Goal: Answer question/provide support

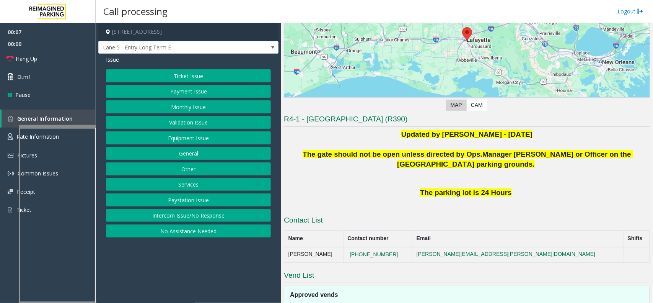
scroll to position [144, 0]
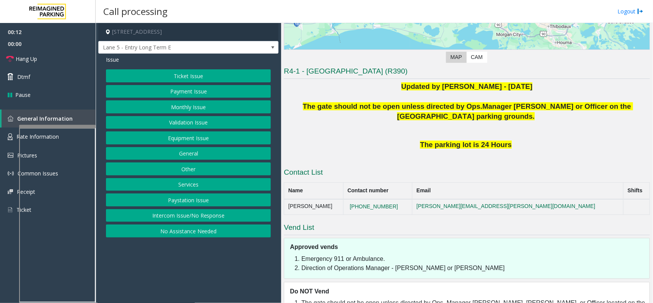
click at [194, 95] on button "Payment Issue" at bounding box center [188, 91] width 165 height 13
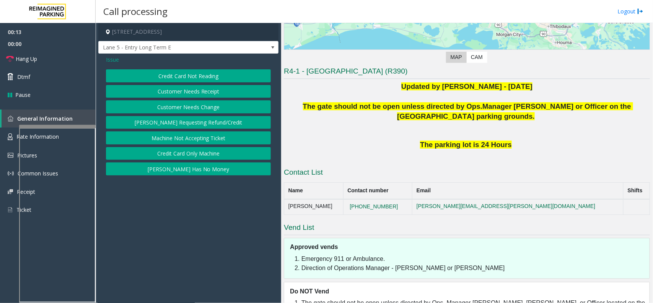
click at [194, 95] on button "Customer Needs Receipt" at bounding box center [188, 91] width 165 height 13
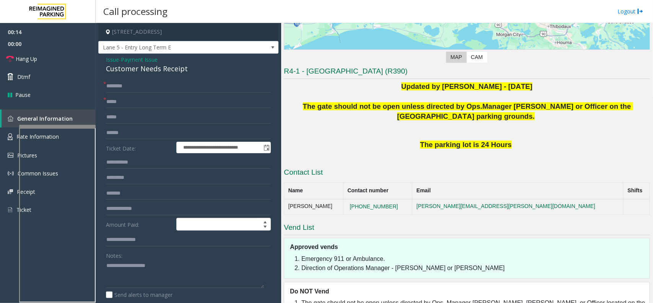
click at [140, 65] on div "Customer Needs Receipt" at bounding box center [188, 69] width 165 height 10
click at [145, 60] on span "Payment Issue" at bounding box center [139, 59] width 37 height 8
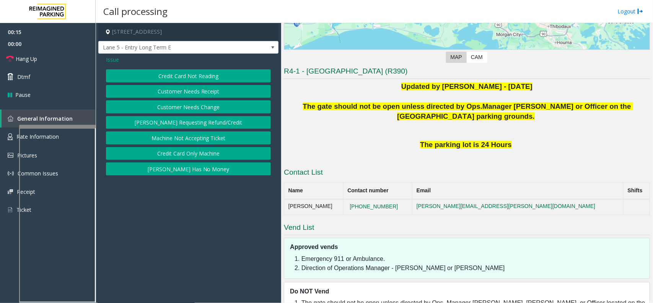
click at [186, 79] on button "Credit Card Not Reading" at bounding box center [188, 75] width 165 height 13
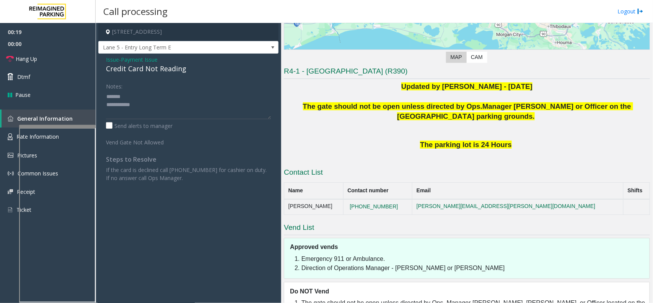
click at [139, 69] on div "Credit Card Not Reading" at bounding box center [188, 69] width 165 height 10
click at [163, 104] on textarea at bounding box center [188, 104] width 165 height 29
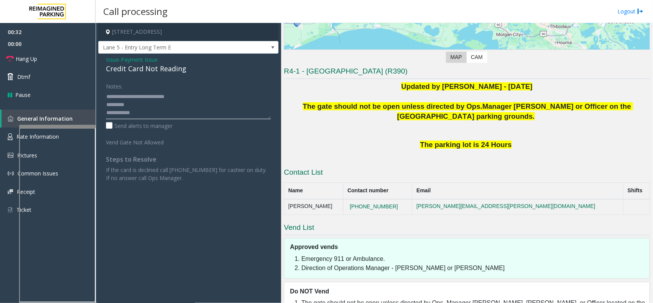
click at [167, 112] on textarea at bounding box center [188, 104] width 165 height 29
type textarea "**********"
drag, startPoint x: 415, startPoint y: 205, endPoint x: 354, endPoint y: 212, distance: 61.6
click at [354, 212] on tr "[PERSON_NAME] [PHONE_NUMBER] [PERSON_NAME][EMAIL_ADDRESS][PERSON_NAME][DOMAIN_N…" at bounding box center [467, 206] width 366 height 15
click at [400, 207] on button "[PHONE_NUMBER]" at bounding box center [374, 206] width 53 height 7
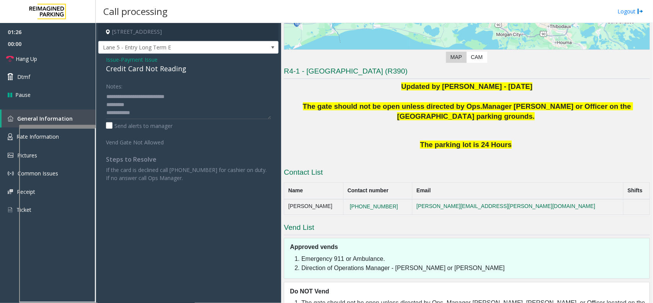
click at [412, 207] on td "[PHONE_NUMBER]" at bounding box center [377, 206] width 69 height 15
drag, startPoint x: 419, startPoint y: 203, endPoint x: 344, endPoint y: 213, distance: 76.1
click at [344, 213] on tr "[PERSON_NAME] [PHONE_NUMBER] [PERSON_NAME][EMAIL_ADDRESS][PERSON_NAME][DOMAIN_N…" at bounding box center [467, 206] width 366 height 15
copy tr "[PHONE_NUMBER]"
click at [141, 101] on textarea at bounding box center [188, 104] width 165 height 29
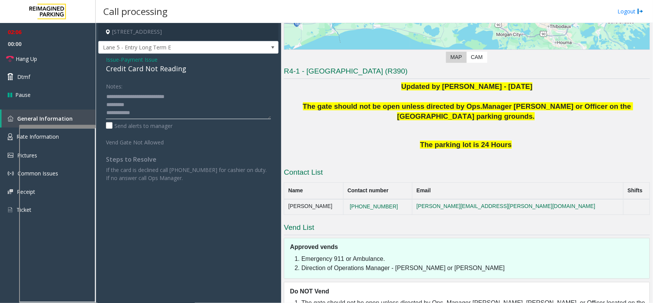
click at [173, 108] on textarea at bounding box center [188, 104] width 165 height 29
click at [157, 106] on textarea at bounding box center [188, 104] width 165 height 29
click at [144, 112] on textarea at bounding box center [188, 104] width 165 height 29
click at [144, 104] on textarea at bounding box center [188, 104] width 165 height 29
click at [142, 106] on textarea at bounding box center [188, 104] width 165 height 29
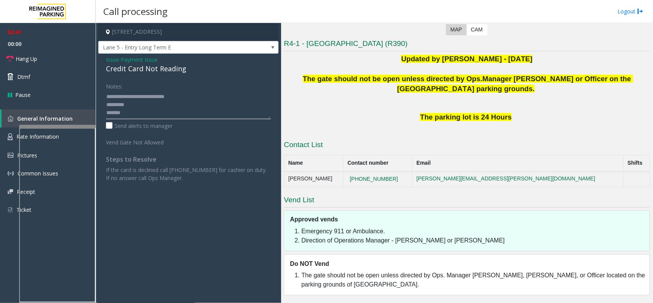
scroll to position [124, 0]
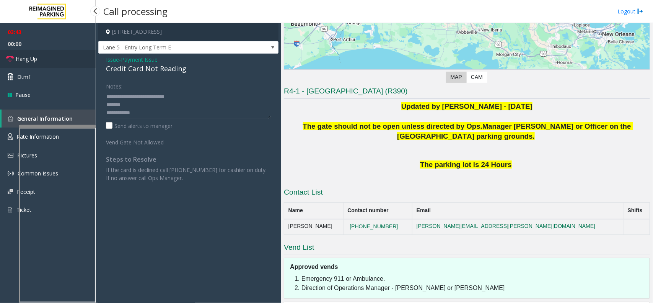
click at [65, 63] on link "Hang Up" at bounding box center [48, 59] width 96 height 18
click at [132, 104] on textarea at bounding box center [188, 104] width 165 height 29
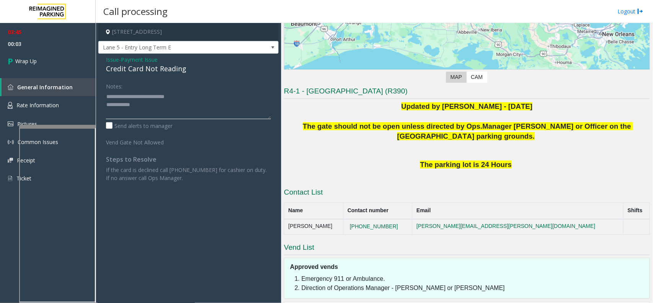
click at [138, 102] on textarea at bounding box center [188, 104] width 165 height 29
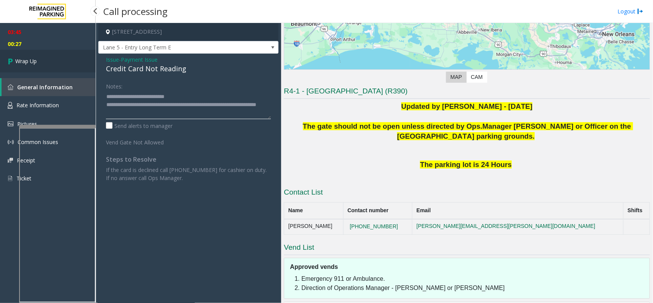
type textarea "**********"
click at [68, 58] on link "Wrap Up" at bounding box center [48, 61] width 96 height 23
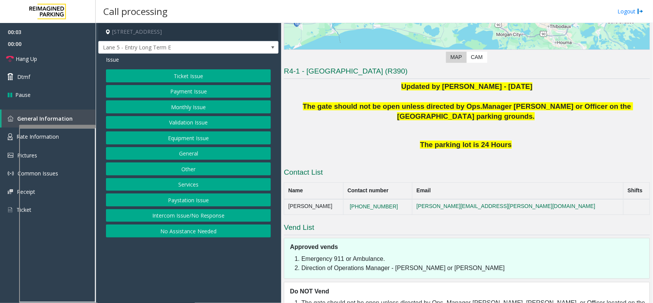
scroll to position [171, 0]
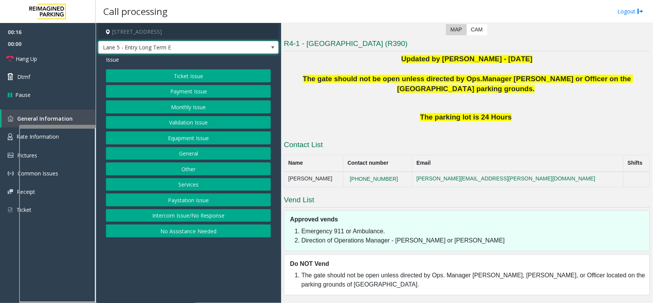
click at [271, 47] on span at bounding box center [273, 47] width 6 height 6
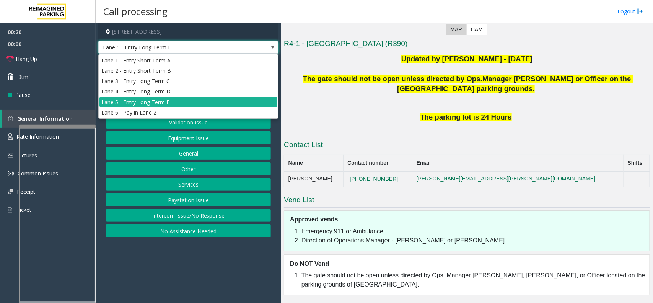
click at [271, 47] on span at bounding box center [273, 47] width 6 height 6
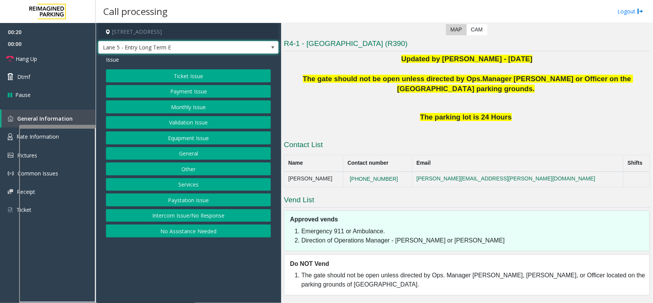
click at [271, 47] on span at bounding box center [273, 47] width 6 height 6
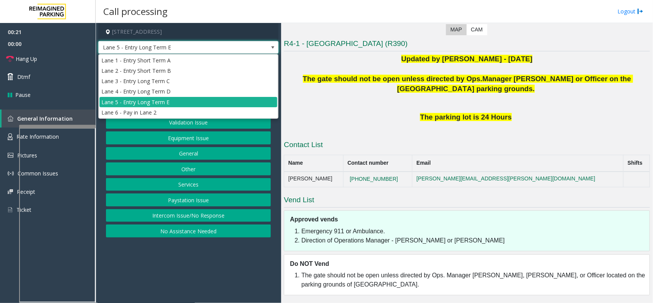
click at [271, 47] on span at bounding box center [273, 47] width 6 height 6
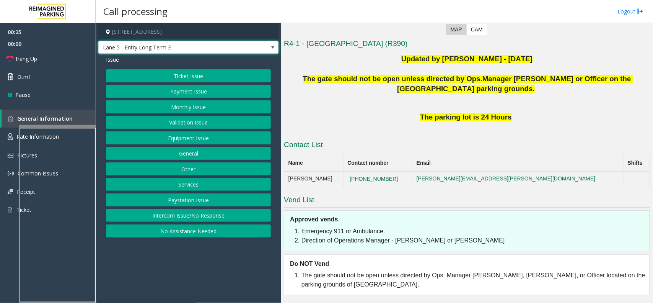
click at [209, 81] on button "Ticket Issue" at bounding box center [188, 75] width 165 height 13
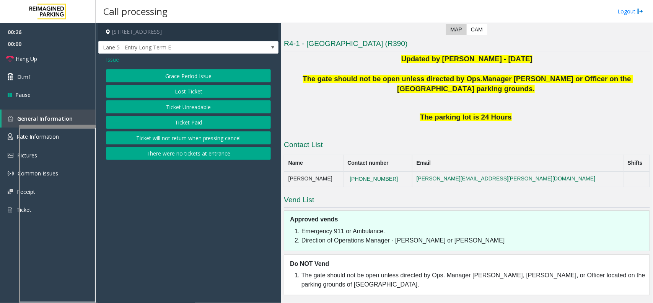
click at [209, 149] on button "There were no tickets at entrance" at bounding box center [188, 153] width 165 height 13
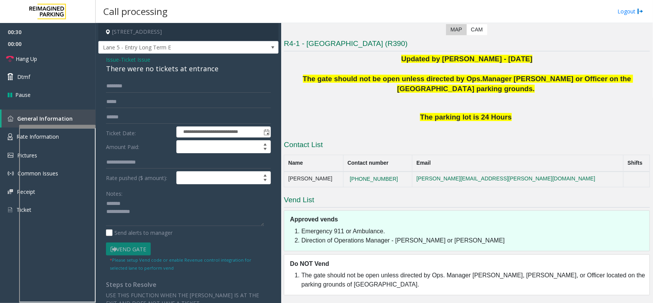
click at [147, 72] on div "There were no tickets at entrance" at bounding box center [188, 69] width 165 height 10
click at [62, 60] on link "Hang Up" at bounding box center [48, 59] width 96 height 18
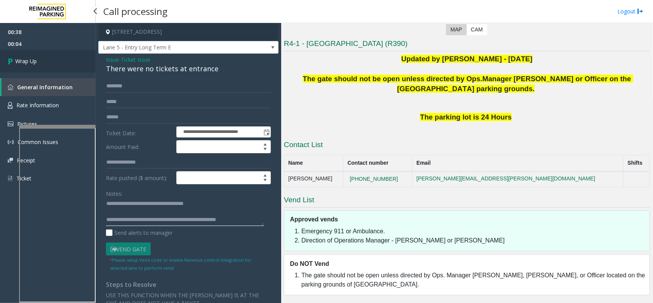
type textarea "**********"
click at [66, 65] on link "Wrap Up" at bounding box center [48, 61] width 96 height 23
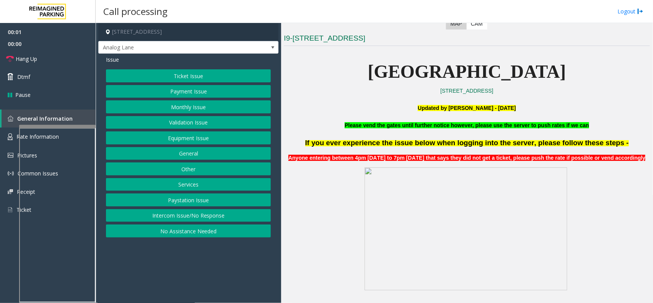
scroll to position [191, 0]
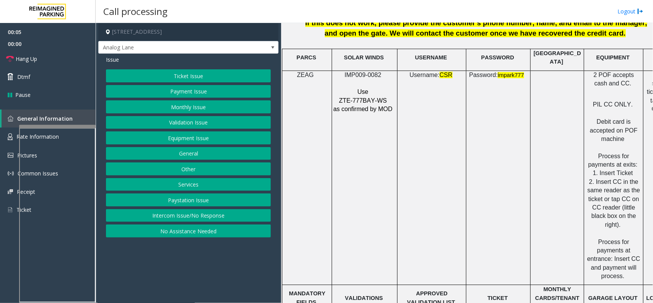
click at [391, 96] on p "ZTE-777BAY-WS" at bounding box center [364, 100] width 62 height 8
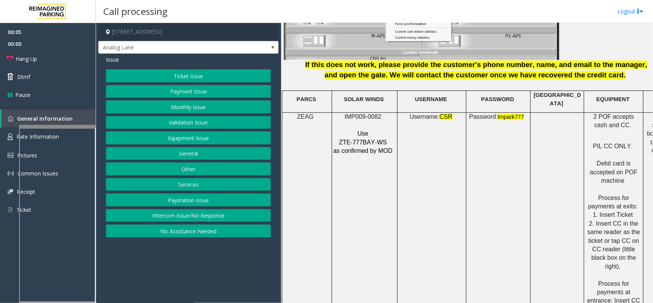
scroll to position [957, 0]
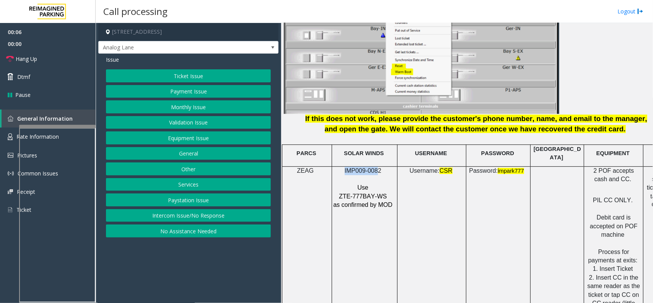
drag, startPoint x: 378, startPoint y: 167, endPoint x: 338, endPoint y: 169, distance: 40.2
click at [338, 169] on p "IMP009-0082" at bounding box center [364, 170] width 62 height 8
click at [360, 167] on span "IMP009-0082" at bounding box center [363, 170] width 37 height 7
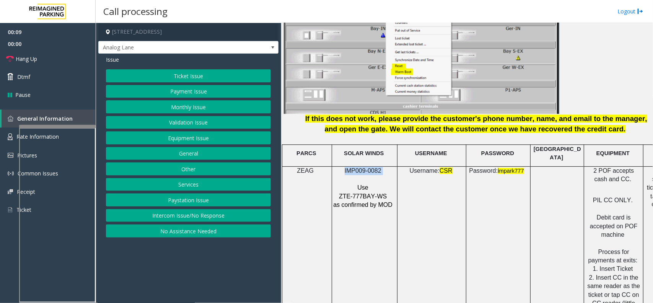
click at [201, 213] on button "Intercom Issue/No Response" at bounding box center [188, 215] width 165 height 13
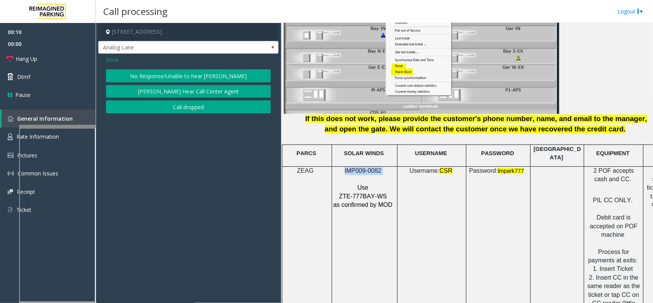
click at [196, 80] on button "No Response/Unable to hear [PERSON_NAME]" at bounding box center [188, 75] width 165 height 13
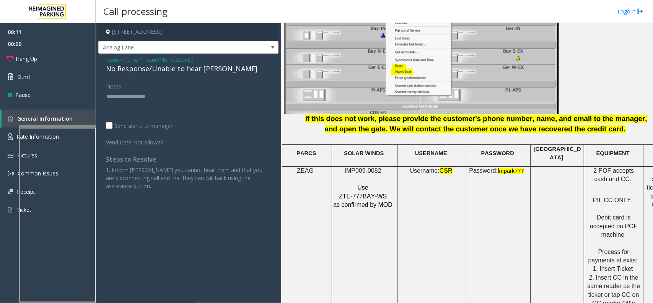
click at [173, 67] on div "No Response/Unable to hear [PERSON_NAME]" at bounding box center [188, 69] width 165 height 10
type textarea "**********"
click at [58, 62] on link "Hang Up" at bounding box center [48, 59] width 96 height 18
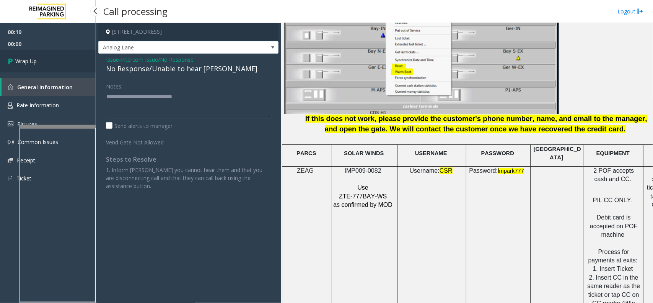
click at [58, 62] on link "Wrap Up" at bounding box center [48, 61] width 96 height 23
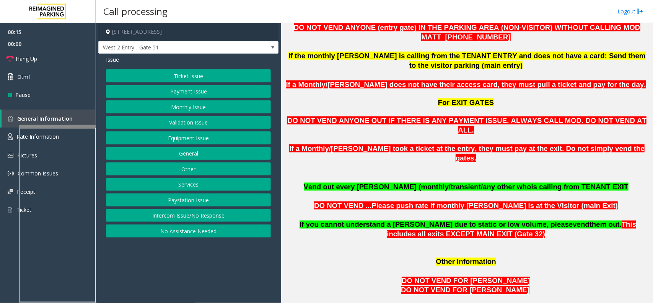
scroll to position [478, 0]
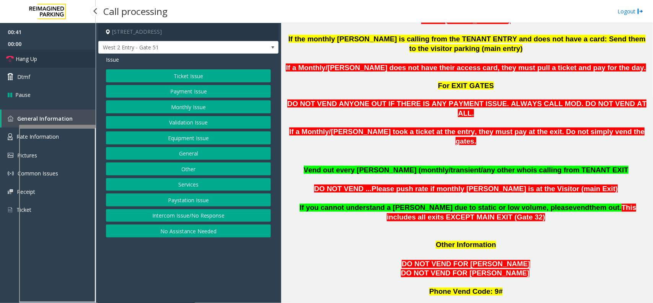
click at [60, 58] on link "Hang Up" at bounding box center [48, 59] width 96 height 18
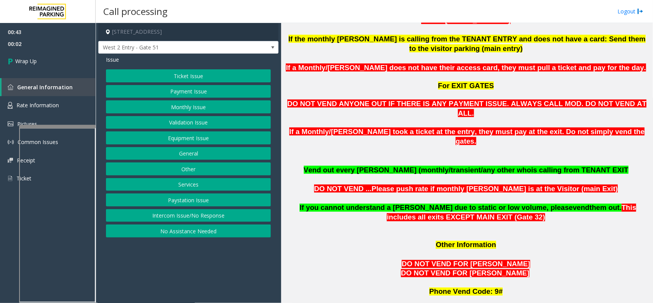
click at [205, 135] on button "Equipment Issue" at bounding box center [188, 137] width 165 height 13
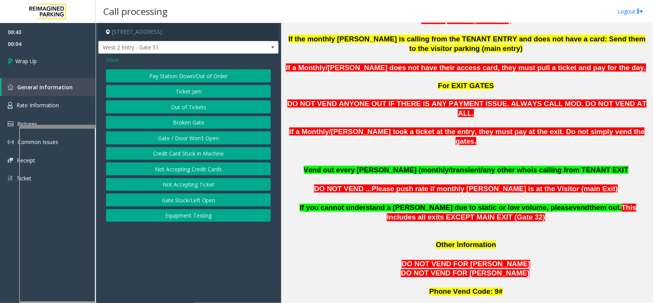
click at [115, 62] on span "Issue" at bounding box center [112, 59] width 13 height 8
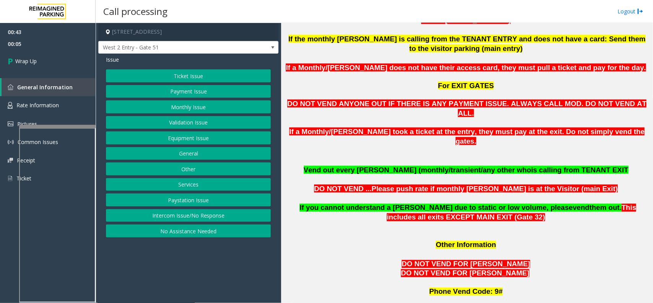
click at [183, 171] on button "Other" at bounding box center [188, 168] width 165 height 13
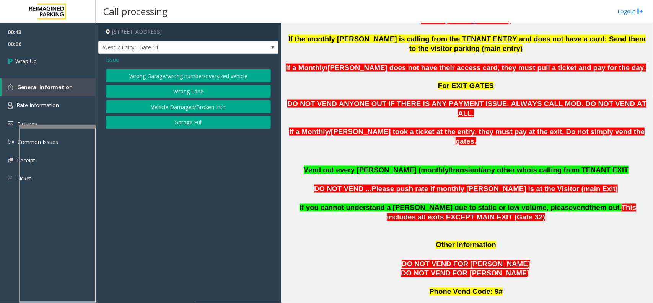
click at [167, 80] on button "Wrong Garage/wrong number/oversized vehicle" at bounding box center [188, 75] width 165 height 13
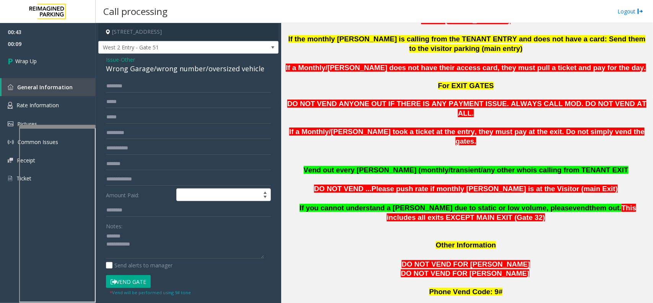
click at [135, 73] on div "Wrong Garage/wrong number/oversized vehicle" at bounding box center [188, 69] width 165 height 10
click at [159, 250] on textarea at bounding box center [185, 244] width 158 height 29
click at [147, 255] on textarea at bounding box center [185, 244] width 158 height 29
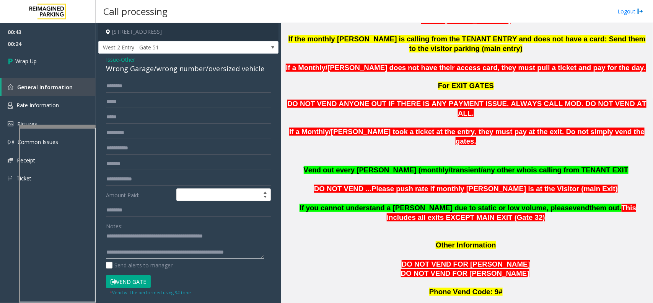
click at [224, 254] on textarea at bounding box center [185, 244] width 158 height 29
click at [226, 251] on textarea at bounding box center [185, 244] width 158 height 29
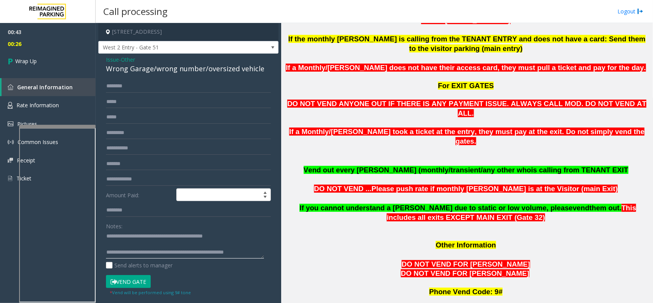
click at [226, 251] on textarea at bounding box center [185, 244] width 158 height 29
click at [250, 240] on textarea at bounding box center [185, 244] width 158 height 29
click at [227, 253] on textarea at bounding box center [185, 244] width 158 height 29
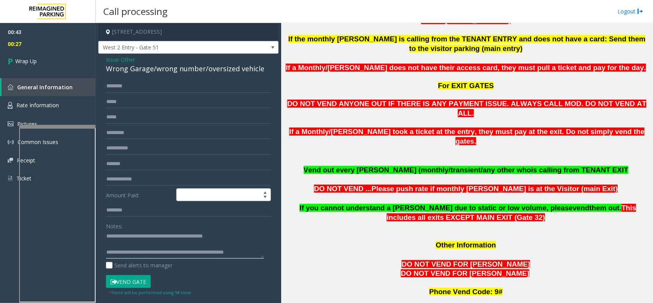
click at [227, 253] on textarea at bounding box center [185, 244] width 158 height 29
click at [238, 253] on textarea at bounding box center [185, 244] width 158 height 29
click at [227, 253] on textarea at bounding box center [185, 244] width 158 height 29
type textarea "**********"
click at [12, 58] on icon at bounding box center [12, 61] width 8 height 13
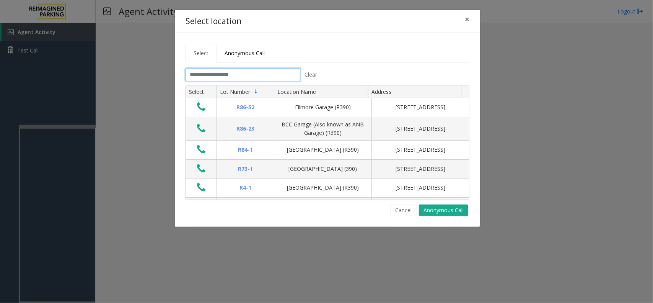
click at [215, 81] on input "text" at bounding box center [243, 74] width 115 height 13
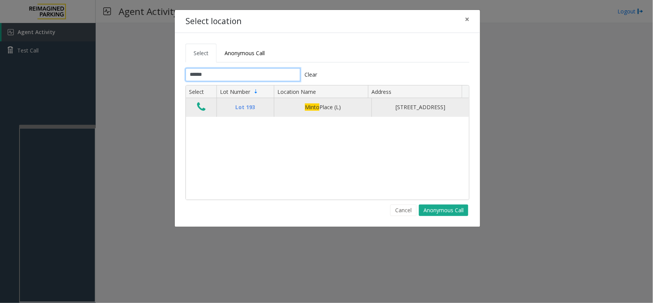
type input "*****"
click at [200, 108] on icon "Data table" at bounding box center [201, 106] width 8 height 11
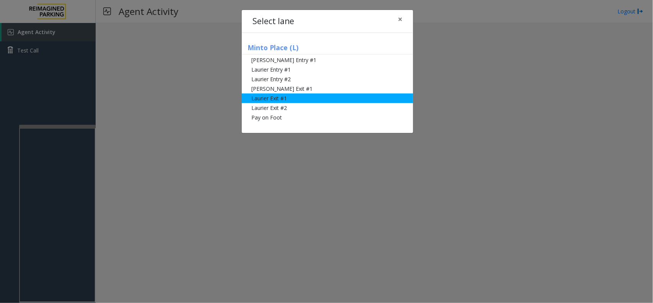
click at [283, 100] on li "Laurier Exit #1" at bounding box center [327, 98] width 171 height 10
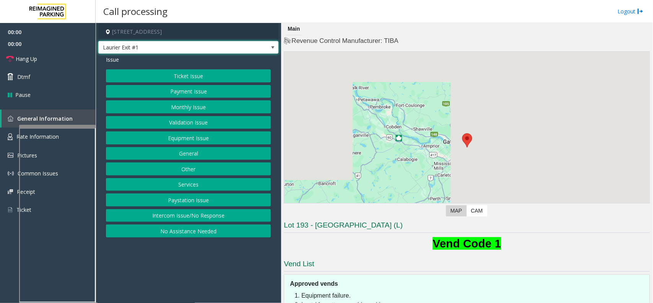
click at [226, 44] on span "Laurier Exit #1" at bounding box center [171, 47] width 144 height 12
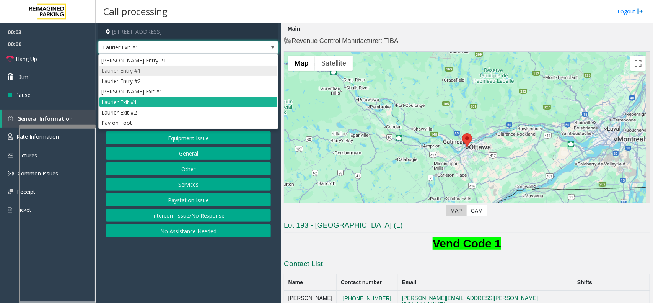
click at [163, 69] on li "Laurier Entry #1" at bounding box center [189, 70] width 178 height 10
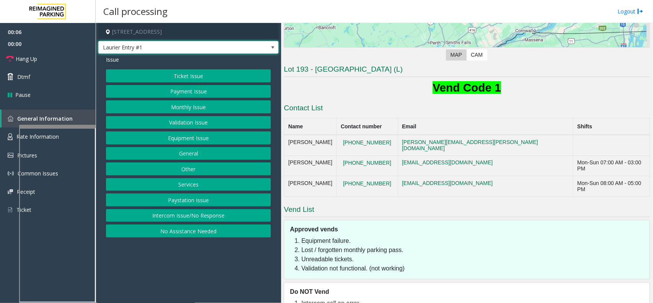
scroll to position [160, 0]
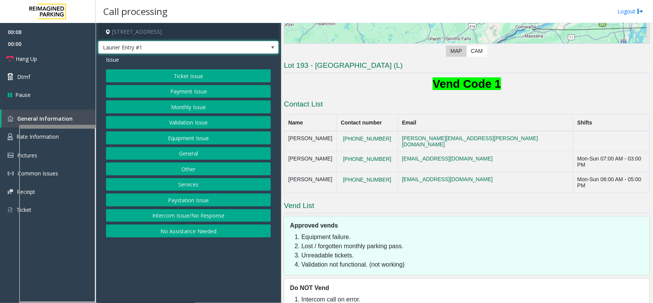
click at [189, 83] on div "Ticket Issue Payment Issue Monthly Issue Validation Issue Equipment Issue Gener…" at bounding box center [188, 153] width 165 height 168
click at [190, 81] on button "Ticket Issue" at bounding box center [188, 75] width 165 height 13
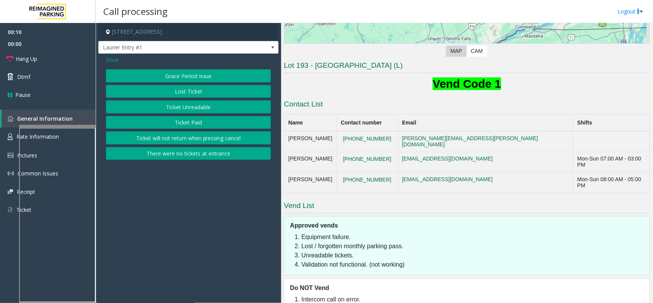
click at [116, 60] on span "Issue" at bounding box center [112, 59] width 13 height 8
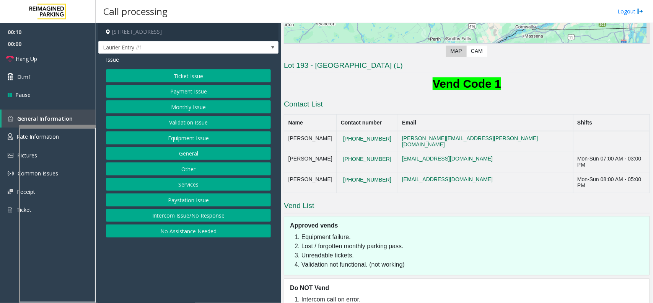
click at [185, 144] on button "Equipment Issue" at bounding box center [188, 137] width 165 height 13
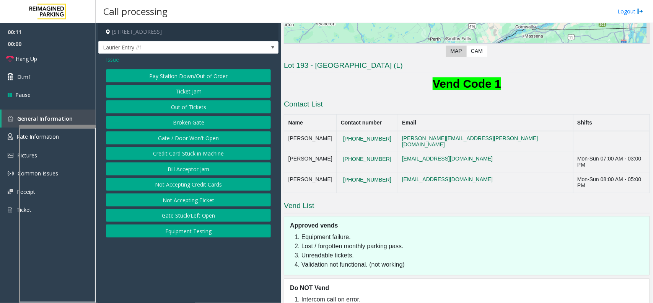
click at [188, 141] on button "Gate / Door Won't Open" at bounding box center [188, 137] width 165 height 13
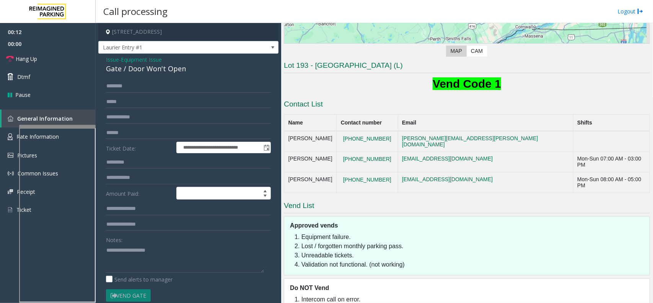
click at [163, 95] on form "**********" at bounding box center [188, 199] width 165 height 238
click at [159, 127] on input "text" at bounding box center [188, 132] width 165 height 13
type input "*****"
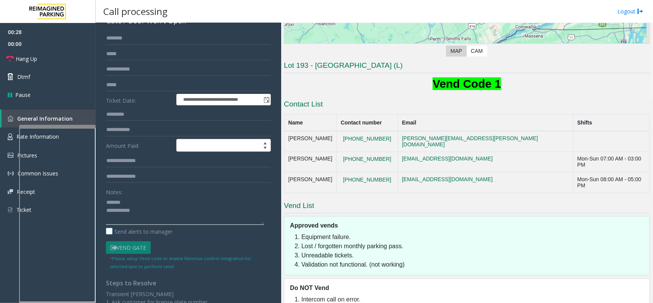
scroll to position [0, 0]
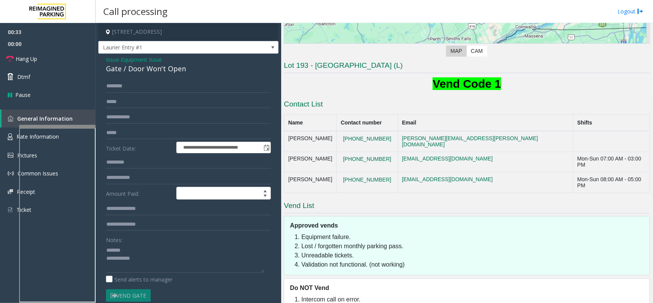
click at [157, 71] on div "Gate / Door Won't Open" at bounding box center [188, 69] width 165 height 10
click at [172, 259] on textarea at bounding box center [185, 258] width 158 height 29
click at [170, 263] on textarea at bounding box center [185, 258] width 158 height 29
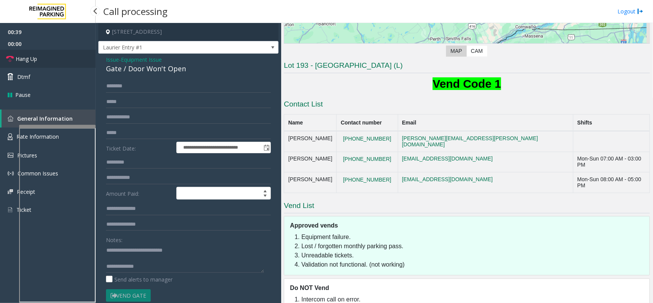
click at [72, 62] on link "Hang Up" at bounding box center [48, 59] width 96 height 18
click at [150, 263] on textarea at bounding box center [185, 258] width 158 height 29
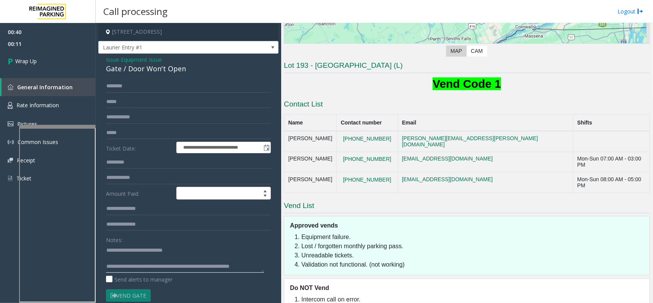
scroll to position [5, 0]
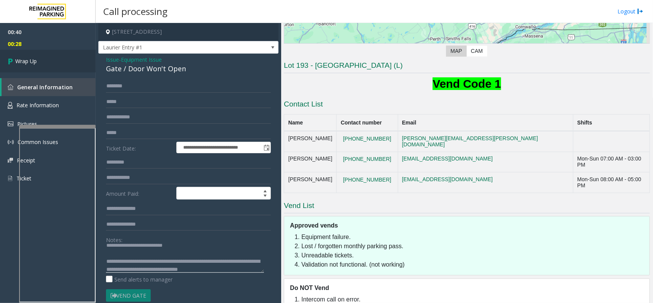
type textarea "**********"
click at [77, 70] on link "Wrap Up" at bounding box center [48, 61] width 96 height 23
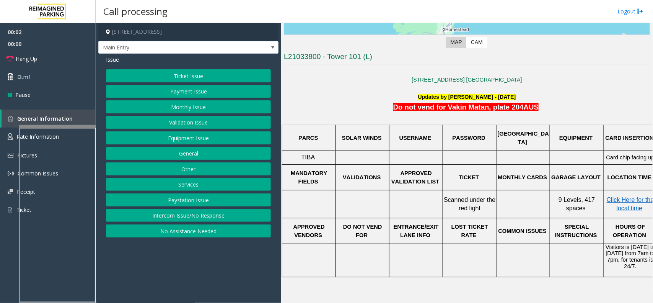
scroll to position [191, 0]
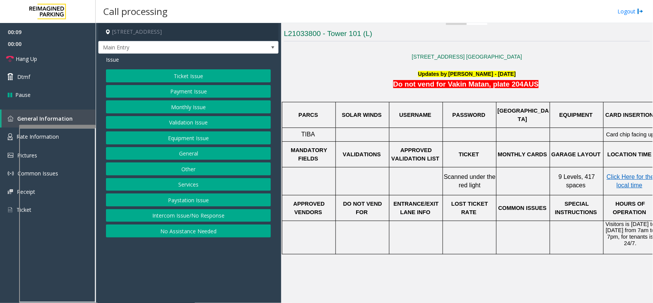
drag, startPoint x: 190, startPoint y: 221, endPoint x: 191, endPoint y: 217, distance: 4.0
click at [190, 221] on button "Intercom Issue/No Response" at bounding box center [188, 215] width 165 height 13
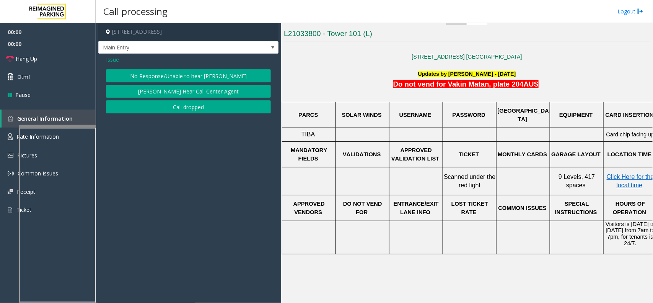
click at [167, 70] on button "No Response/Unable to hear [PERSON_NAME]" at bounding box center [188, 75] width 165 height 13
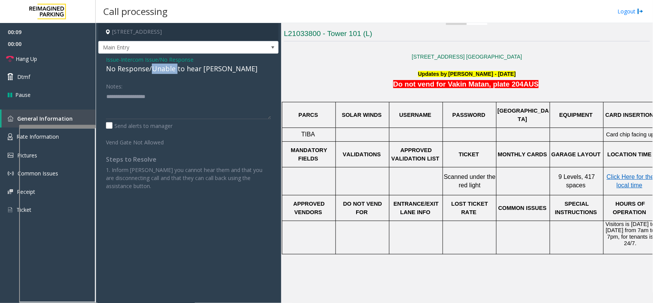
click at [166, 70] on div "No Response/Unable to hear [PERSON_NAME]" at bounding box center [188, 69] width 165 height 10
type textarea "**********"
click at [66, 58] on link "Hang Up" at bounding box center [48, 59] width 96 height 18
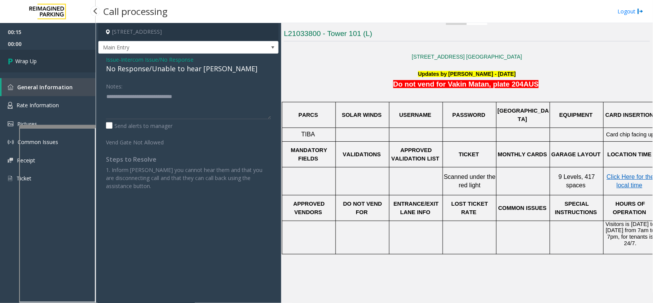
click at [62, 60] on link "Wrap Up" at bounding box center [48, 61] width 96 height 23
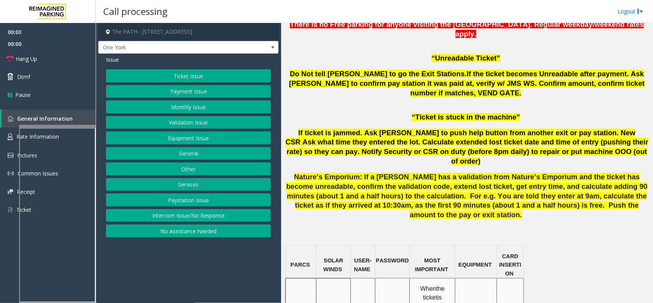
scroll to position [526, 0]
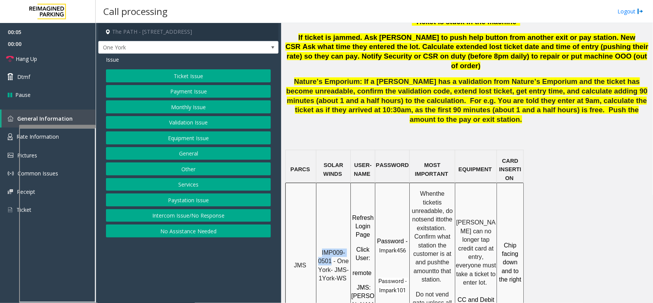
drag, startPoint x: 331, startPoint y: 205, endPoint x: 322, endPoint y: 188, distance: 19.0
click at [322, 242] on div "IMP009-0501 - One York- JMS-1York-WS" at bounding box center [334, 262] width 34 height 41
click at [197, 189] on button "Services" at bounding box center [188, 184] width 165 height 13
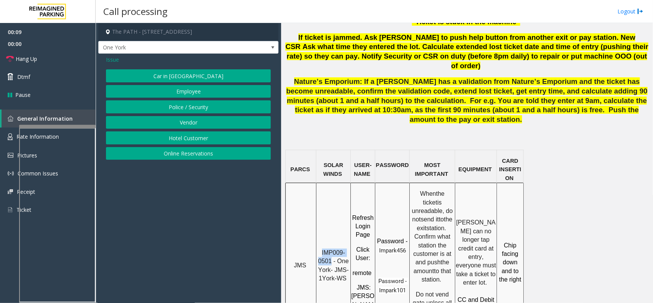
click at [191, 102] on button "Police / Security" at bounding box center [188, 106] width 165 height 13
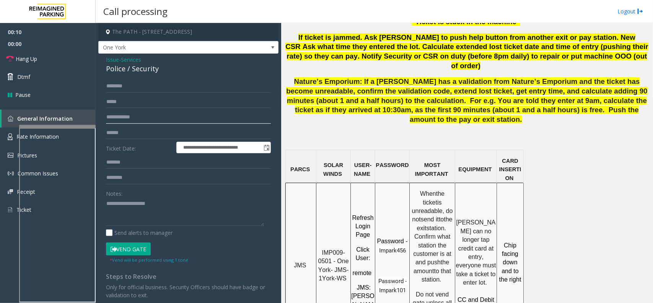
click at [160, 121] on input "text" at bounding box center [188, 117] width 165 height 13
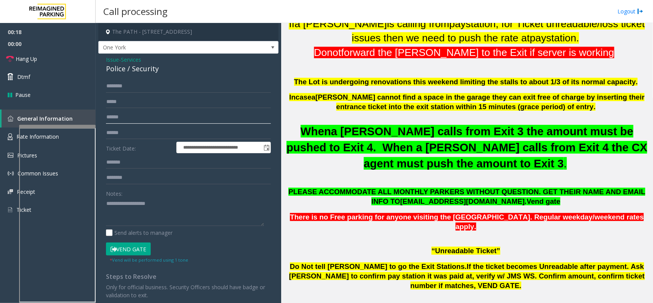
scroll to position [239, 0]
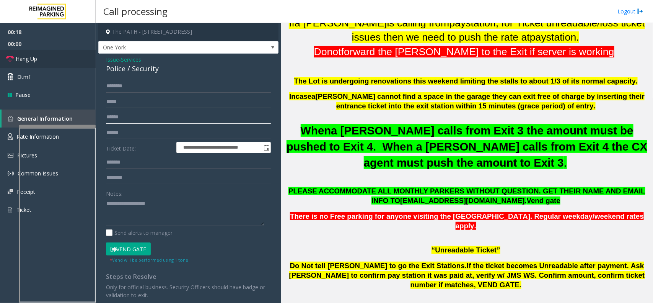
type input "******"
type textarea "**********"
click at [140, 90] on input "text" at bounding box center [188, 86] width 165 height 13
type input "********"
click at [141, 200] on textarea at bounding box center [185, 211] width 158 height 29
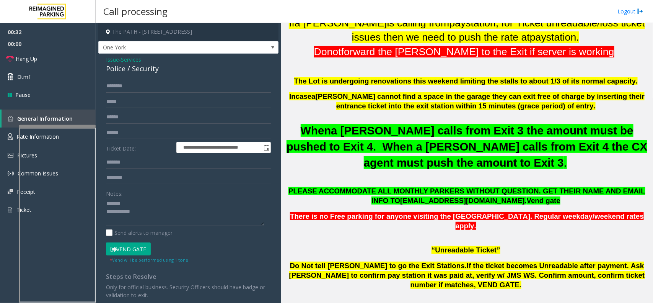
click at [137, 70] on div "Police / Security" at bounding box center [188, 69] width 165 height 10
click at [139, 69] on div "Police / Security" at bounding box center [188, 69] width 165 height 10
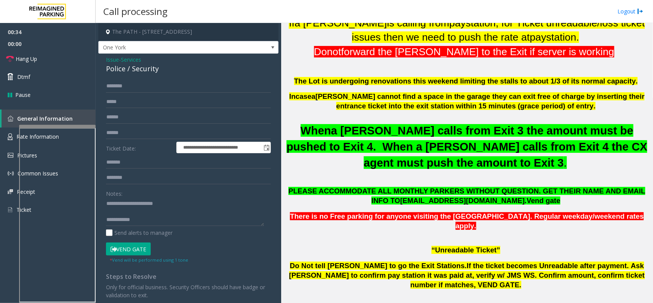
click at [135, 244] on button "Vend Gate" at bounding box center [128, 248] width 45 height 13
click at [145, 214] on textarea at bounding box center [185, 211] width 158 height 29
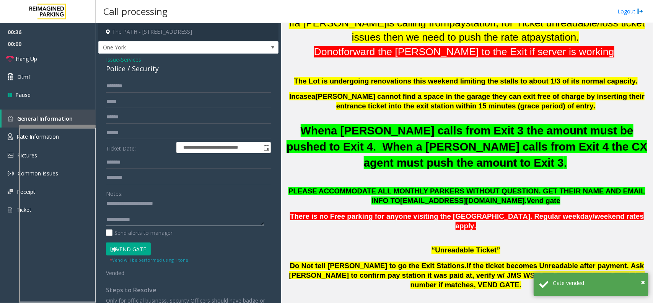
click at [149, 219] on textarea at bounding box center [185, 211] width 158 height 29
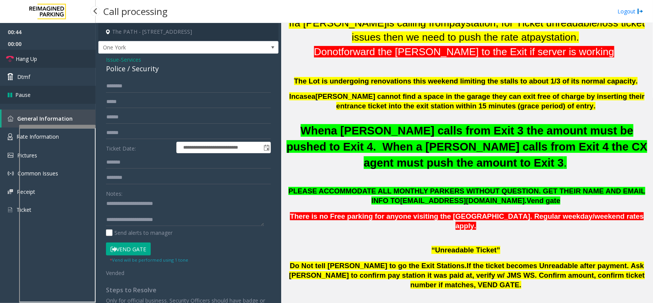
drag, startPoint x: 57, startPoint y: 57, endPoint x: 81, endPoint y: 91, distance: 41.4
click at [57, 57] on link "Hang Up" at bounding box center [48, 59] width 96 height 18
click at [184, 226] on textarea at bounding box center [185, 211] width 158 height 29
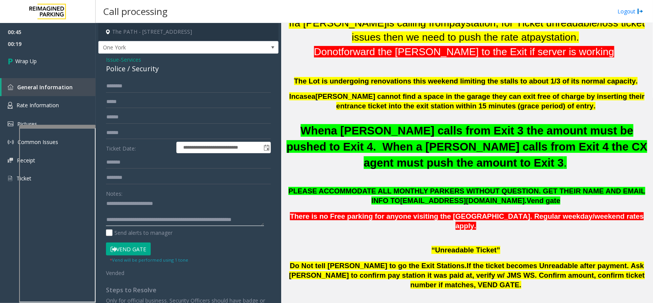
scroll to position [6, 0]
click at [144, 222] on textarea at bounding box center [185, 211] width 158 height 29
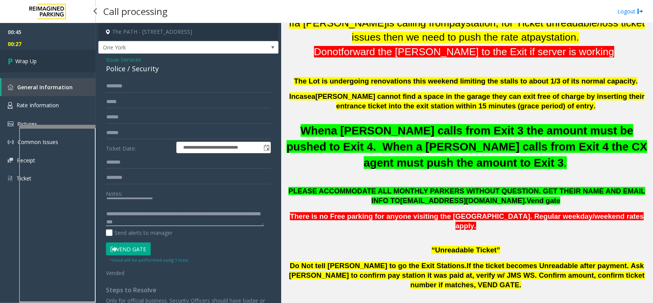
type textarea "**********"
click at [55, 69] on link "Wrap Up" at bounding box center [48, 61] width 96 height 23
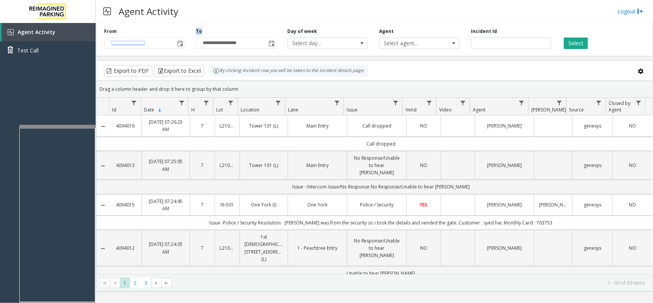
drag, startPoint x: 210, startPoint y: 26, endPoint x: 189, endPoint y: 30, distance: 21.4
click at [189, 30] on div "**********" at bounding box center [374, 38] width 557 height 36
click at [246, 18] on div "Agent Activity Logout" at bounding box center [375, 11] width 558 height 23
drag, startPoint x: 323, startPoint y: 29, endPoint x: 278, endPoint y: 31, distance: 45.2
click at [278, 31] on div "**********" at bounding box center [374, 38] width 557 height 36
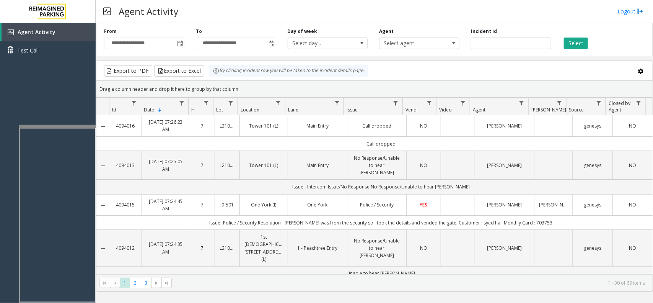
click at [340, 18] on div "Agent Activity Logout" at bounding box center [375, 11] width 558 height 23
drag, startPoint x: 404, startPoint y: 29, endPoint x: 378, endPoint y: 32, distance: 26.5
click at [378, 32] on div "Agent Select agent..." at bounding box center [420, 38] width 92 height 21
drag, startPoint x: 504, startPoint y: 30, endPoint x: 472, endPoint y: 31, distance: 31.8
click at [478, 32] on div "Incident Id" at bounding box center [511, 38] width 92 height 21
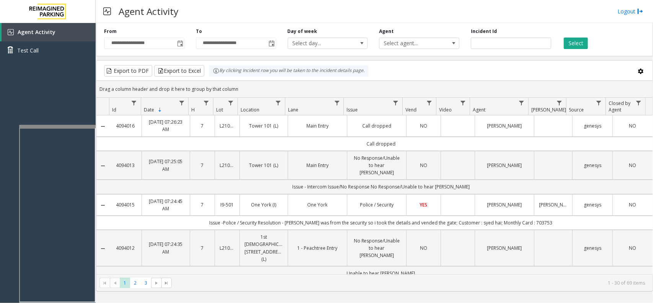
click at [469, 29] on div "Incident Id" at bounding box center [511, 38] width 92 height 21
drag, startPoint x: 469, startPoint y: 29, endPoint x: 503, endPoint y: 29, distance: 34.4
click at [503, 29] on div "Incident Id" at bounding box center [511, 38] width 92 height 21
drag, startPoint x: 503, startPoint y: 29, endPoint x: 475, endPoint y: 31, distance: 28.7
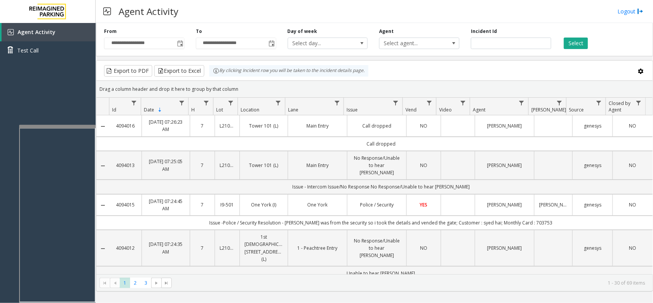
click at [475, 31] on div "Incident Id" at bounding box center [511, 38] width 92 height 21
click at [466, 29] on div "Incident Id" at bounding box center [511, 38] width 92 height 21
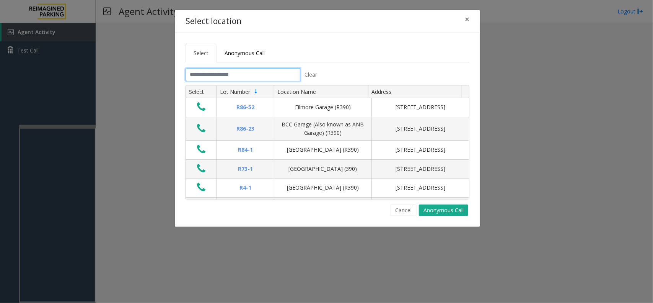
click at [250, 72] on input "text" at bounding box center [243, 74] width 115 height 13
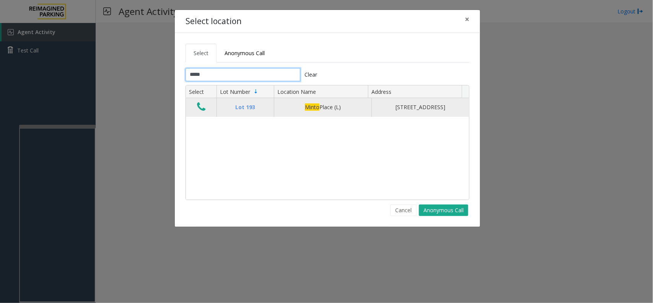
type input "*****"
click at [203, 112] on icon "Data table" at bounding box center [201, 106] width 8 height 11
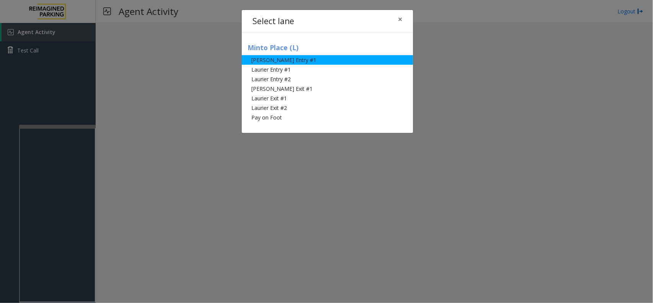
click at [291, 62] on li "[PERSON_NAME] Entry #1" at bounding box center [327, 60] width 171 height 10
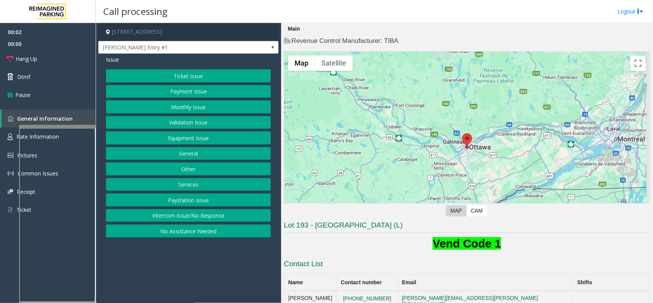
click at [221, 79] on button "Ticket Issue" at bounding box center [188, 75] width 165 height 13
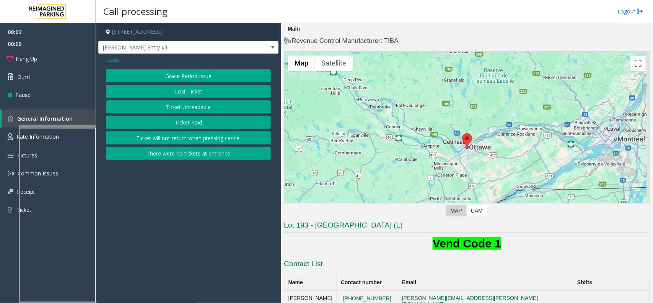
click at [184, 112] on button "Ticket Unreadable" at bounding box center [188, 106] width 165 height 13
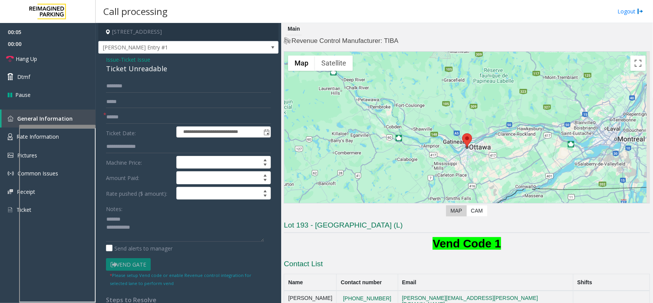
click at [120, 70] on div "Ticket Unreadable" at bounding box center [188, 69] width 165 height 10
type textarea "**********"
click at [154, 118] on input "text" at bounding box center [188, 117] width 165 height 13
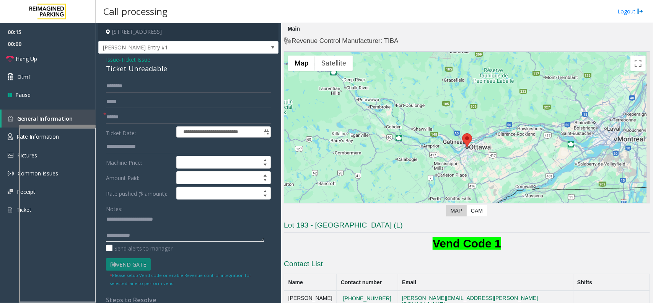
click at [141, 233] on textarea at bounding box center [185, 227] width 158 height 29
click at [153, 121] on input "text" at bounding box center [188, 117] width 165 height 13
type input "*****"
click at [145, 235] on textarea at bounding box center [185, 227] width 158 height 29
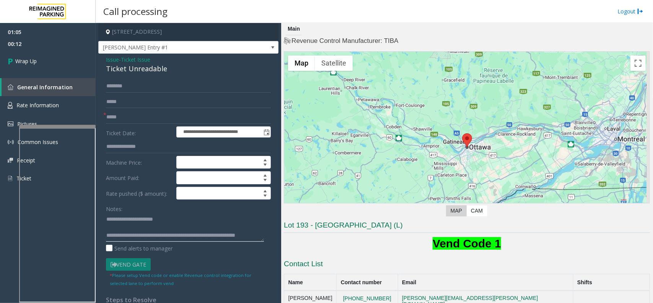
scroll to position [5, 0]
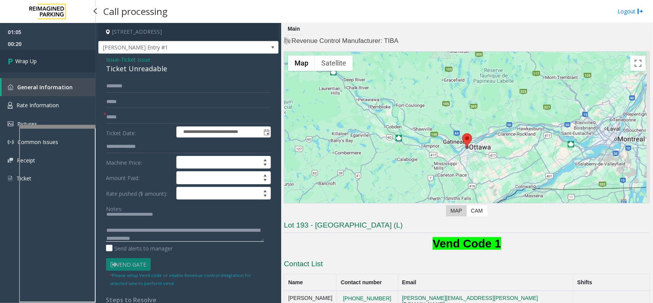
type textarea "**********"
click at [70, 59] on link "Wrap Up" at bounding box center [48, 61] width 96 height 23
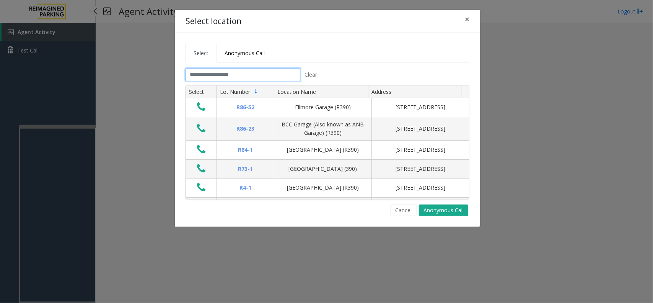
click at [198, 79] on input "text" at bounding box center [243, 74] width 115 height 13
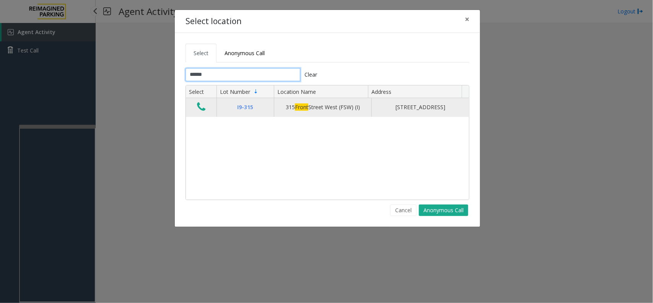
type input "*****"
click at [201, 105] on icon "Data table" at bounding box center [201, 106] width 8 height 11
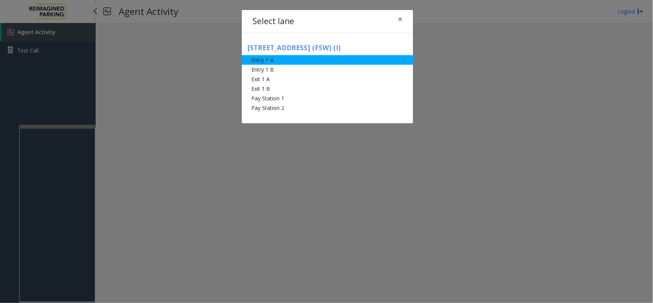
click at [289, 59] on li "Entry 1 A" at bounding box center [327, 60] width 171 height 10
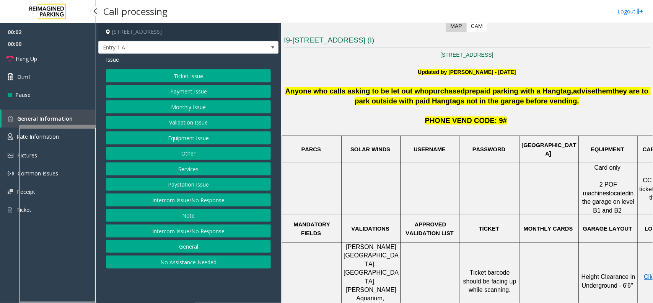
scroll to position [191, 0]
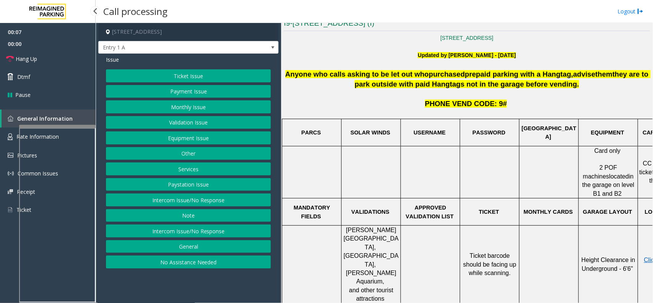
click at [203, 137] on button "Equipment Issue" at bounding box center [188, 137] width 165 height 13
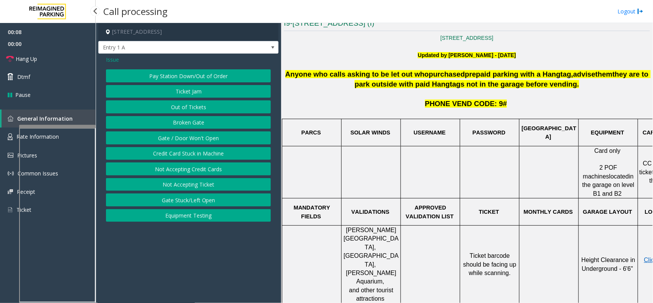
click at [203, 137] on button "Gate / Door Won't Open" at bounding box center [188, 137] width 165 height 13
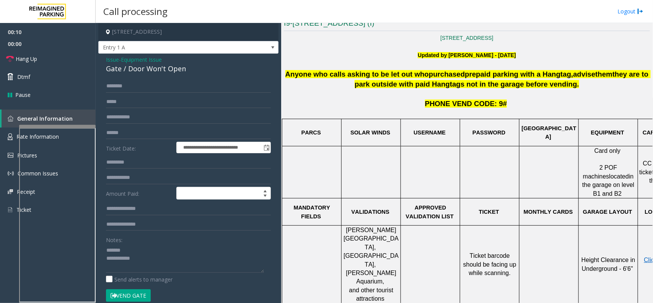
click at [149, 73] on div "Gate / Door Won't Open" at bounding box center [188, 69] width 165 height 10
click at [171, 264] on textarea at bounding box center [185, 258] width 158 height 29
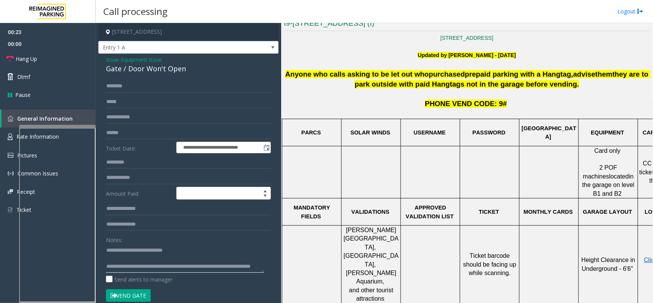
click at [162, 255] on textarea at bounding box center [185, 258] width 158 height 29
type textarea "**********"
click at [70, 61] on link "Hang Up" at bounding box center [48, 59] width 96 height 18
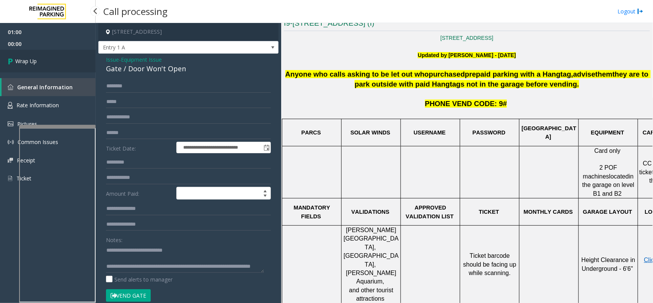
click at [70, 61] on link "Wrap Up" at bounding box center [48, 61] width 96 height 23
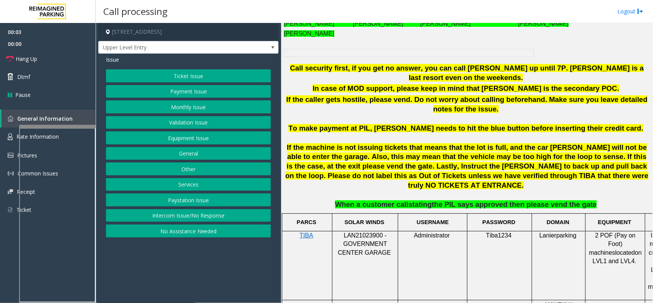
scroll to position [383, 0]
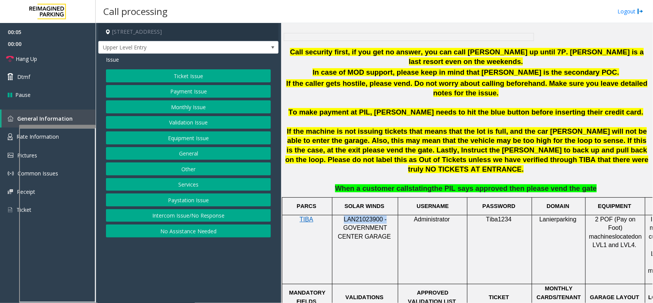
drag, startPoint x: 387, startPoint y: 200, endPoint x: 345, endPoint y: 196, distance: 41.9
click at [345, 215] on p "LAN21023900 - GOVERNMENT CENTER GARAGE" at bounding box center [365, 228] width 60 height 26
drag, startPoint x: 178, startPoint y: 214, endPoint x: 178, endPoint y: 199, distance: 14.2
click at [178, 214] on button "Intercom Issue/No Response" at bounding box center [188, 215] width 165 height 13
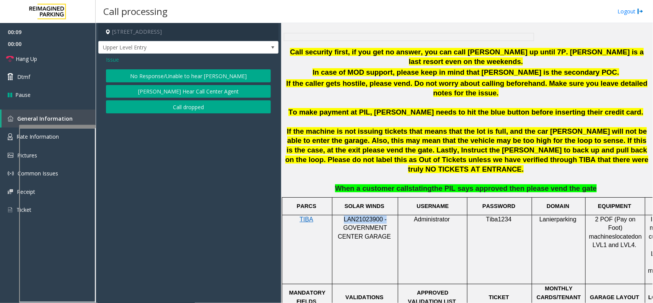
click at [175, 71] on button "No Response/Unable to hear [PERSON_NAME]" at bounding box center [188, 75] width 165 height 13
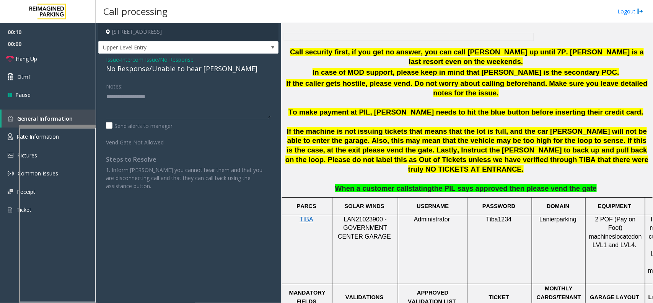
click at [175, 73] on div "No Response/Unable to hear [PERSON_NAME]" at bounding box center [188, 69] width 165 height 10
type textarea "**********"
click at [78, 56] on link "Hang Up" at bounding box center [48, 59] width 96 height 18
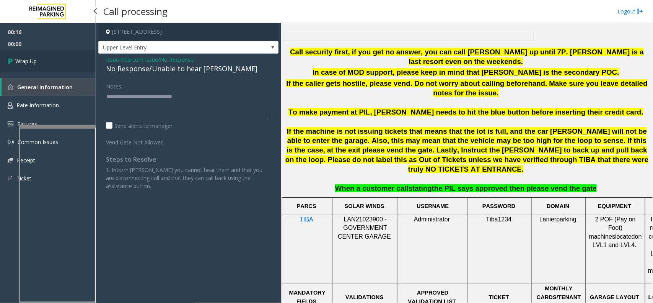
click at [62, 58] on link "Wrap Up" at bounding box center [48, 61] width 96 height 23
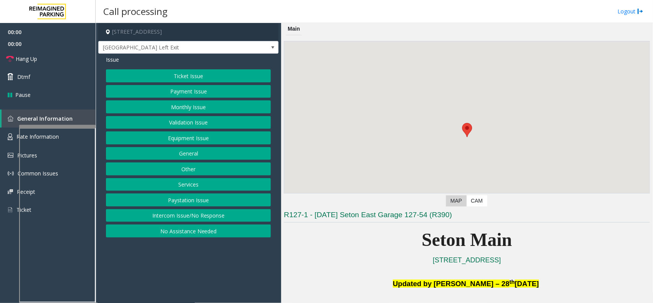
click at [210, 142] on button "Equipment Issue" at bounding box center [188, 137] width 165 height 13
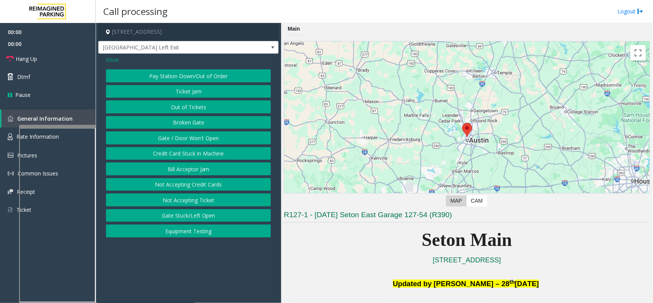
click at [210, 142] on button "Gate / Door Won't Open" at bounding box center [188, 137] width 165 height 13
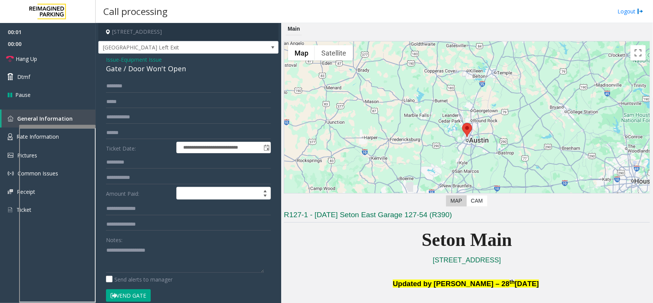
click at [138, 297] on button "Vend Gate" at bounding box center [128, 295] width 45 height 13
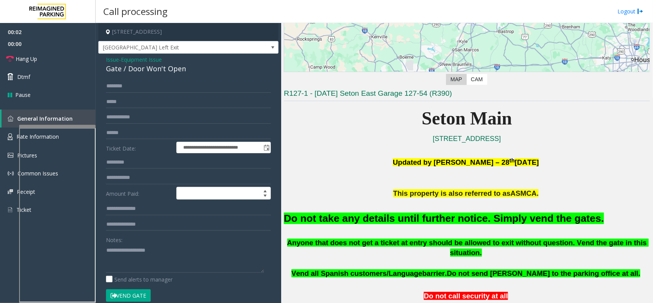
scroll to position [144, 0]
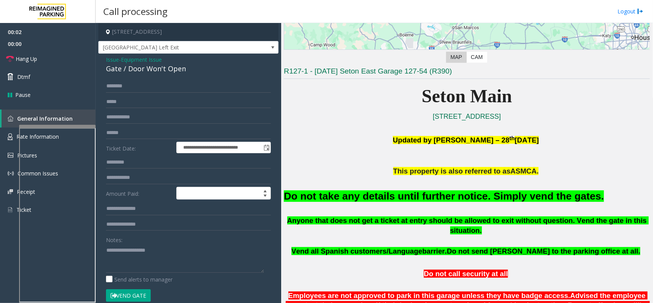
click at [395, 190] on font "Do not take any details until further notice. Simply vend the gates." at bounding box center [444, 195] width 320 height 11
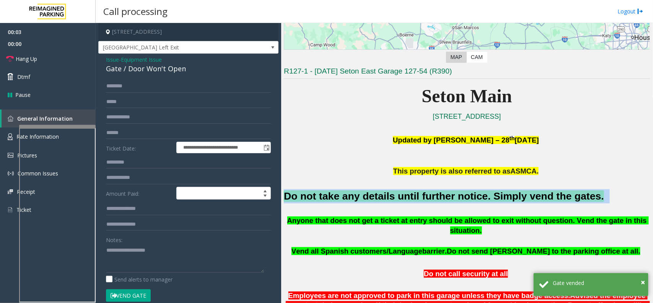
click at [395, 190] on font "Do not take any details until further notice. Simply vend the gates." at bounding box center [444, 195] width 320 height 11
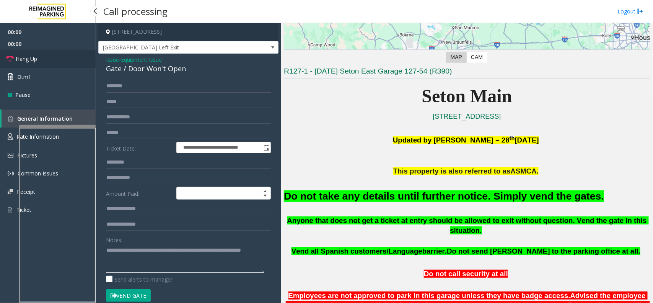
type textarea "**********"
click at [29, 64] on link "Hang Up" at bounding box center [48, 59] width 96 height 18
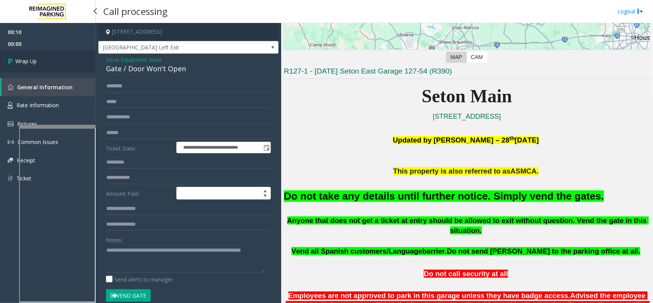
click at [29, 64] on span "Wrap Up" at bounding box center [25, 61] width 21 height 8
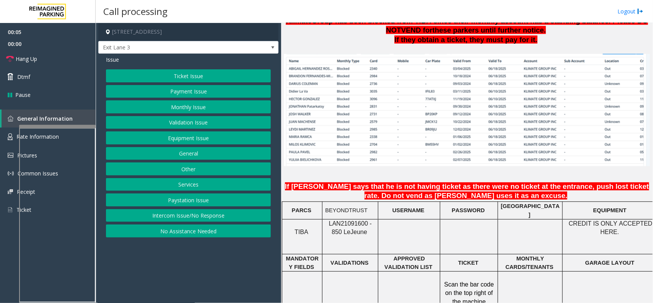
scroll to position [526, 0]
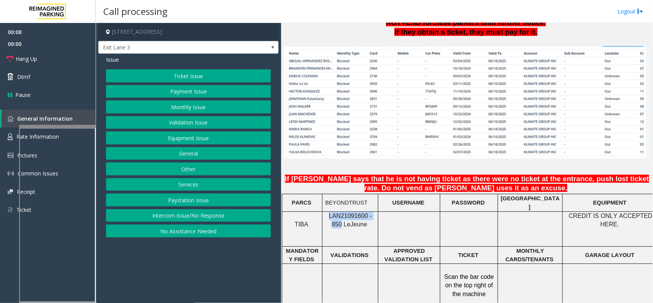
drag, startPoint x: 376, startPoint y: 213, endPoint x: 326, endPoint y: 212, distance: 50.1
click at [326, 212] on div "LAN21091600 - 850 Le Jeune" at bounding box center [350, 220] width 55 height 17
copy span "LAN21091600 - 850"
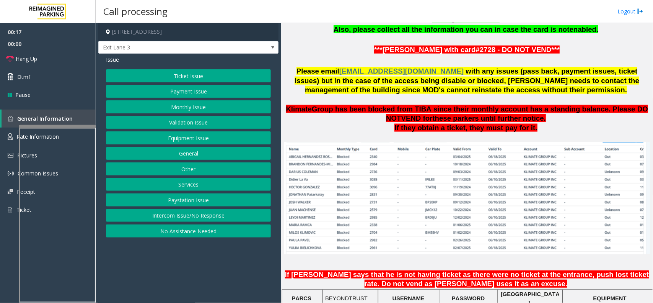
scroll to position [335, 0]
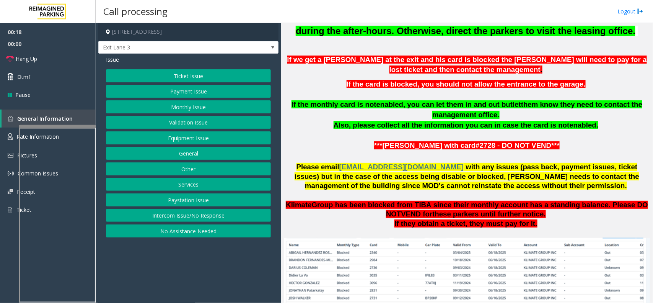
click at [192, 109] on button "Monthly Issue" at bounding box center [188, 106] width 165 height 13
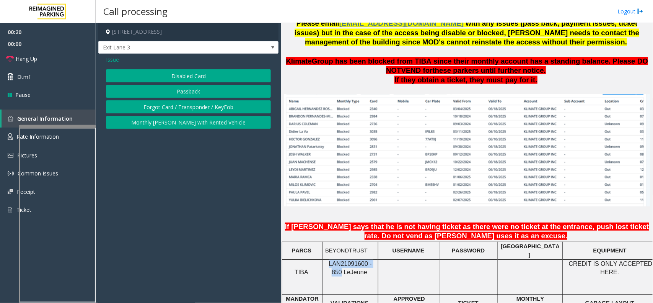
scroll to position [526, 0]
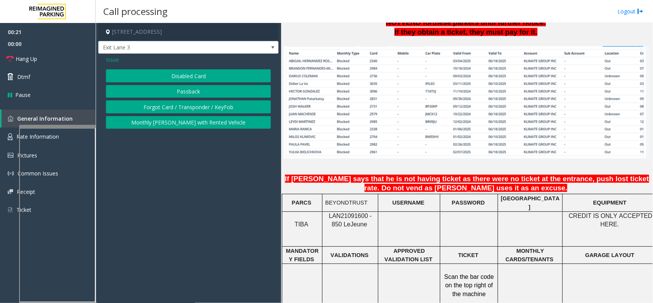
click at [194, 67] on div "Issue Disabled Card Passback Forgot Card / Transponder / KeyFob Monthly [PERSON…" at bounding box center [188, 93] width 180 height 79
click at [194, 70] on button "Disabled Card" at bounding box center [188, 75] width 165 height 13
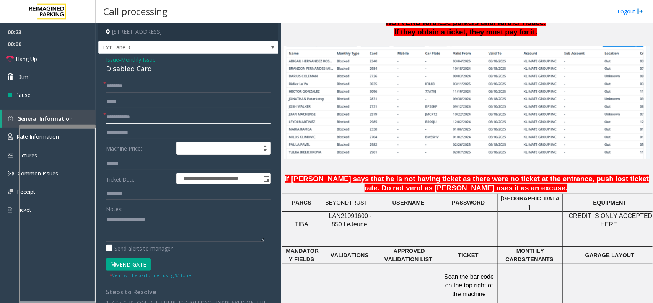
click at [160, 118] on input "text" at bounding box center [188, 117] width 165 height 13
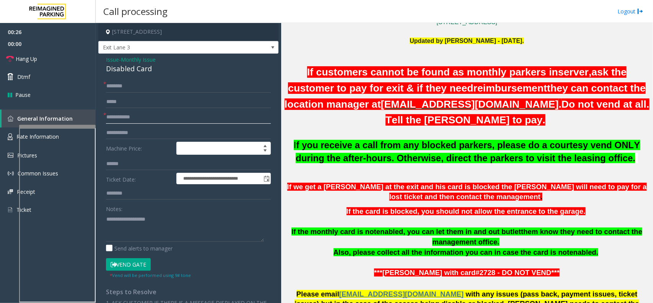
scroll to position [191, 0]
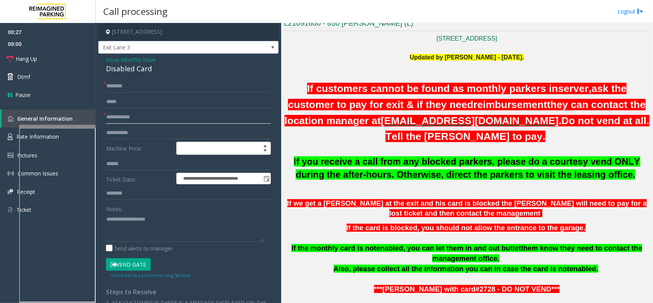
click at [159, 117] on input "text" at bounding box center [188, 117] width 165 height 13
click at [390, 212] on p "If we get a [PERSON_NAME] at the exit and his card is blocked the [PERSON_NAME]…" at bounding box center [467, 208] width 366 height 20
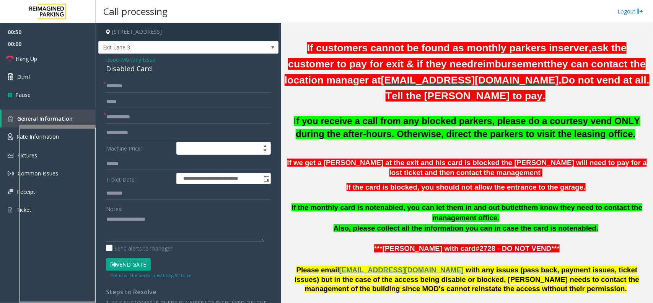
scroll to position [287, 0]
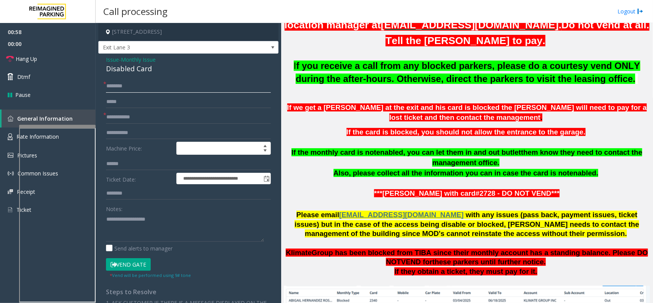
click at [142, 83] on input "text" at bounding box center [188, 86] width 165 height 13
click at [133, 61] on span "Monthly Issue" at bounding box center [138, 59] width 35 height 8
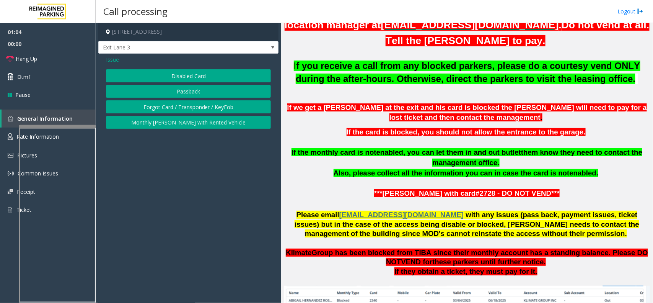
click at [180, 94] on button "Passback" at bounding box center [188, 91] width 165 height 13
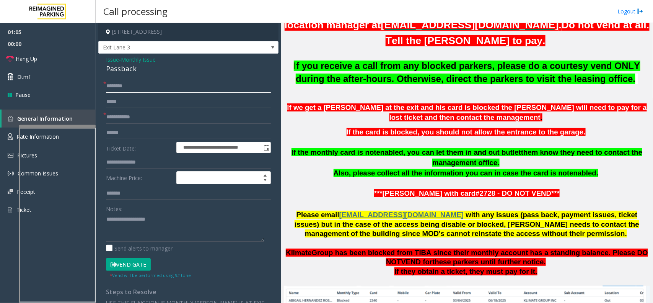
click at [123, 88] on input "text" at bounding box center [188, 86] width 165 height 13
click at [118, 81] on input "text" at bounding box center [188, 86] width 165 height 13
paste input "********"
click at [135, 85] on input "********" at bounding box center [188, 86] width 165 height 13
click at [69, 64] on link "Hang Up" at bounding box center [48, 59] width 96 height 18
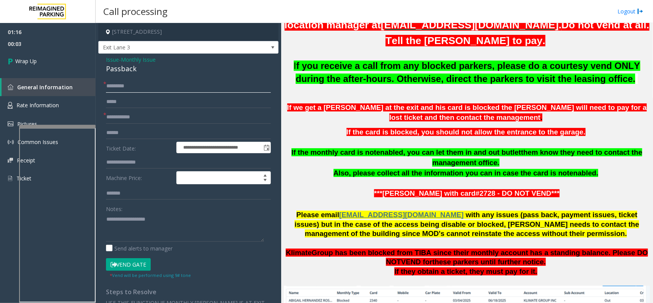
click at [153, 81] on input "********" at bounding box center [188, 86] width 165 height 13
paste input "*********"
type input "**********"
click at [178, 115] on input "text" at bounding box center [188, 117] width 165 height 13
paste input "********"
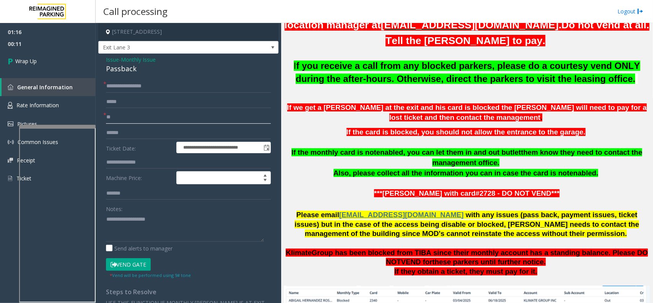
type input "*"
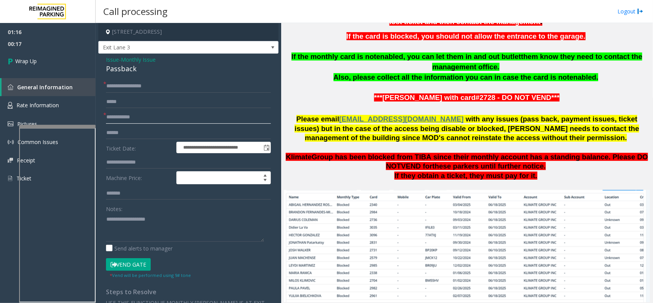
scroll to position [335, 0]
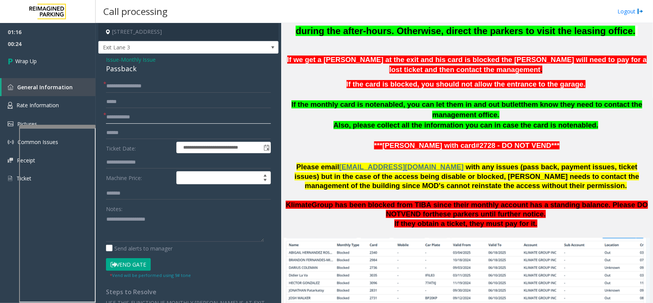
click at [139, 119] on input "text" at bounding box center [188, 117] width 165 height 13
type input "****"
drag, startPoint x: 165, startPoint y: 197, endPoint x: 161, endPoint y: 206, distance: 9.2
click at [165, 197] on input "text" at bounding box center [188, 193] width 165 height 13
click at [154, 211] on div "Notes:" at bounding box center [188, 221] width 165 height 39
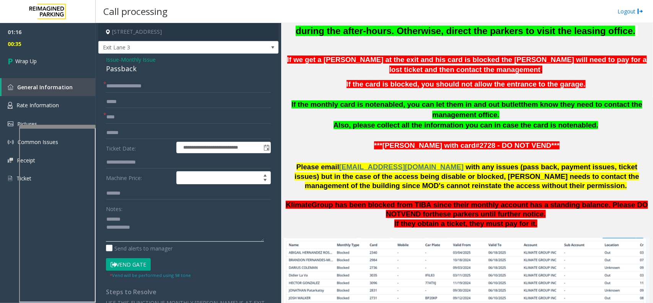
click at [150, 217] on textarea at bounding box center [185, 227] width 158 height 29
click at [122, 70] on div "Passback" at bounding box center [188, 69] width 165 height 10
click at [148, 227] on textarea at bounding box center [185, 227] width 158 height 29
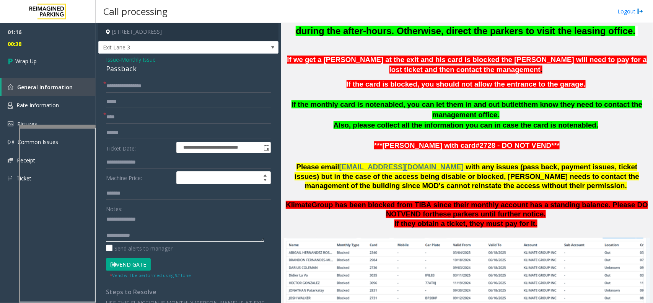
click at [146, 230] on textarea at bounding box center [185, 227] width 158 height 29
type textarea "**********"
click at [37, 60] on span "Wrap Up" at bounding box center [25, 61] width 21 height 8
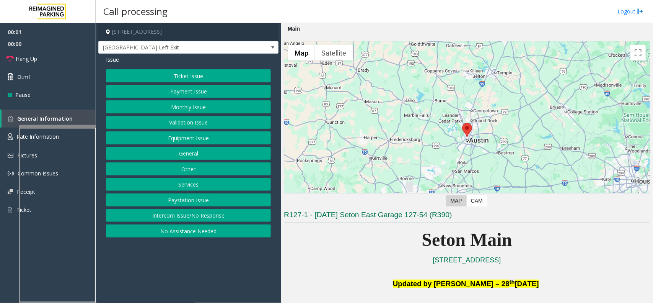
click at [188, 138] on button "Equipment Issue" at bounding box center [188, 137] width 165 height 13
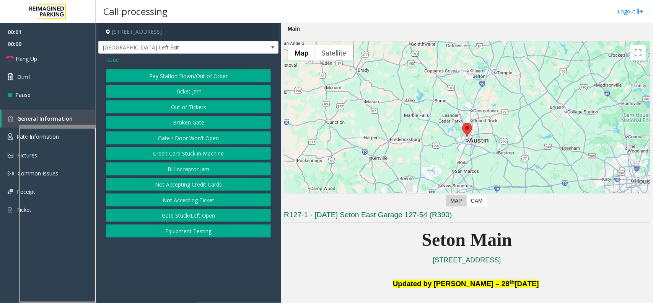
click at [188, 138] on button "Gate / Door Won't Open" at bounding box center [188, 137] width 165 height 13
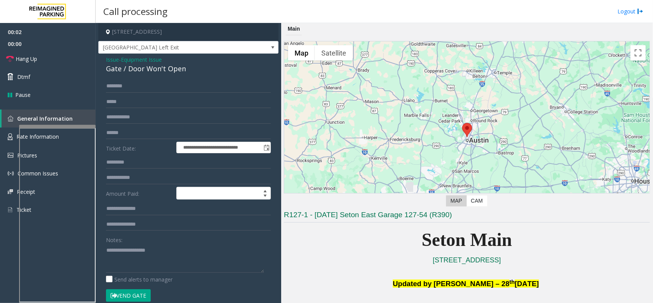
drag, startPoint x: 135, startPoint y: 300, endPoint x: 138, endPoint y: 297, distance: 4.4
click at [136, 299] on button "Vend Gate" at bounding box center [128, 295] width 45 height 13
click at [139, 297] on button "Vend Gate" at bounding box center [128, 295] width 45 height 13
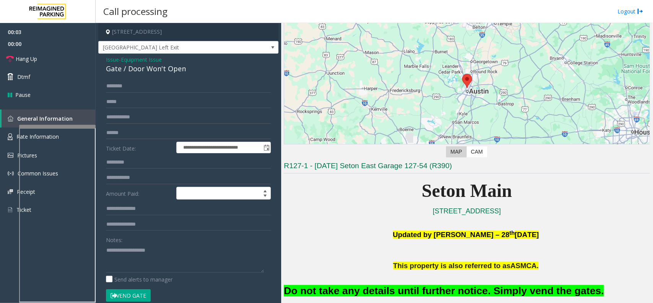
scroll to position [96, 0]
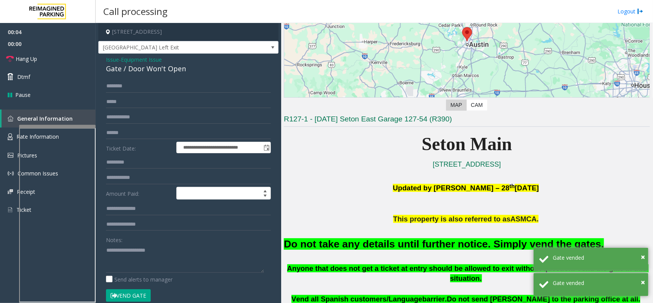
click at [414, 243] on font "Do not take any details until further notice. Simply vend the gates." at bounding box center [444, 243] width 320 height 11
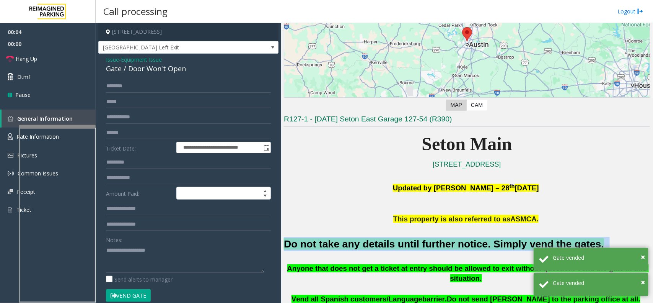
click at [414, 243] on font "Do not take any details until further notice. Simply vend the gates." at bounding box center [444, 243] width 320 height 11
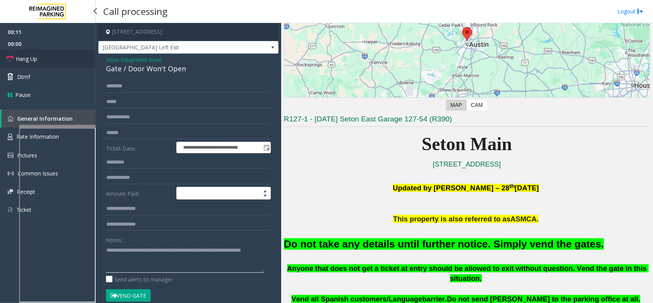
type textarea "**********"
click at [77, 58] on link "Hang Up" at bounding box center [48, 59] width 96 height 18
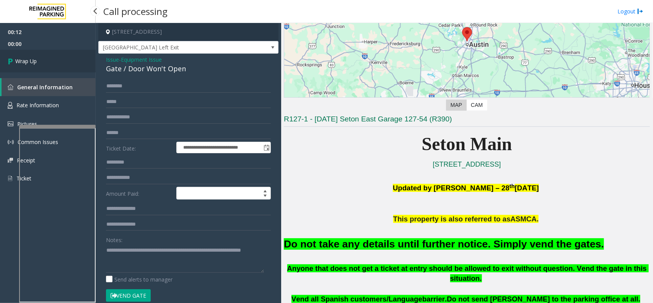
click at [72, 60] on link "Wrap Up" at bounding box center [48, 61] width 96 height 23
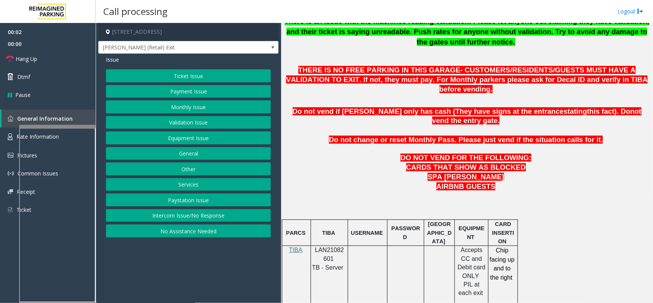
scroll to position [335, 0]
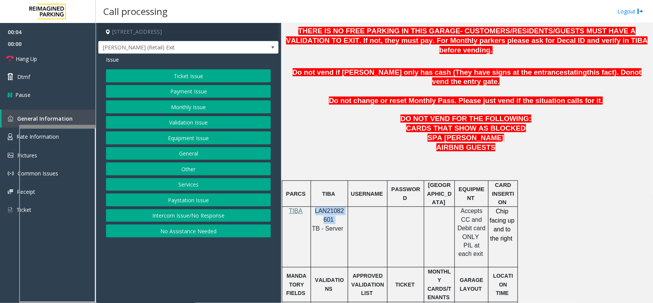
drag, startPoint x: 339, startPoint y: 200, endPoint x: 315, endPoint y: 192, distance: 25.1
click at [315, 207] on p "LAN21082601" at bounding box center [329, 215] width 31 height 17
copy p "LAN21082601"
click at [180, 218] on button "Intercom Issue/No Response" at bounding box center [188, 215] width 165 height 13
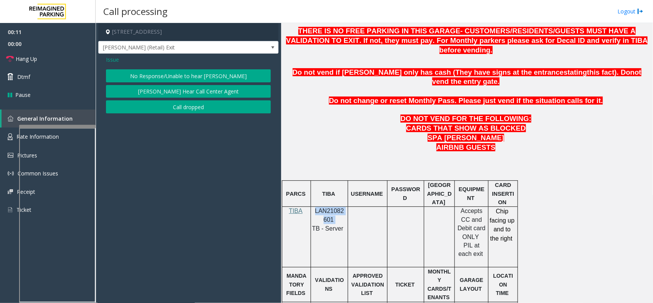
click at [188, 73] on button "No Response/Unable to hear [PERSON_NAME]" at bounding box center [188, 75] width 165 height 13
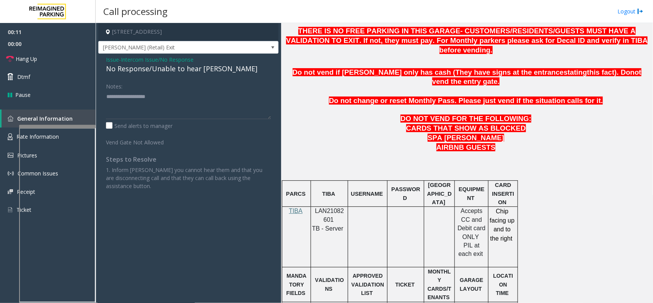
click at [171, 73] on div "No Response/Unable to hear [PERSON_NAME]" at bounding box center [188, 69] width 165 height 10
type textarea "**********"
click at [55, 57] on link "Hang Up" at bounding box center [48, 59] width 96 height 18
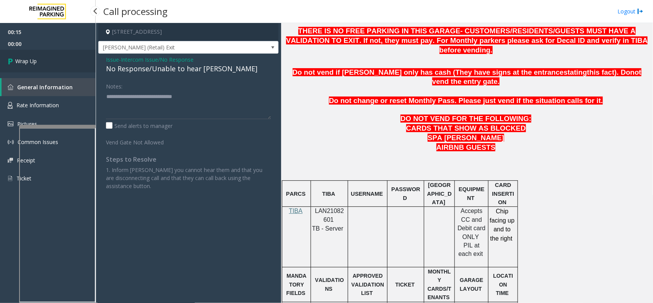
click at [49, 59] on link "Wrap Up" at bounding box center [48, 61] width 96 height 23
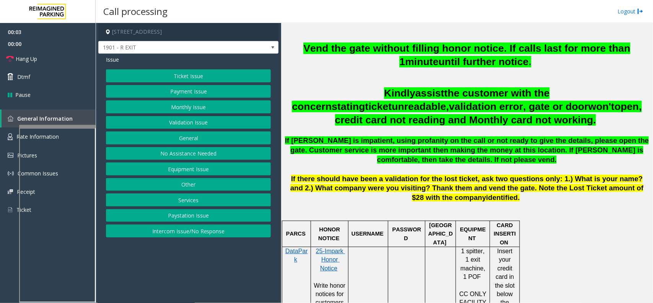
scroll to position [239, 0]
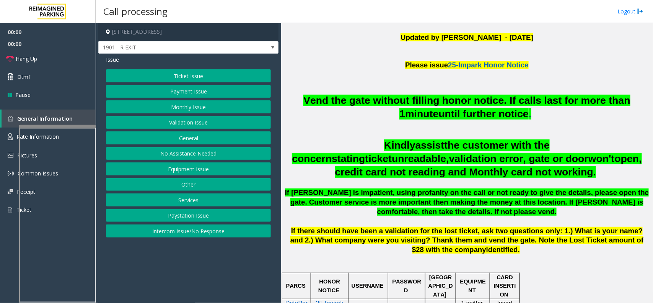
click at [175, 230] on button "Intercom Issue/No Response" at bounding box center [188, 230] width 165 height 13
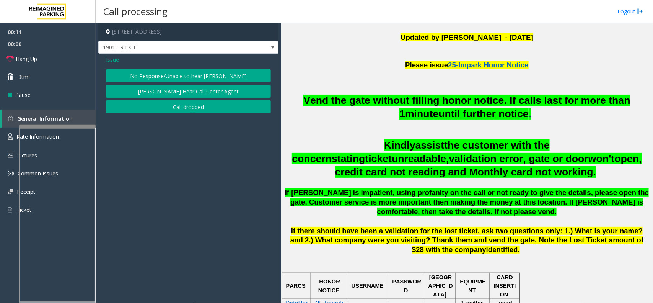
click at [175, 72] on button "No Response/Unable to hear [PERSON_NAME]" at bounding box center [188, 75] width 165 height 13
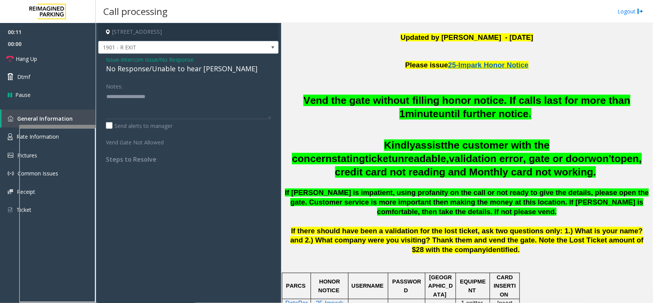
click at [179, 69] on div "No Response/Unable to hear [PERSON_NAME]" at bounding box center [188, 69] width 165 height 10
type textarea "**********"
click at [66, 57] on link "Hang Up" at bounding box center [48, 59] width 96 height 18
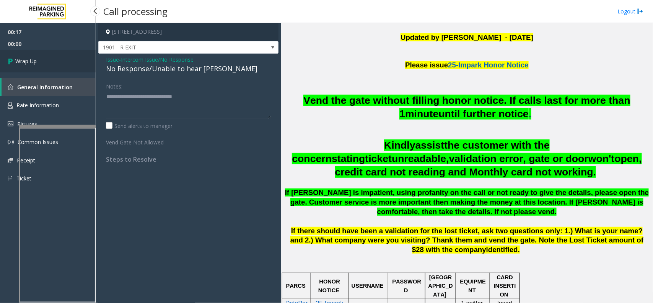
click at [51, 58] on link "Wrap Up" at bounding box center [48, 61] width 96 height 23
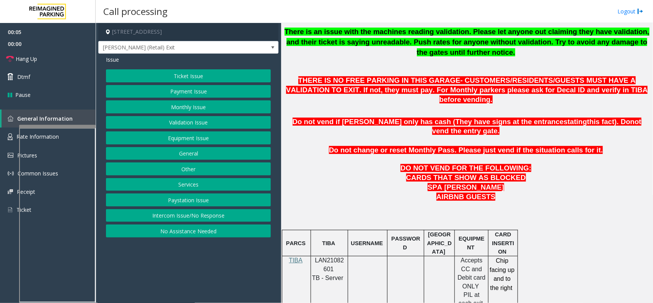
scroll to position [287, 0]
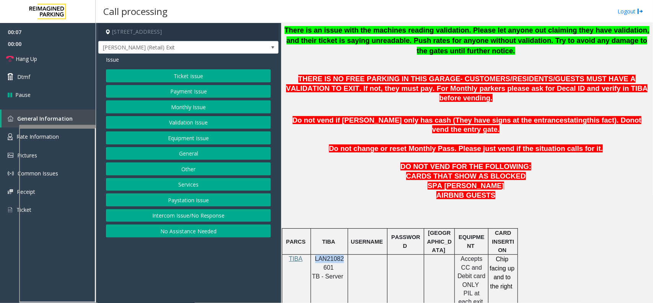
drag, startPoint x: 348, startPoint y: 240, endPoint x: 343, endPoint y: 239, distance: 5.0
click at [343, 255] on td "LAN21082601 TB - Server" at bounding box center [329, 285] width 37 height 60
click at [340, 255] on p "LAN21082601" at bounding box center [329, 263] width 31 height 17
drag, startPoint x: 339, startPoint y: 249, endPoint x: 313, endPoint y: 242, distance: 26.6
click at [313, 255] on div "LAN21082601 TB - Server" at bounding box center [329, 268] width 37 height 26
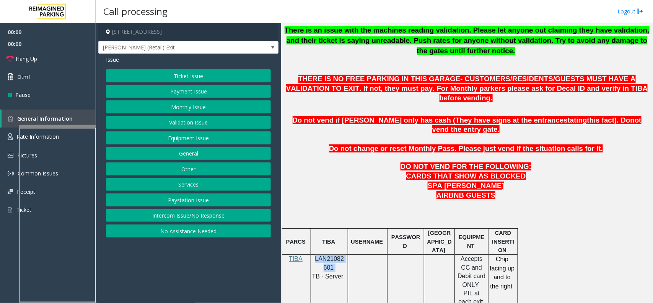
copy p "LAN21082601"
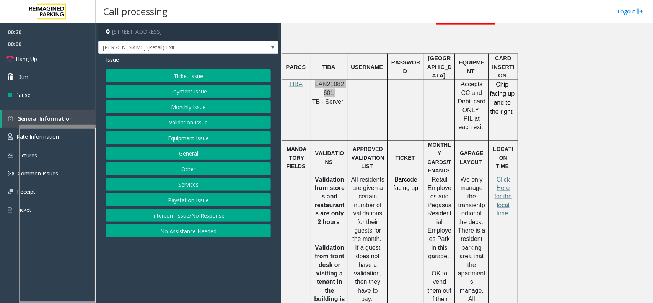
scroll to position [478, 0]
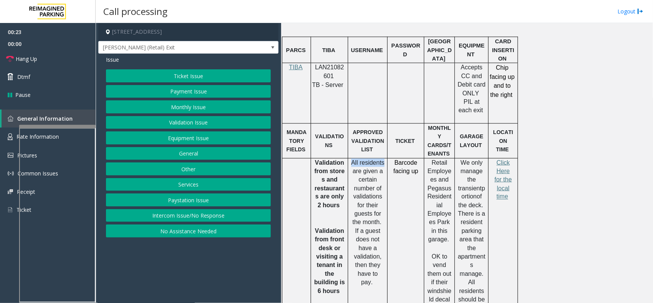
drag, startPoint x: 350, startPoint y: 127, endPoint x: 384, endPoint y: 130, distance: 33.4
click at [384, 158] on div "All residents are given a certain number of validations for their guests for th…" at bounding box center [367, 226] width 39 height 137
click at [246, 109] on button "Monthly Issue" at bounding box center [188, 106] width 165 height 13
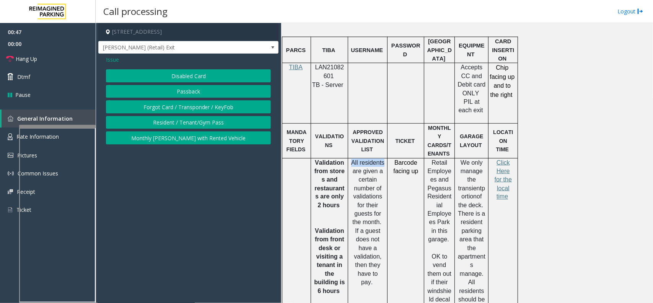
click at [225, 75] on button "Disabled Card" at bounding box center [188, 75] width 165 height 13
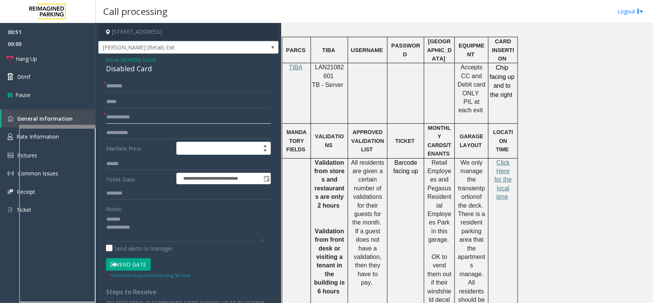
click at [142, 121] on input "text" at bounding box center [188, 117] width 165 height 13
click at [132, 118] on input "text" at bounding box center [188, 117] width 165 height 13
click at [129, 75] on div "**********" at bounding box center [188, 248] width 180 height 389
click at [130, 71] on div "Disabled Card" at bounding box center [188, 69] width 165 height 10
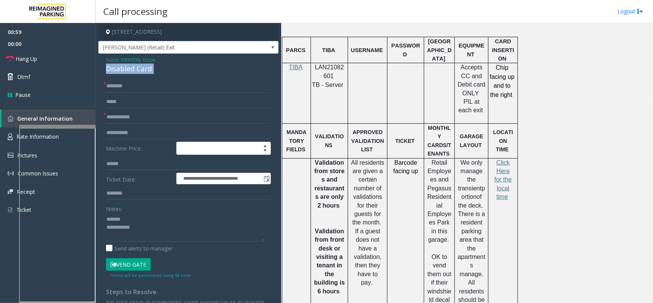
click at [130, 71] on div "Disabled Card" at bounding box center [188, 69] width 165 height 10
type textarea "**********"
click at [131, 113] on input "text" at bounding box center [188, 117] width 165 height 13
type input "****"
click at [120, 88] on input "text" at bounding box center [188, 86] width 165 height 13
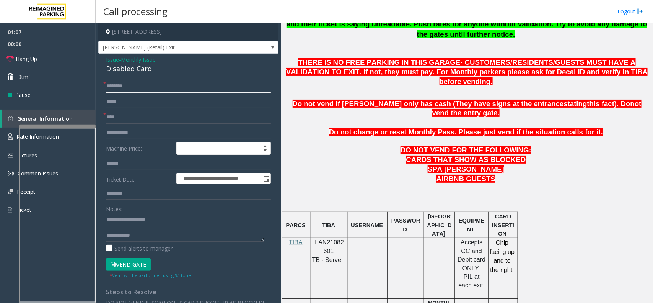
scroll to position [287, 0]
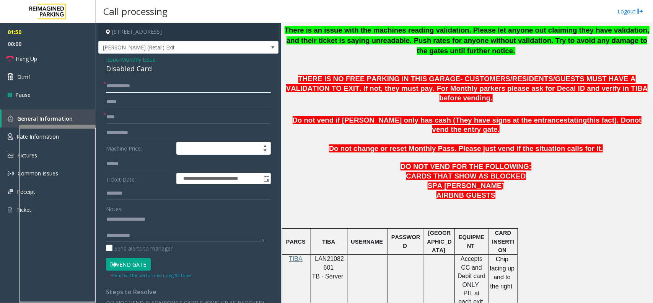
click at [136, 85] on input "**********" at bounding box center [188, 86] width 165 height 13
type input "**********"
click at [121, 259] on button "Vend Gate" at bounding box center [128, 264] width 45 height 13
click at [50, 64] on link "Hang Up" at bounding box center [48, 59] width 96 height 18
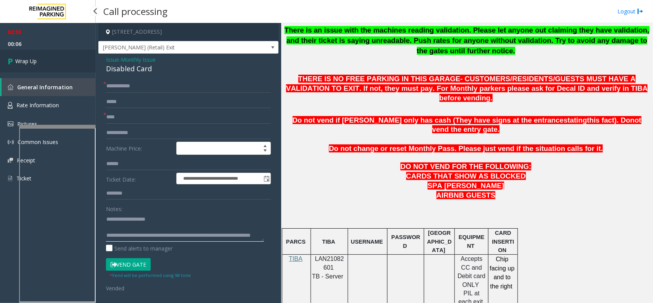
type textarea "**********"
click at [54, 65] on link "Wrap Up" at bounding box center [48, 61] width 96 height 23
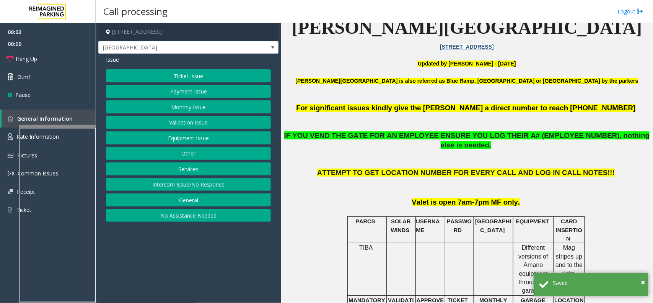
scroll to position [239, 0]
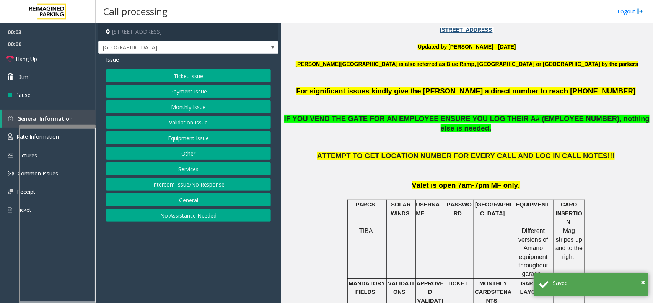
click at [219, 140] on button "Equipment Issue" at bounding box center [188, 137] width 165 height 13
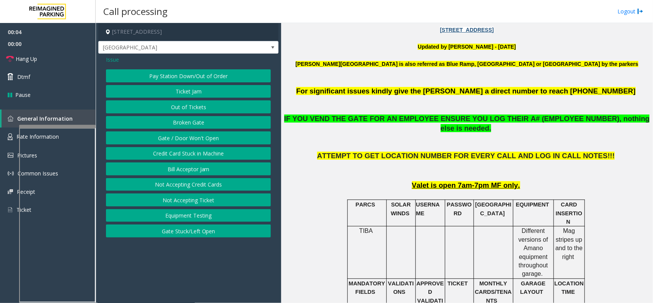
click at [121, 60] on div "Issue" at bounding box center [188, 59] width 165 height 8
click at [117, 60] on span "Issue" at bounding box center [112, 59] width 13 height 8
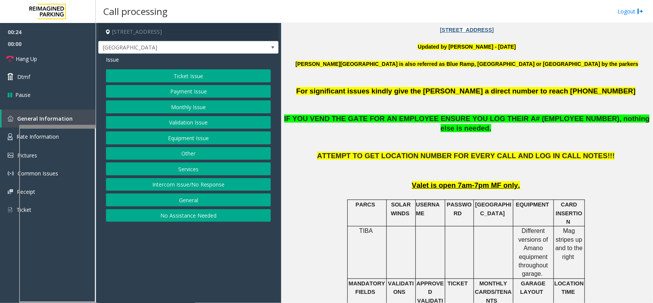
click at [167, 133] on button "Equipment Issue" at bounding box center [188, 137] width 165 height 13
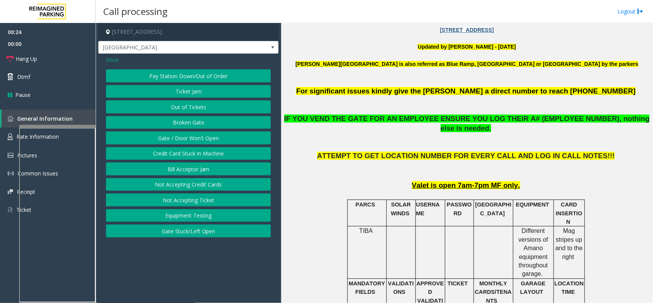
click at [167, 133] on button "Gate / Door Won't Open" at bounding box center [188, 137] width 165 height 13
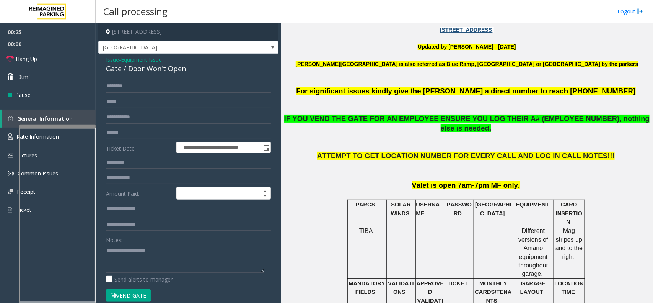
click at [133, 294] on button "Vend Gate" at bounding box center [128, 295] width 45 height 13
click at [189, 249] on textarea at bounding box center [185, 258] width 158 height 29
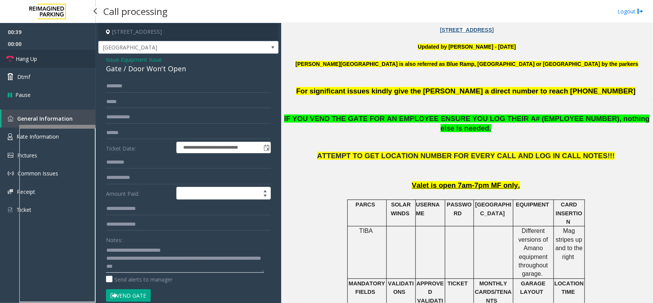
type textarea "**********"
click at [62, 59] on link "Hang Up" at bounding box center [48, 59] width 96 height 18
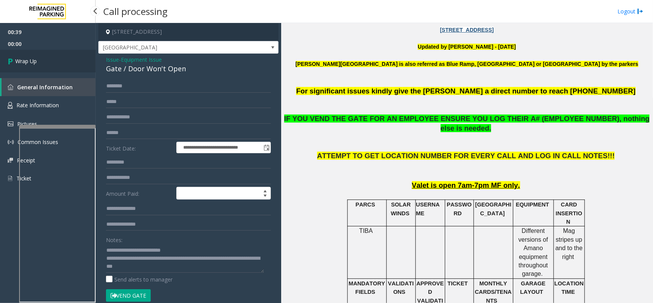
click at [62, 59] on link "Wrap Up" at bounding box center [48, 61] width 96 height 23
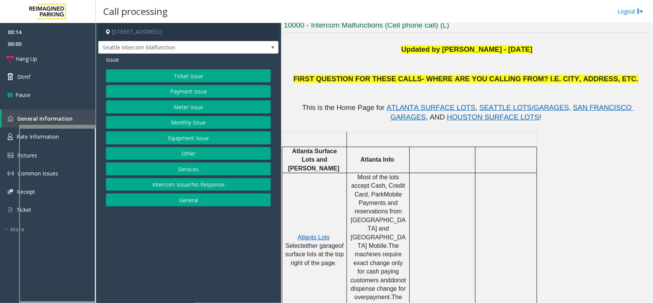
scroll to position [144, 0]
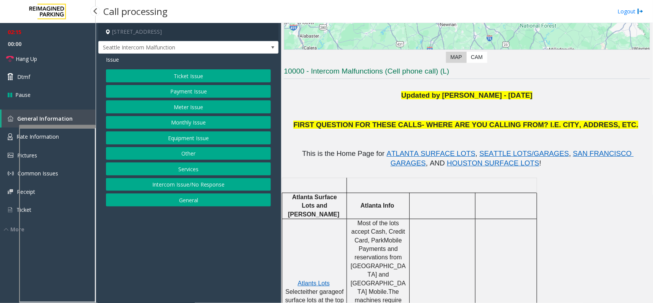
click at [207, 133] on button "Equipment Issue" at bounding box center [188, 137] width 165 height 13
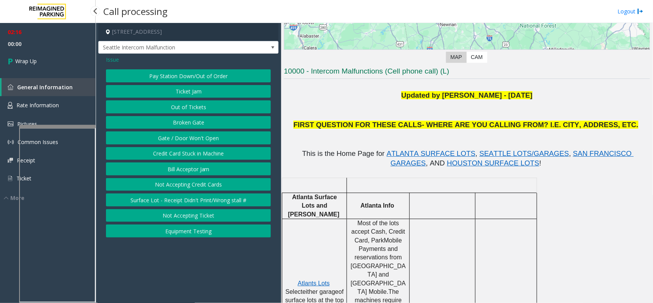
click at [207, 133] on button "Gate / Door Won't Open" at bounding box center [188, 137] width 165 height 13
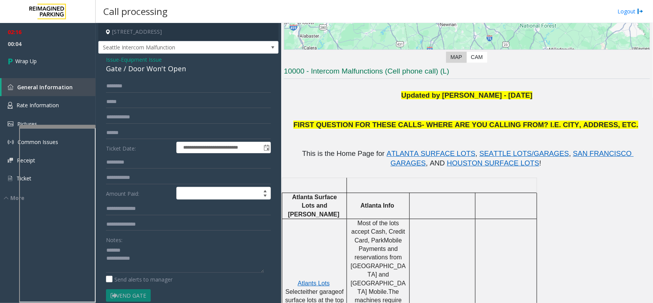
click at [144, 73] on div "Gate / Door Won't Open" at bounding box center [188, 69] width 165 height 10
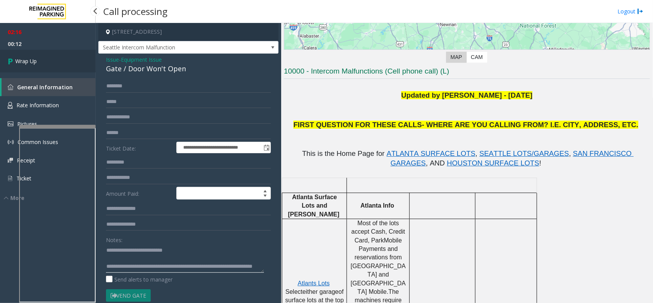
type textarea "**********"
click at [33, 64] on span "Wrap Up" at bounding box center [25, 61] width 21 height 8
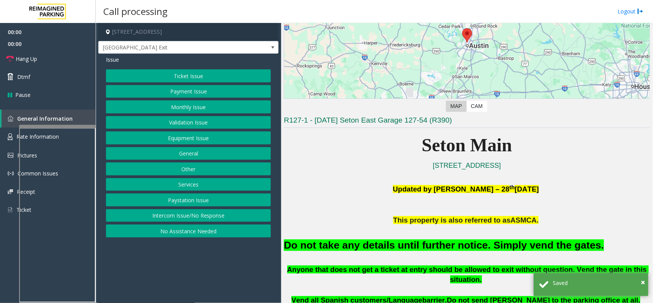
scroll to position [96, 0]
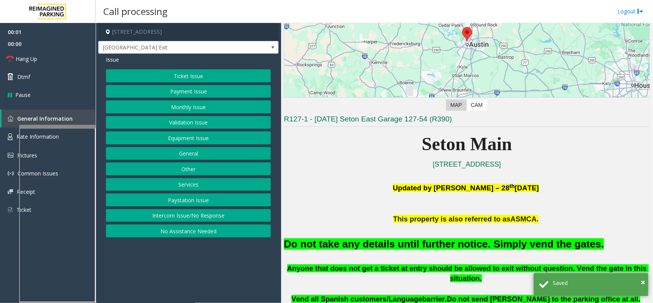
click at [182, 140] on button "Equipment Issue" at bounding box center [188, 137] width 165 height 13
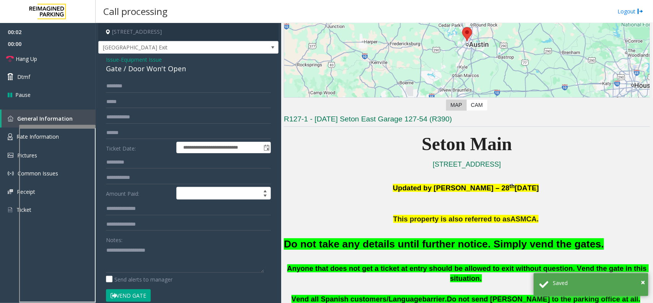
click at [137, 297] on button "Vend Gate" at bounding box center [128, 295] width 45 height 13
click at [314, 244] on font "Do not take any details until further notice. Simply vend the gates." at bounding box center [444, 243] width 320 height 11
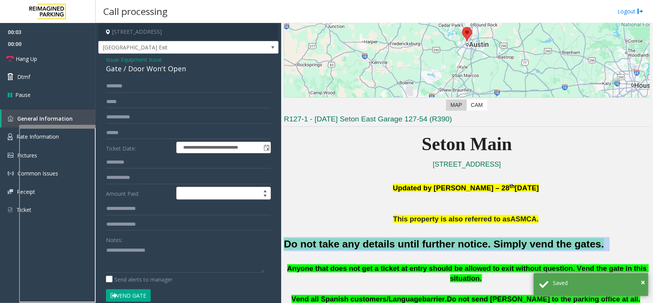
click at [314, 244] on font "Do not take any details until further notice. Simply vend the gates." at bounding box center [444, 243] width 320 height 11
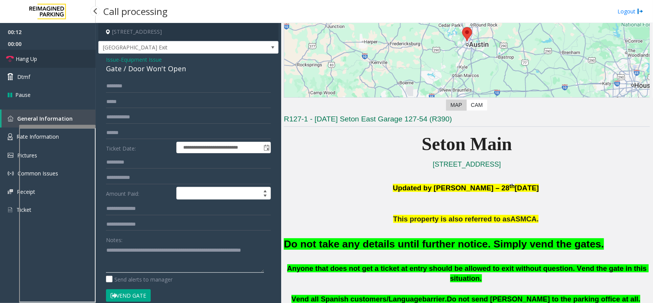
type textarea "**********"
click at [61, 56] on link "Hang Up" at bounding box center [48, 59] width 96 height 18
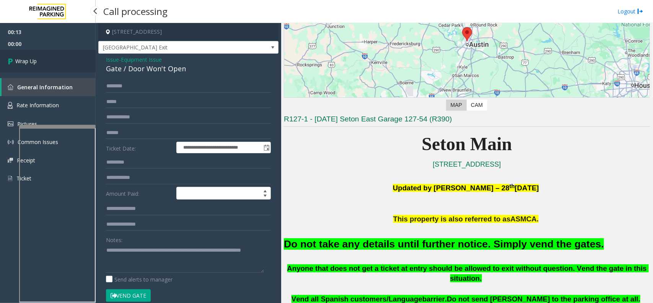
click at [61, 56] on link "Wrap Up" at bounding box center [48, 61] width 96 height 23
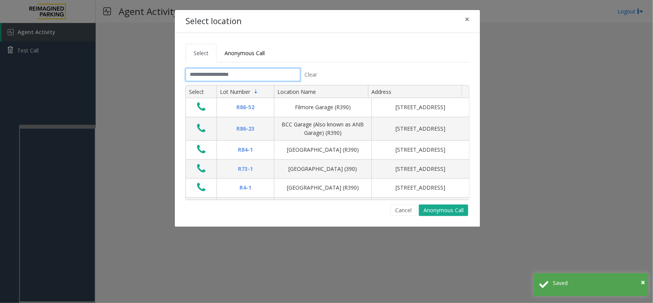
click at [215, 75] on input "text" at bounding box center [243, 74] width 115 height 13
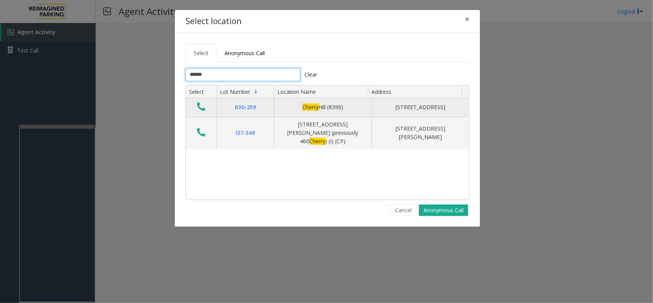
type input "******"
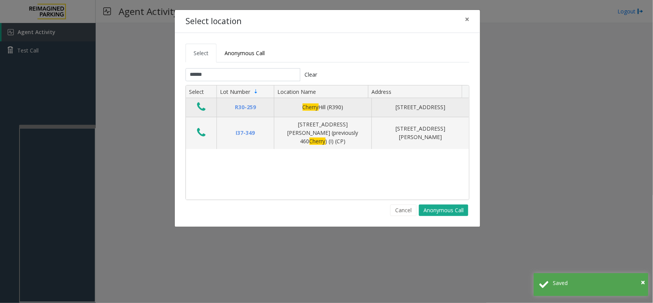
click at [189, 106] on td "Data table" at bounding box center [201, 107] width 31 height 19
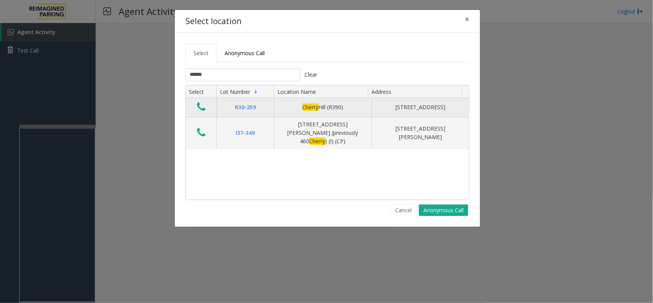
click at [204, 103] on icon "Data table" at bounding box center [201, 106] width 8 height 11
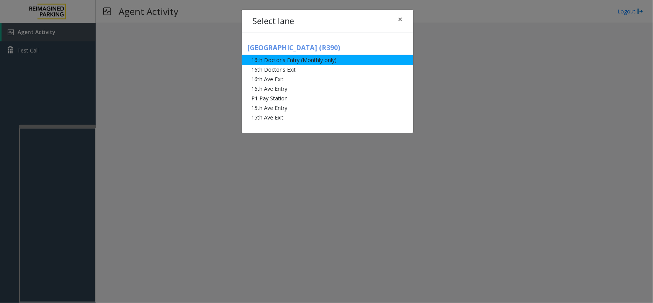
click at [263, 62] on li "16th Doctor's Entry (Monthly only)" at bounding box center [327, 60] width 171 height 10
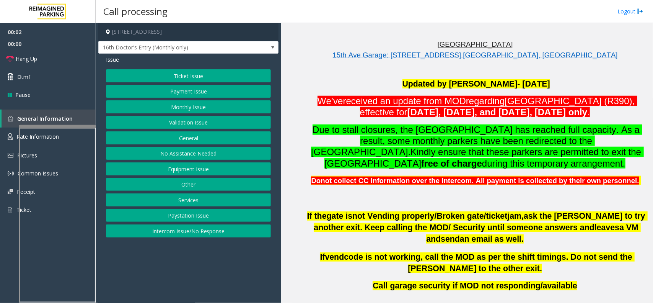
scroll to position [239, 0]
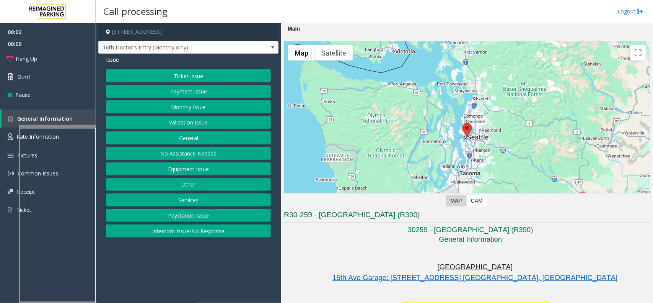
scroll to position [239, 0]
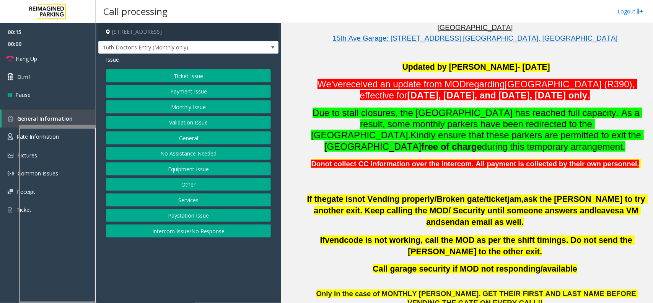
click at [171, 103] on button "Monthly Issue" at bounding box center [188, 106] width 165 height 13
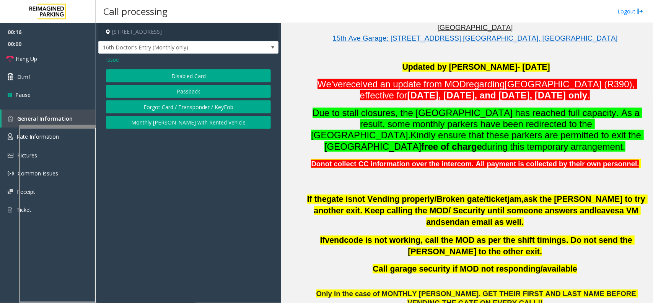
click at [184, 85] on div "Disabled Card Passback Forgot Card / Transponder / KeyFob Monthly Parker with R…" at bounding box center [188, 98] width 165 height 59
click at [184, 84] on div "Disabled Card Passback Forgot Card / Transponder / KeyFob Monthly Parker with R…" at bounding box center [188, 98] width 165 height 59
click at [184, 81] on button "Disabled Card" at bounding box center [188, 75] width 165 height 13
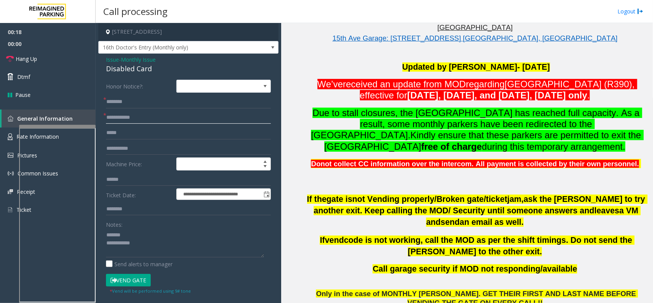
click at [127, 117] on input "text" at bounding box center [188, 117] width 165 height 13
click at [129, 71] on div "Disabled Card" at bounding box center [188, 69] width 165 height 10
type textarea "**********"
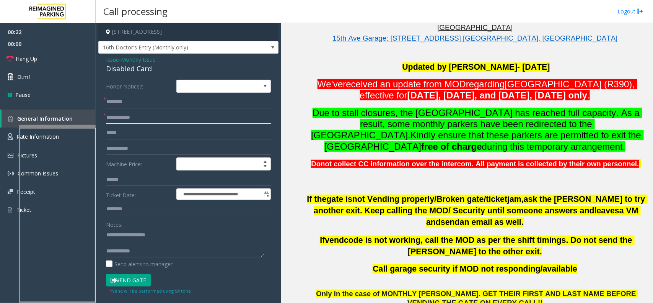
click at [133, 115] on input "text" at bounding box center [188, 117] width 165 height 13
type input "******"
click at [150, 252] on textarea at bounding box center [185, 242] width 158 height 29
click at [137, 107] on input "text" at bounding box center [188, 101] width 165 height 13
type input "**********"
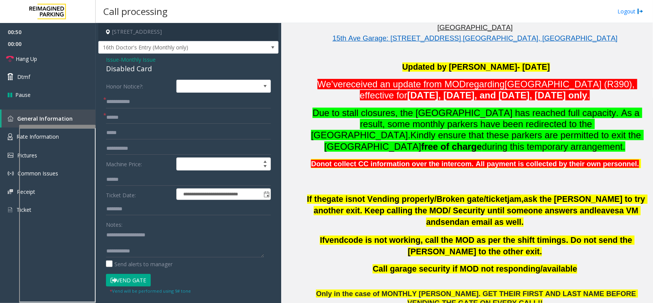
click at [135, 280] on button "Vend Gate" at bounding box center [128, 280] width 45 height 13
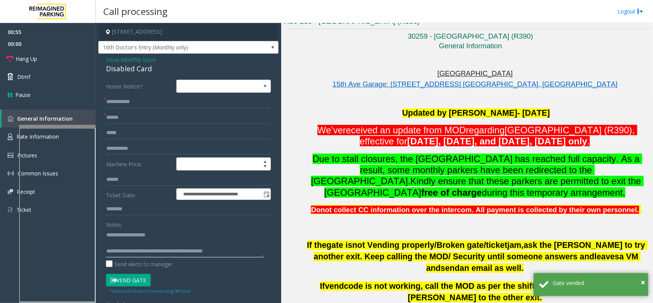
scroll to position [191, 0]
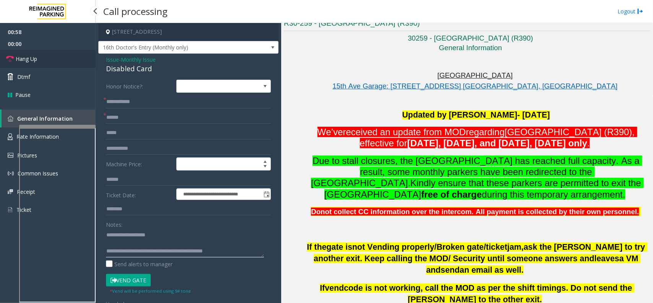
type textarea "**********"
click at [29, 62] on span "Hang Up" at bounding box center [26, 59] width 21 height 8
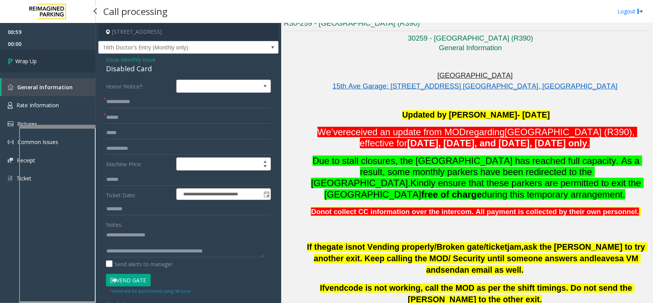
click at [29, 62] on span "Wrap Up" at bounding box center [25, 61] width 21 height 8
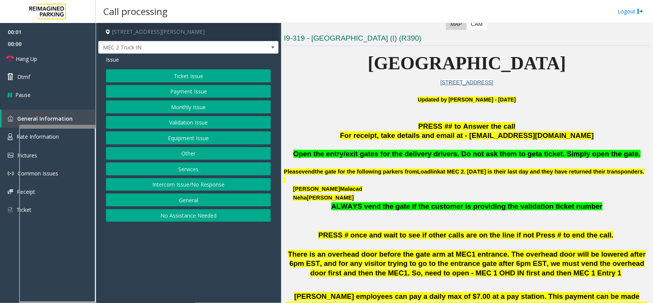
scroll to position [191, 0]
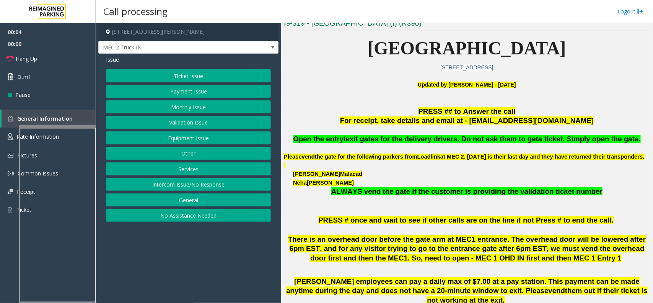
click at [188, 175] on button "Services" at bounding box center [188, 168] width 165 height 13
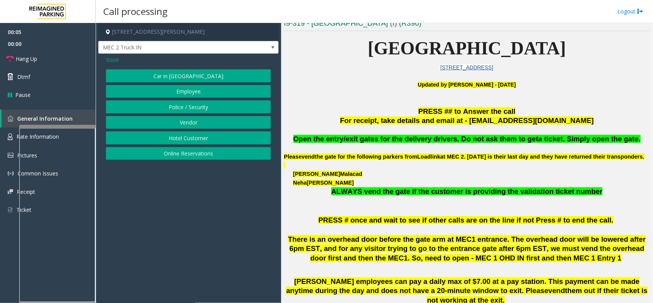
click at [175, 123] on button "Vendor" at bounding box center [188, 122] width 165 height 13
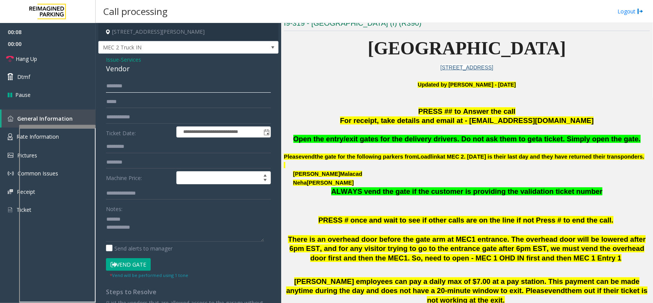
click at [138, 91] on input "text" at bounding box center [188, 86] width 165 height 13
click at [135, 219] on textarea at bounding box center [185, 227] width 158 height 29
click at [150, 83] on input "text" at bounding box center [188, 86] width 165 height 13
click at [114, 71] on div "Vendor" at bounding box center [188, 69] width 165 height 10
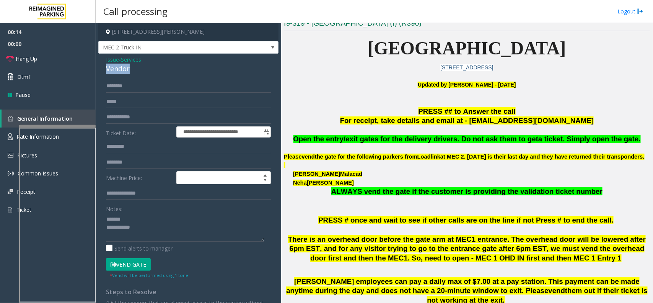
click at [114, 71] on div "Vendor" at bounding box center [188, 69] width 165 height 10
click at [136, 91] on input "text" at bounding box center [188, 86] width 165 height 13
click at [118, 258] on form "**********" at bounding box center [188, 179] width 165 height 199
click at [118, 258] on button "Vend Gate" at bounding box center [128, 264] width 45 height 13
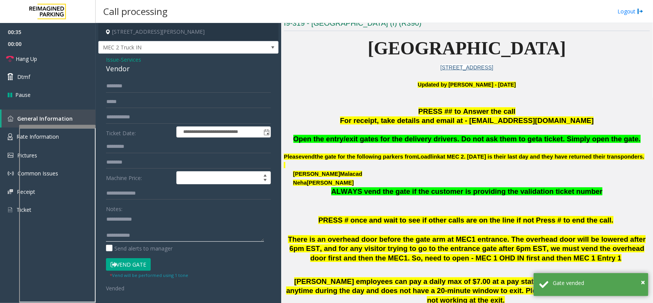
click at [159, 237] on textarea at bounding box center [185, 227] width 158 height 29
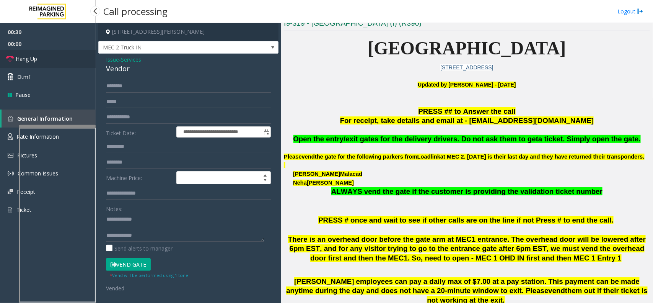
click at [56, 54] on link "Hang Up" at bounding box center [48, 59] width 96 height 18
click at [153, 233] on textarea at bounding box center [185, 227] width 158 height 29
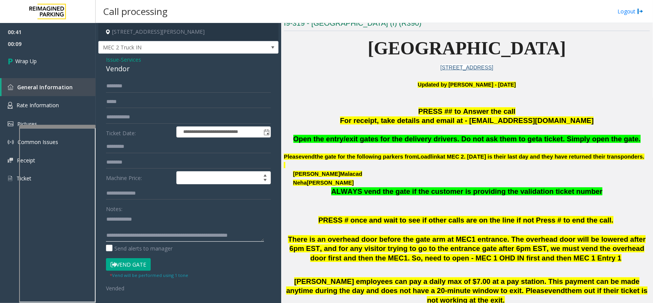
scroll to position [5, 0]
click at [175, 239] on textarea at bounding box center [185, 227] width 158 height 29
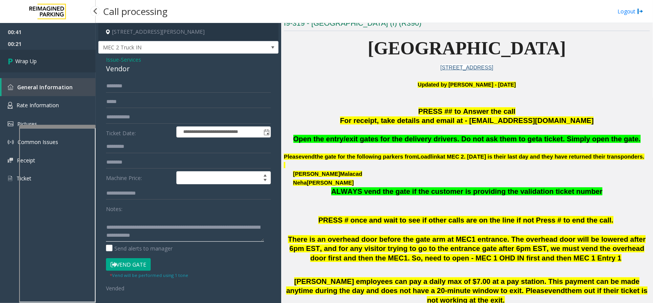
type textarea "**********"
click at [69, 53] on link "Wrap Up" at bounding box center [48, 61] width 96 height 23
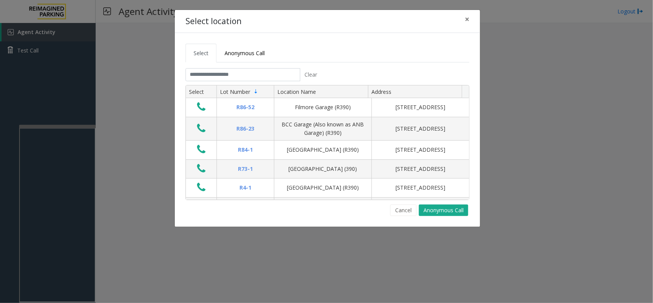
click at [249, 66] on tabset "Select Anonymous Call Clear Select Lot Number Location Name Address R86-52 Film…" at bounding box center [328, 130] width 284 height 172
click at [247, 71] on input "text" at bounding box center [243, 74] width 115 height 13
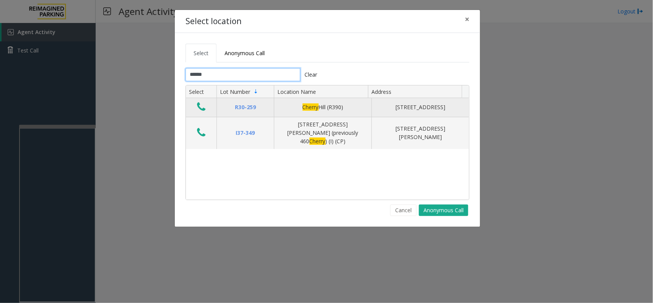
type input "******"
click at [201, 104] on icon "Data table" at bounding box center [201, 106] width 8 height 11
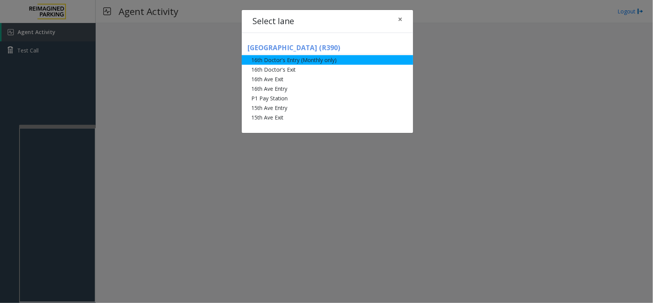
click at [268, 62] on li "16th Doctor's Entry (Monthly only)" at bounding box center [327, 60] width 171 height 10
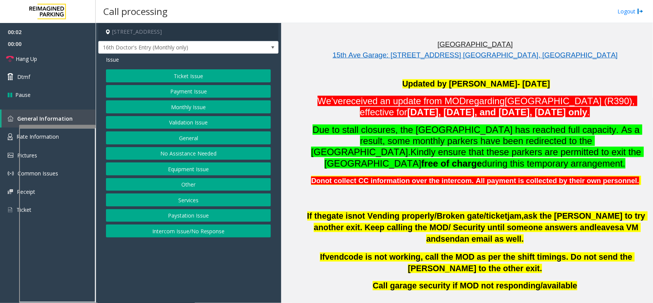
scroll to position [239, 0]
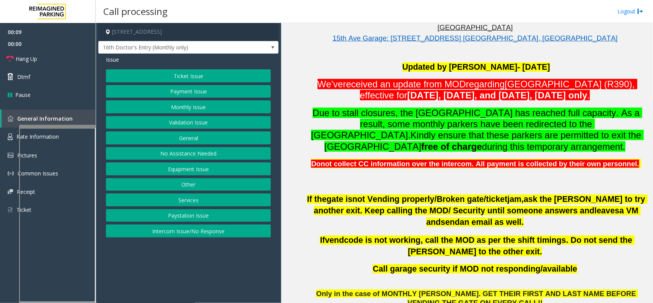
click at [179, 235] on button "Intercom Issue/No Response" at bounding box center [188, 230] width 165 height 13
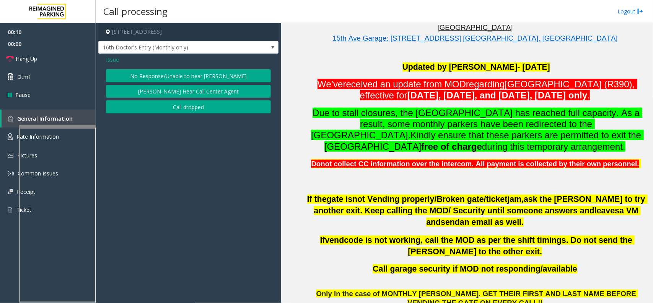
click at [182, 75] on button "No Response/Unable to hear [PERSON_NAME]" at bounding box center [188, 75] width 165 height 13
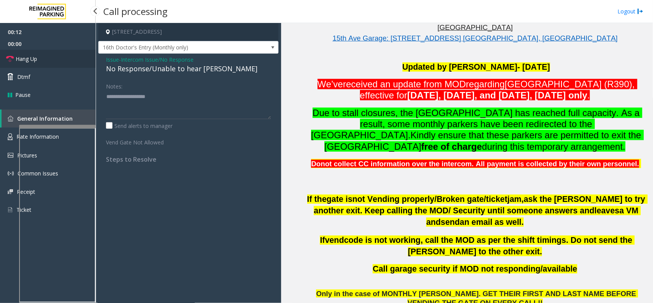
click at [74, 61] on link "Hang Up" at bounding box center [48, 59] width 96 height 18
click at [121, 67] on div "No Response/Unable to hear [PERSON_NAME]" at bounding box center [188, 69] width 165 height 10
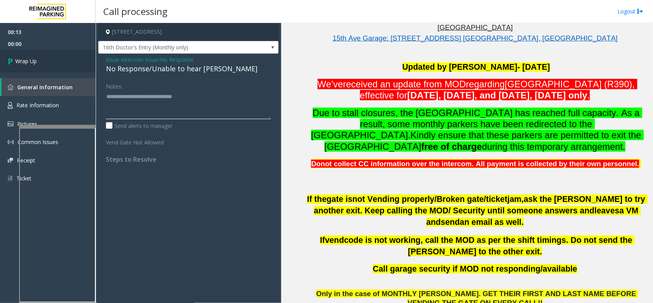
type textarea "**********"
click at [64, 55] on link "Wrap Up" at bounding box center [48, 61] width 96 height 23
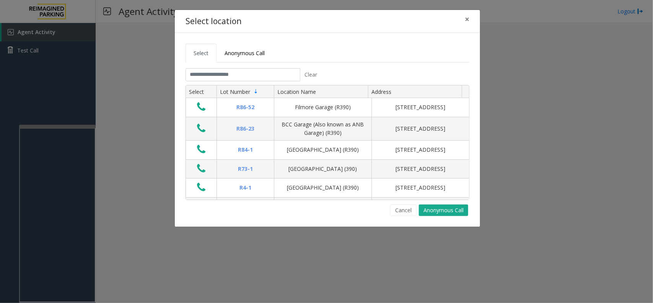
click at [211, 64] on tabset "Select Anonymous Call Clear Select Lot Number Location Name Address R86-52 Film…" at bounding box center [328, 130] width 284 height 172
click at [209, 71] on input "text" at bounding box center [243, 74] width 115 height 13
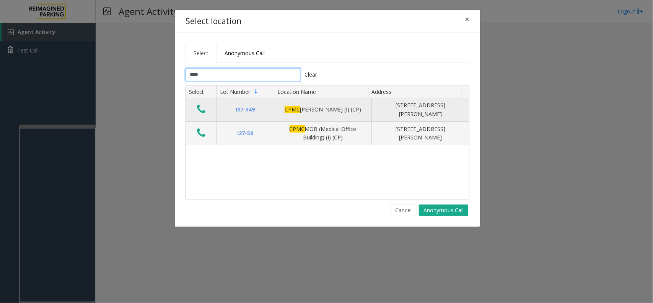
type input "****"
click at [203, 114] on icon "Data table" at bounding box center [201, 109] width 8 height 11
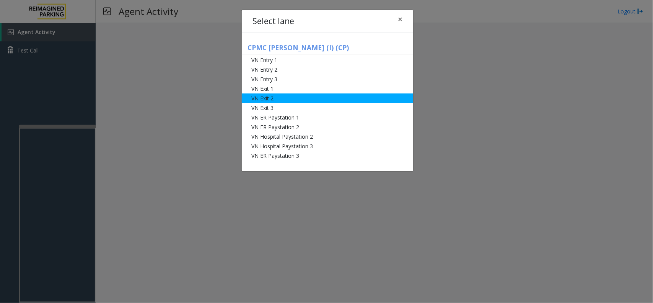
click at [278, 100] on li "VN Exit 2" at bounding box center [327, 98] width 171 height 10
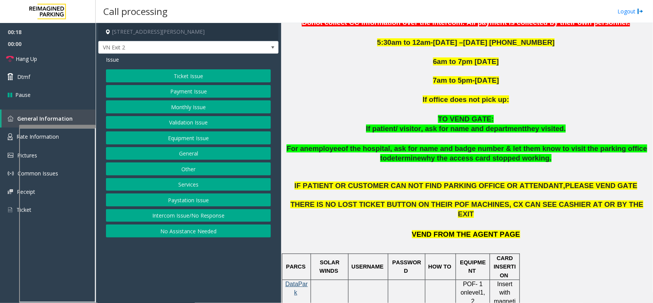
scroll to position [335, 0]
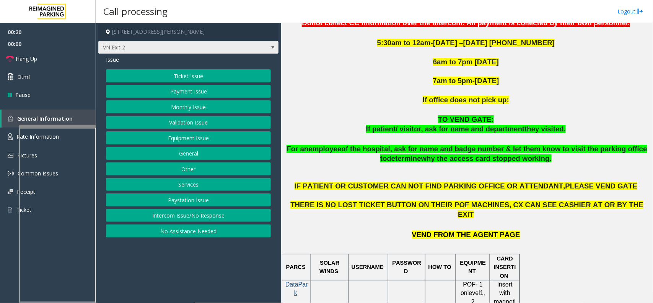
click at [263, 51] on span "VN Exit 2" at bounding box center [188, 47] width 180 height 13
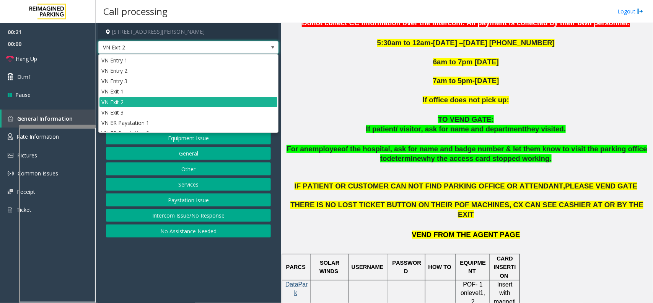
click at [263, 51] on span "VN Exit 2" at bounding box center [188, 47] width 180 height 13
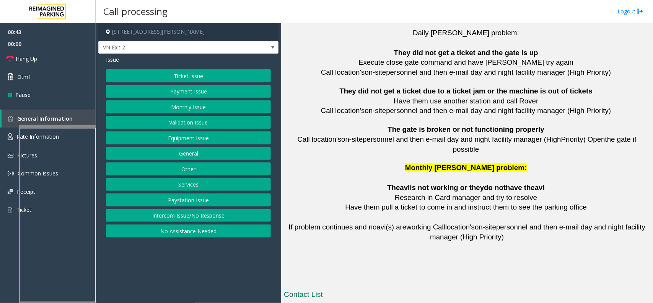
scroll to position [1702, 0]
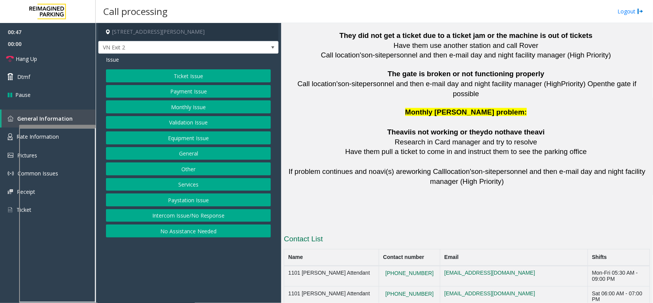
drag, startPoint x: 432, startPoint y: 251, endPoint x: 389, endPoint y: 256, distance: 43.1
drag, startPoint x: 426, startPoint y: 251, endPoint x: 390, endPoint y: 251, distance: 35.2
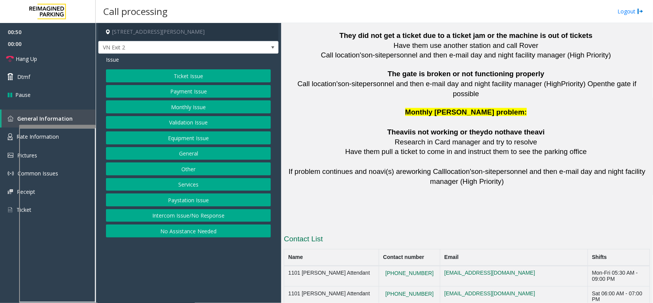
copy button "415 600 8031"
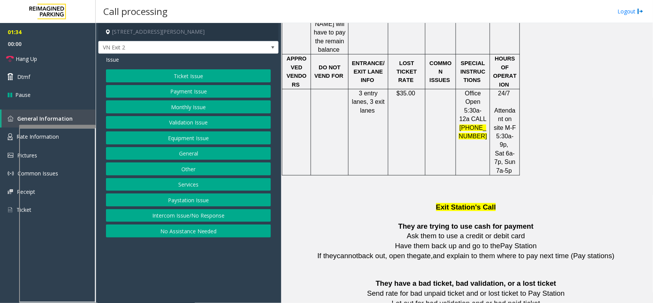
scroll to position [554, 0]
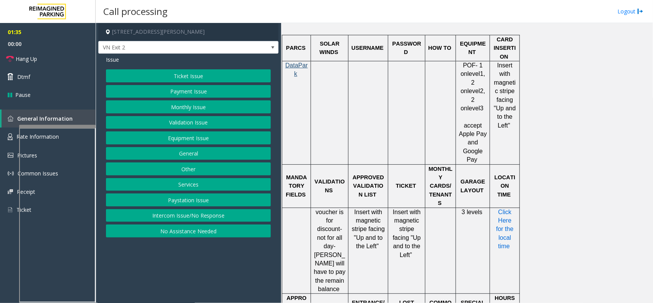
click at [500, 209] on span "Click Here for the local time" at bounding box center [505, 229] width 19 height 41
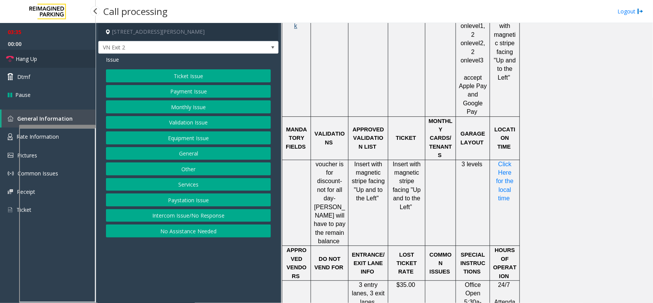
click at [70, 59] on link "Hang Up" at bounding box center [48, 59] width 96 height 18
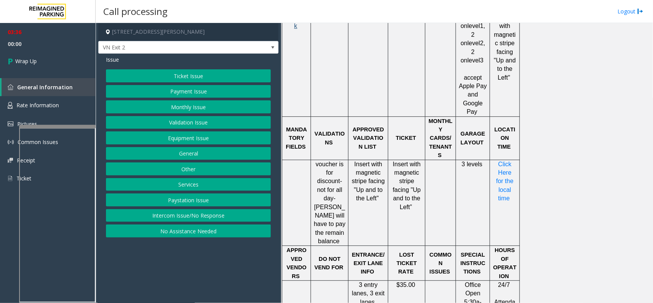
click at [183, 139] on button "Equipment Issue" at bounding box center [188, 137] width 165 height 13
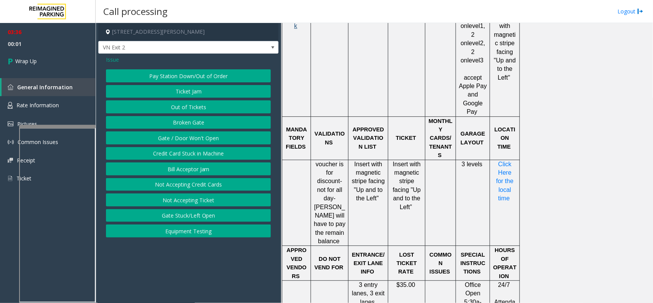
click at [174, 135] on button "Gate / Door Won't Open" at bounding box center [188, 137] width 165 height 13
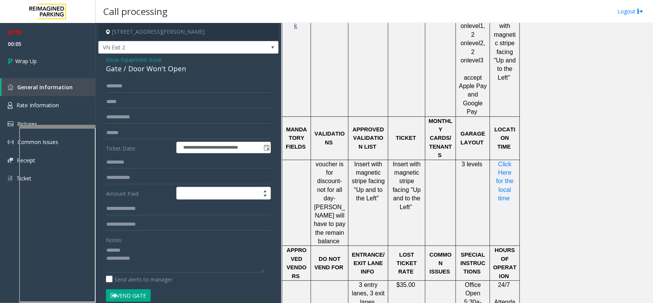
click at [149, 65] on div "Gate / Door Won't Open" at bounding box center [188, 69] width 165 height 10
click at [170, 271] on textarea at bounding box center [185, 258] width 158 height 29
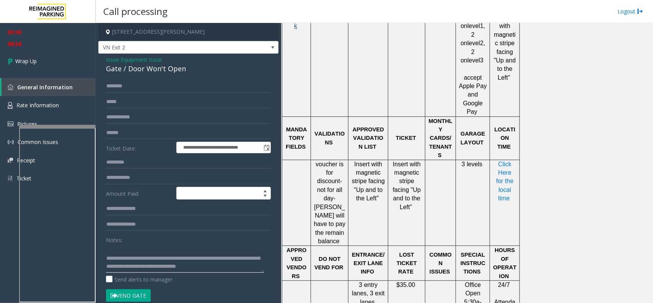
scroll to position [13, 0]
type textarea "**********"
click at [58, 58] on link "Wrap Up" at bounding box center [48, 61] width 96 height 23
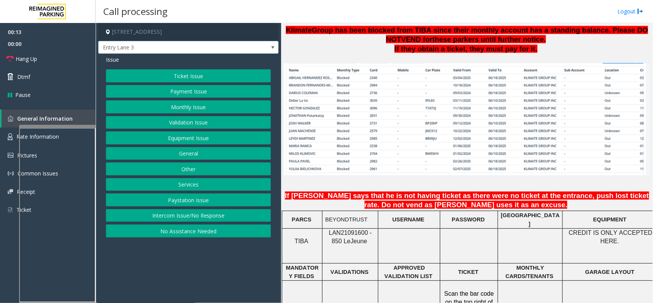
scroll to position [526, 0]
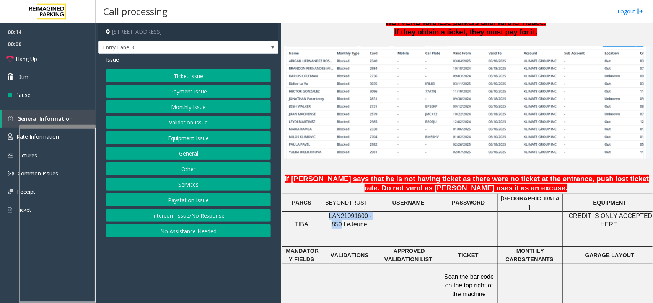
drag, startPoint x: 376, startPoint y: 214, endPoint x: 326, endPoint y: 215, distance: 49.8
click at [326, 215] on div "LAN21091600 - 850 Le Jeune" at bounding box center [350, 220] width 55 height 17
copy span "LAN21091600 - 850"
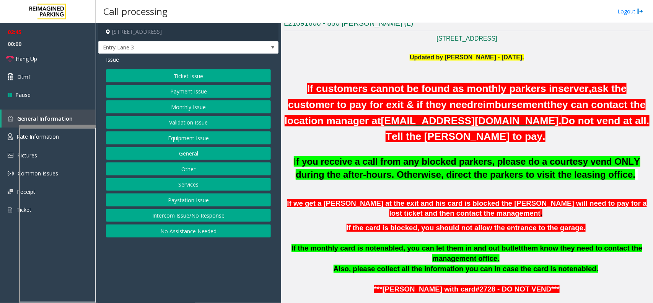
scroll to position [48, 0]
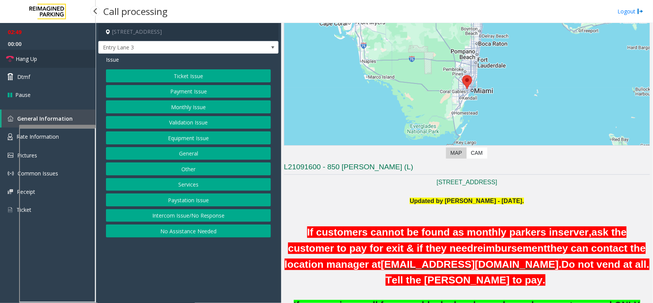
click at [65, 52] on link "Hang Up" at bounding box center [48, 59] width 96 height 18
click at [175, 140] on button "Equipment Issue" at bounding box center [188, 137] width 165 height 13
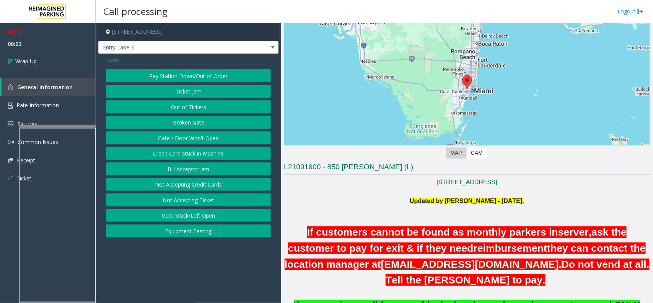
click at [114, 58] on span "Issue" at bounding box center [112, 59] width 13 height 8
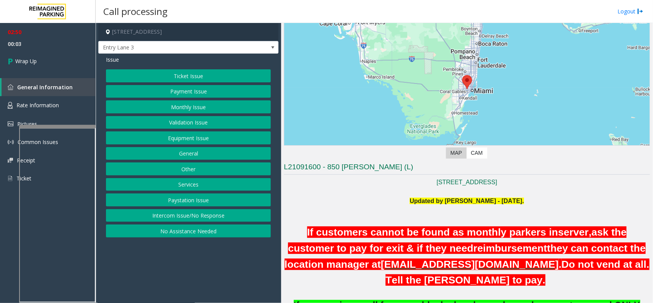
click at [200, 103] on button "Monthly Issue" at bounding box center [188, 106] width 165 height 13
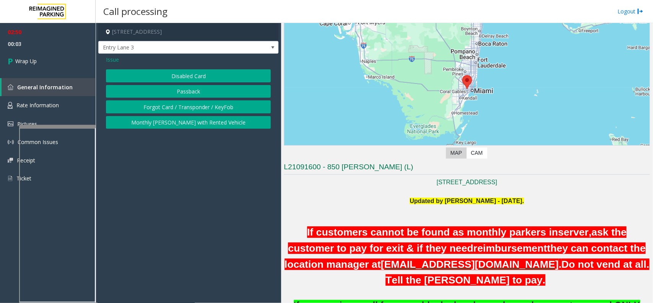
click at [195, 79] on button "Disabled Card" at bounding box center [188, 75] width 165 height 13
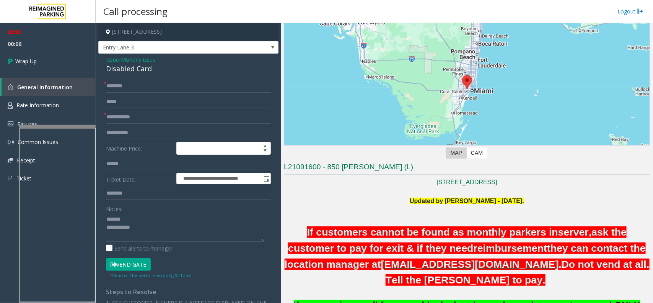
click at [119, 69] on div "Disabled Card" at bounding box center [188, 69] width 165 height 10
type textarea "**********"
click at [116, 84] on input "text" at bounding box center [188, 86] width 165 height 13
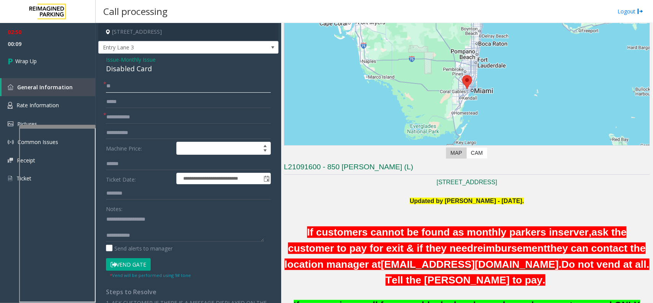
type input "**"
click at [131, 105] on input "text" at bounding box center [188, 101] width 165 height 13
click at [127, 114] on input "text" at bounding box center [188, 117] width 165 height 13
type input "**"
click at [144, 233] on textarea at bounding box center [185, 227] width 158 height 29
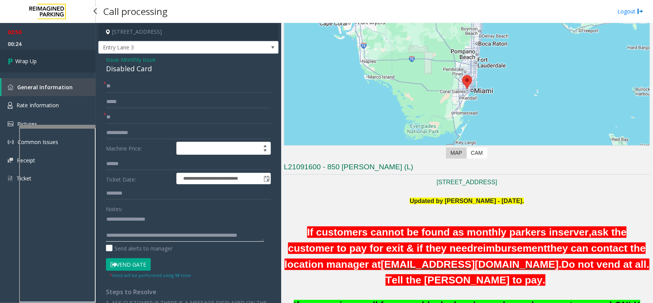
type textarea "**********"
click at [70, 60] on link "Wrap Up" at bounding box center [48, 61] width 96 height 23
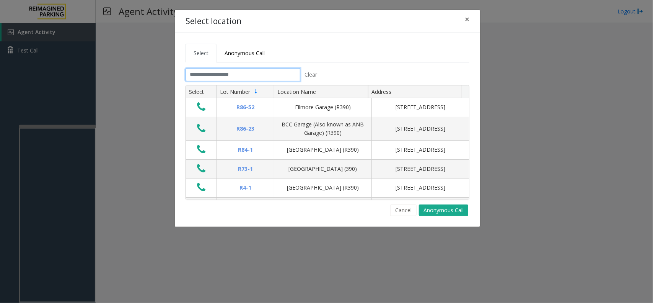
click at [212, 73] on input "text" at bounding box center [243, 74] width 115 height 13
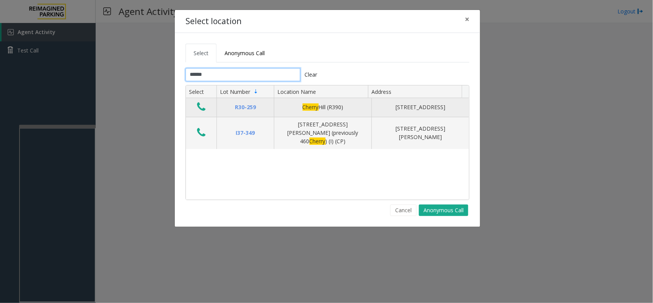
type input "******"
click at [200, 107] on icon "Data table" at bounding box center [201, 106] width 8 height 11
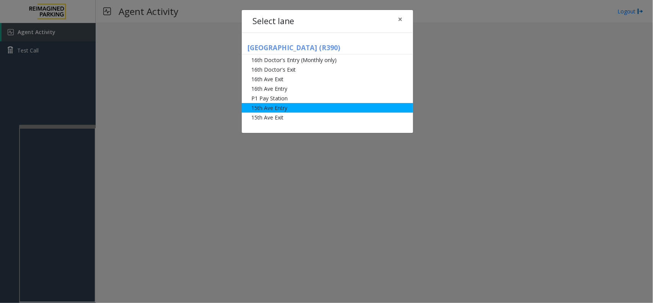
click at [284, 106] on li "15th Ave Entry" at bounding box center [327, 108] width 171 height 10
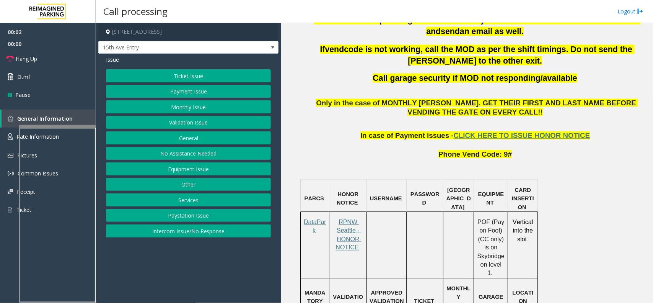
scroll to position [431, 0]
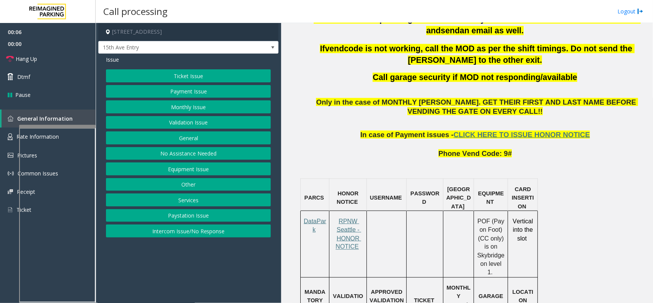
click at [160, 109] on button "Monthly Issue" at bounding box center [188, 106] width 165 height 13
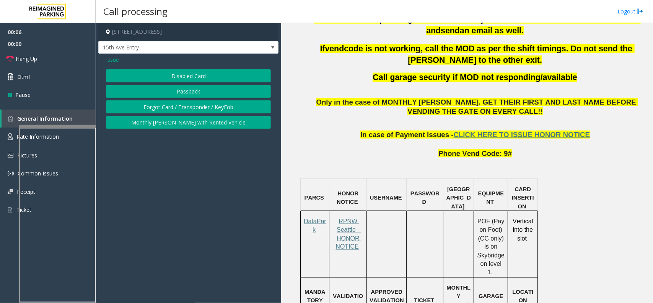
click at [173, 72] on button "Disabled Card" at bounding box center [188, 75] width 165 height 13
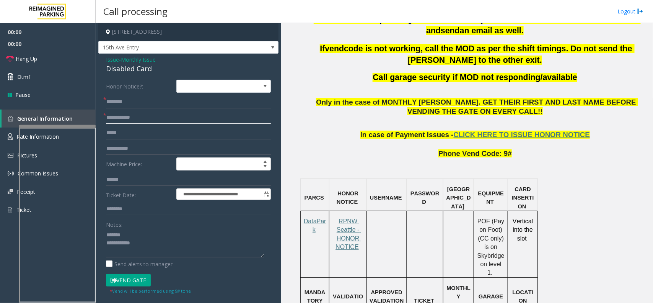
click at [145, 113] on input "text" at bounding box center [188, 117] width 165 height 13
click at [127, 67] on div "Disabled Card" at bounding box center [188, 69] width 165 height 10
type textarea "**********"
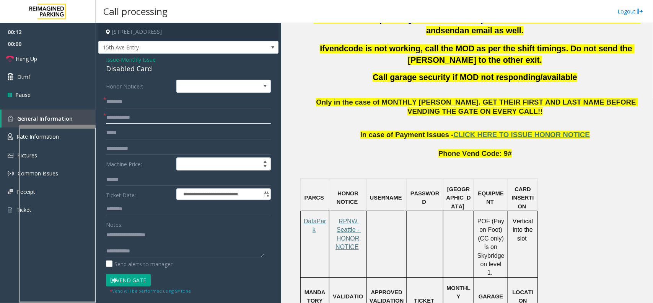
click at [136, 121] on input "text" at bounding box center [188, 117] width 165 height 13
type input "******"
click at [129, 109] on form "**********" at bounding box center [188, 187] width 165 height 215
click at [129, 100] on input "text" at bounding box center [188, 101] width 165 height 13
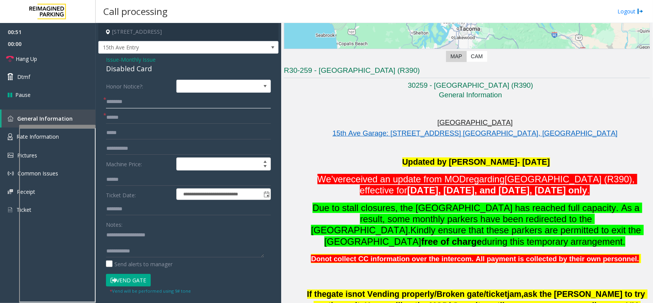
scroll to position [144, 0]
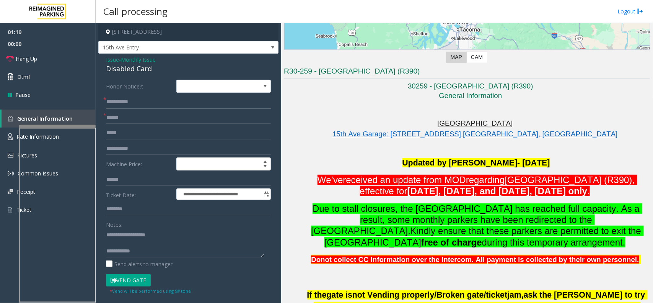
click at [124, 102] on input "**********" at bounding box center [188, 101] width 165 height 13
click at [138, 103] on input "**********" at bounding box center [188, 101] width 165 height 13
type input "**********"
click at [156, 246] on textarea at bounding box center [185, 242] width 158 height 29
type textarea "**********"
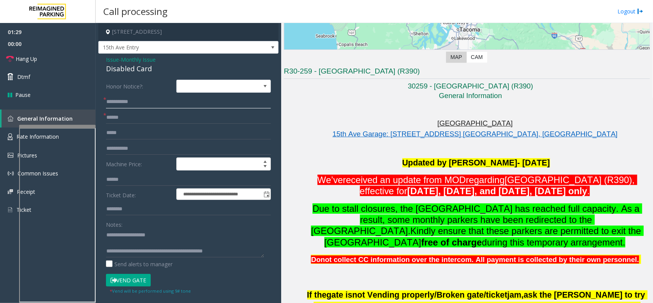
click at [146, 104] on input "**********" at bounding box center [188, 101] width 165 height 13
click at [131, 288] on small "* Vend will be performed using 9# tone" at bounding box center [150, 291] width 81 height 6
click at [134, 279] on button "Vend Gate" at bounding box center [128, 280] width 45 height 13
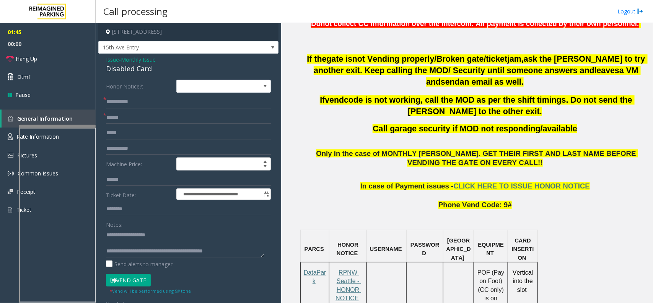
scroll to position [383, 0]
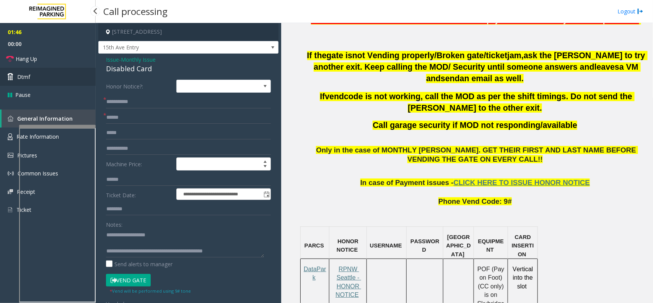
click at [62, 83] on link "Dtmf" at bounding box center [48, 77] width 96 height 18
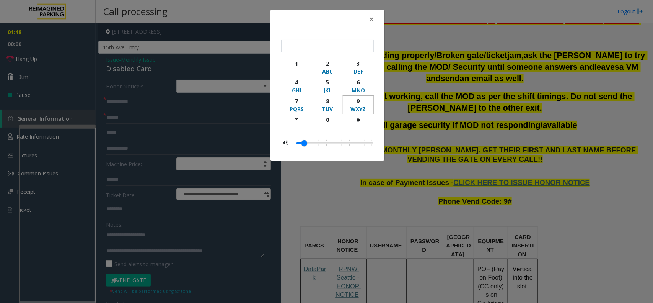
click at [358, 107] on div "WXYZ" at bounding box center [358, 109] width 21 height 8
click at [359, 120] on div "#" at bounding box center [358, 120] width 21 height 8
type input "**"
click at [419, 161] on div "× ** 1 2 ABC 3 DEF 4 GHI 5 JKL 6 MNO 7 PQRS 8 TUV 9 WXYZ * 0 #" at bounding box center [326, 151] width 653 height 303
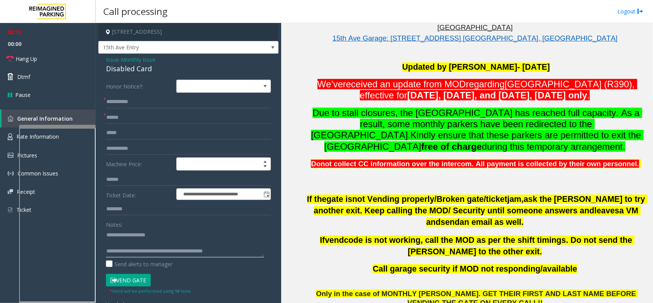
scroll to position [8, 0]
drag, startPoint x: 137, startPoint y: 251, endPoint x: 225, endPoint y: 247, distance: 88.1
click at [225, 247] on textarea at bounding box center [185, 242] width 158 height 29
click at [244, 242] on textarea at bounding box center [185, 242] width 158 height 29
drag, startPoint x: 244, startPoint y: 242, endPoint x: 136, endPoint y: 244, distance: 108.3
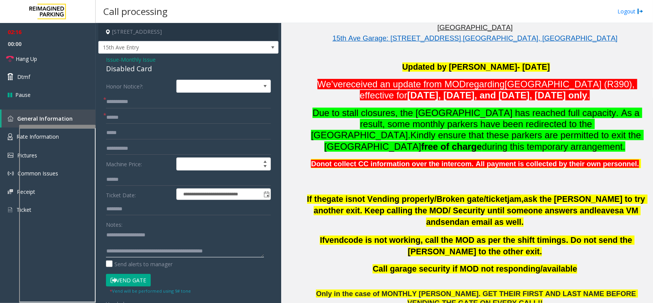
click at [136, 244] on textarea at bounding box center [185, 242] width 158 height 29
click at [48, 62] on link "Hang Up" at bounding box center [48, 59] width 96 height 18
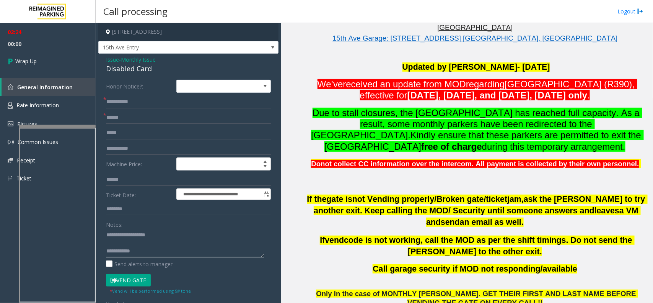
click at [145, 253] on textarea at bounding box center [185, 242] width 158 height 29
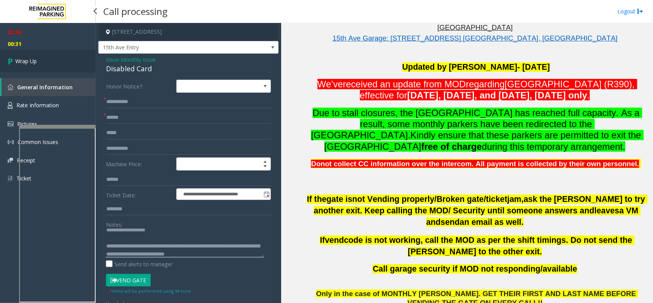
type textarea "**********"
click at [75, 60] on link "Wrap Up" at bounding box center [48, 61] width 96 height 23
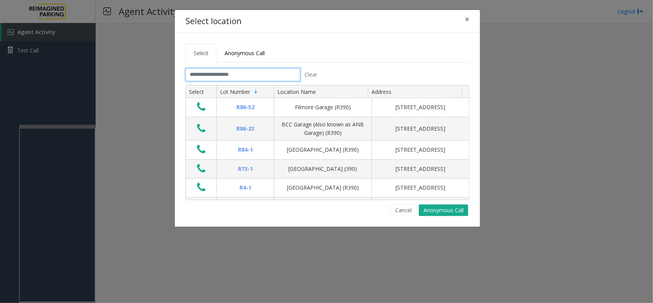
click at [212, 77] on input "text" at bounding box center [243, 74] width 115 height 13
click at [466, 18] on span "×" at bounding box center [467, 19] width 5 height 11
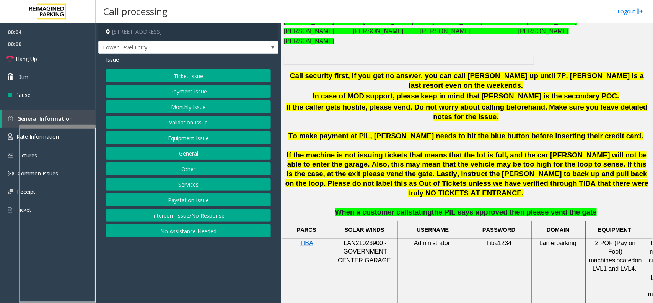
scroll to position [383, 0]
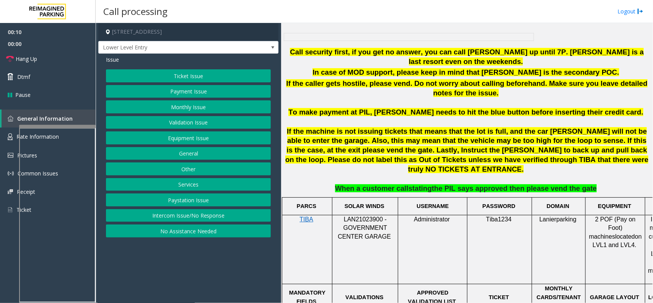
click at [206, 214] on button "Intercom Issue/No Response" at bounding box center [188, 215] width 165 height 13
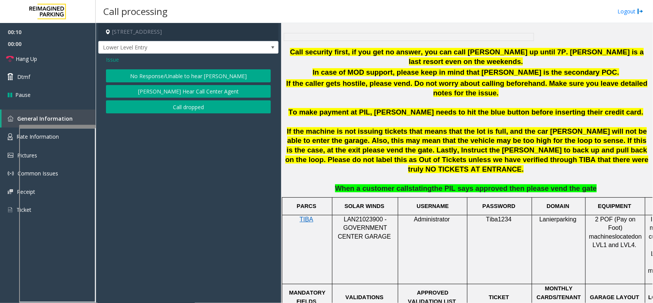
click at [212, 74] on button "No Response/Unable to hear [PERSON_NAME]" at bounding box center [188, 75] width 165 height 13
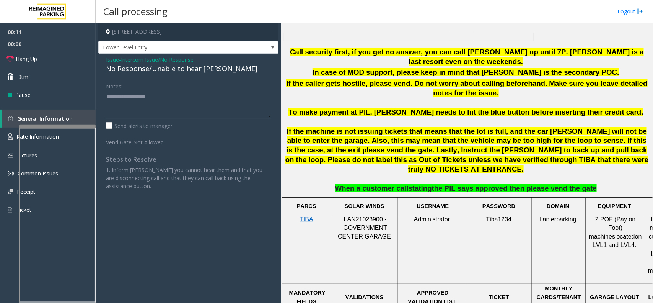
click at [169, 68] on div "No Response/Unable to hear [PERSON_NAME]" at bounding box center [188, 69] width 165 height 10
type textarea "**********"
click at [59, 52] on link "Hang Up" at bounding box center [48, 59] width 96 height 18
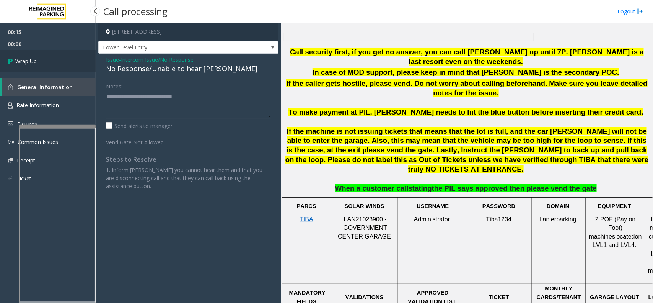
click at [45, 54] on link "Wrap Up" at bounding box center [48, 61] width 96 height 23
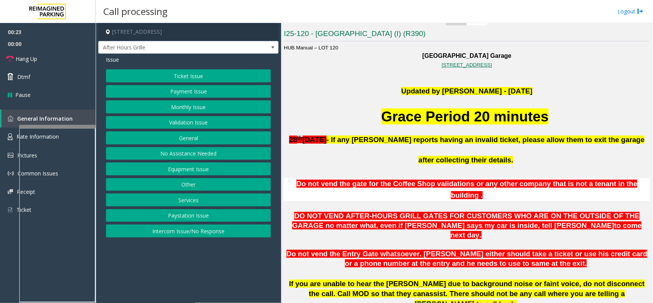
scroll to position [185, 0]
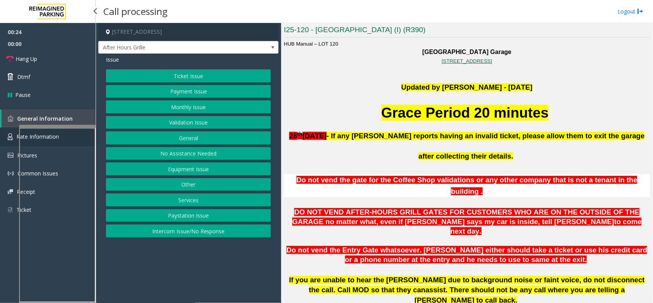
click at [13, 131] on link "Rate Information" at bounding box center [48, 136] width 96 height 19
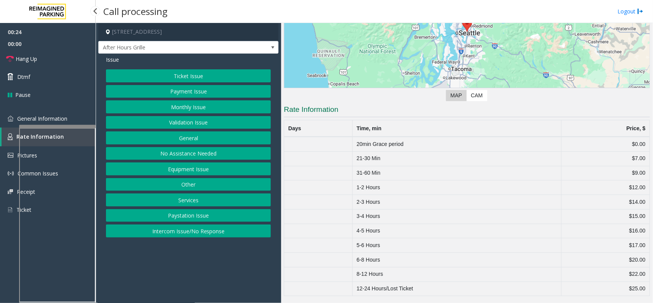
scroll to position [106, 0]
click at [50, 110] on link "General Information" at bounding box center [48, 118] width 96 height 18
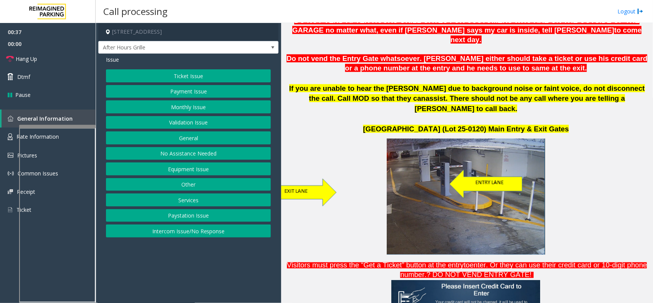
scroll to position [185, 0]
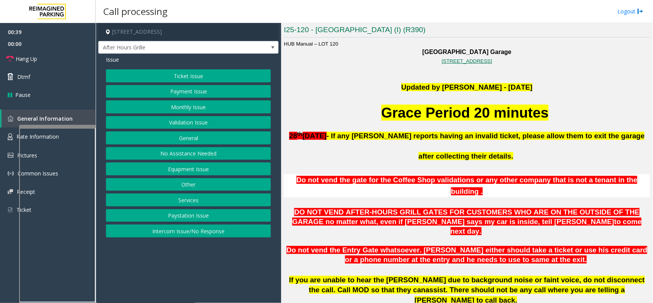
click at [229, 106] on button "Monthly Issue" at bounding box center [188, 106] width 165 height 13
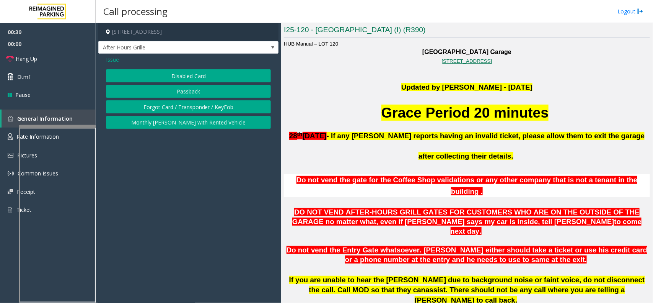
click at [225, 74] on button "Disabled Card" at bounding box center [188, 75] width 165 height 13
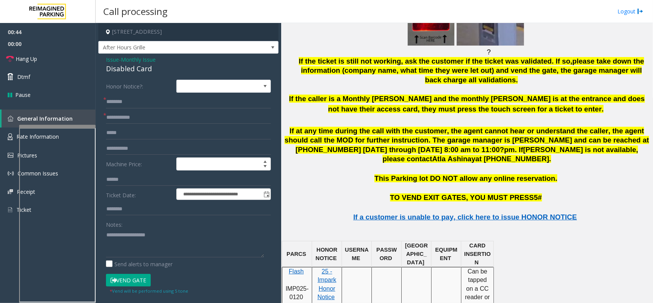
scroll to position [855, 0]
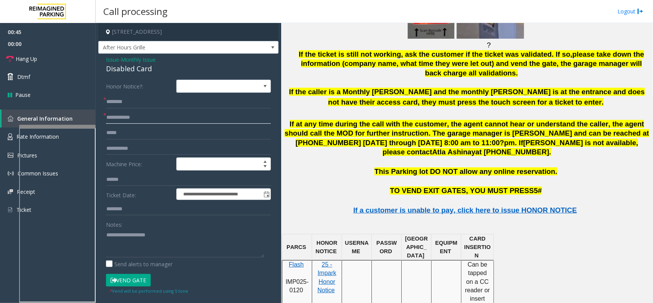
click at [205, 118] on input "text" at bounding box center [188, 117] width 165 height 13
click at [118, 69] on div "Disabled Card" at bounding box center [188, 69] width 165 height 10
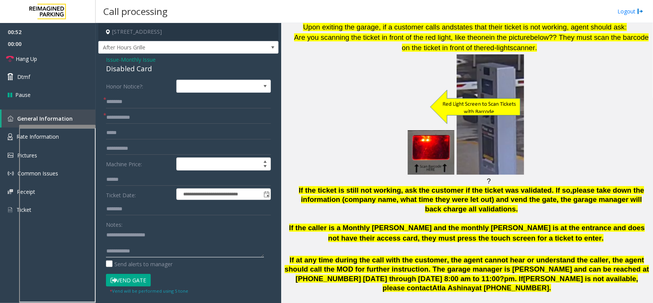
scroll to position [711, 0]
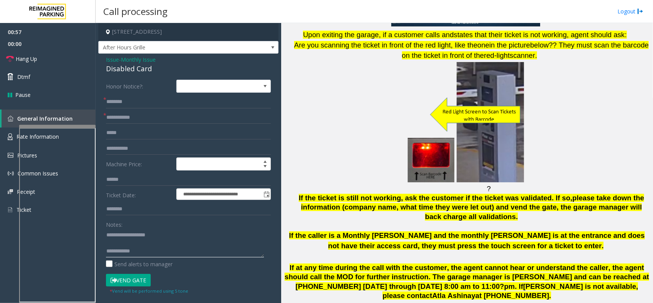
type textarea "**********"
click at [132, 116] on input "text" at bounding box center [188, 117] width 165 height 13
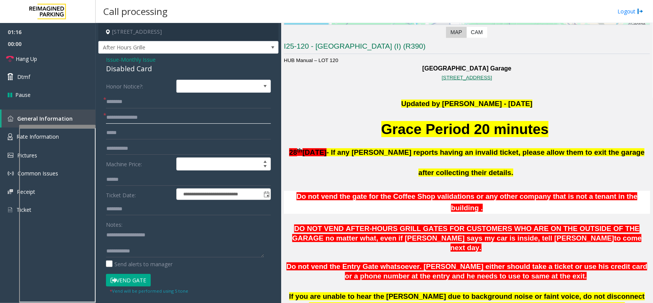
scroll to position [185, 0]
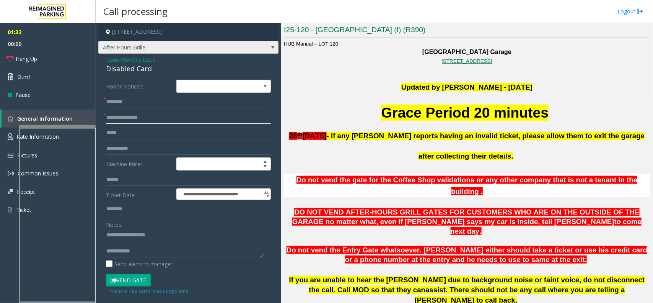
type input "**********"
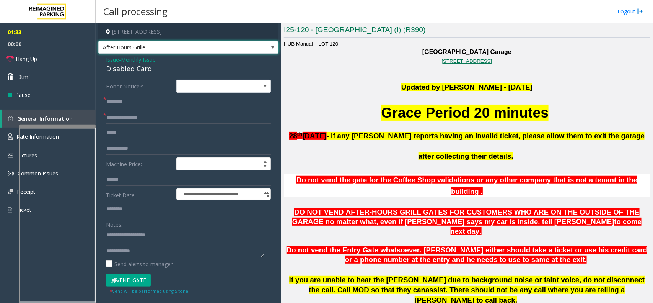
click at [251, 52] on span "After Hours Grille" at bounding box center [188, 47] width 180 height 13
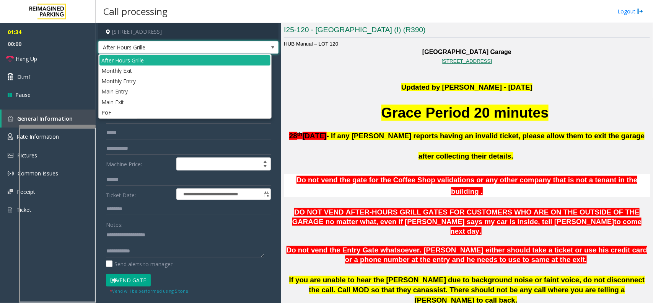
click at [251, 52] on span "After Hours Grille" at bounding box center [188, 47] width 180 height 13
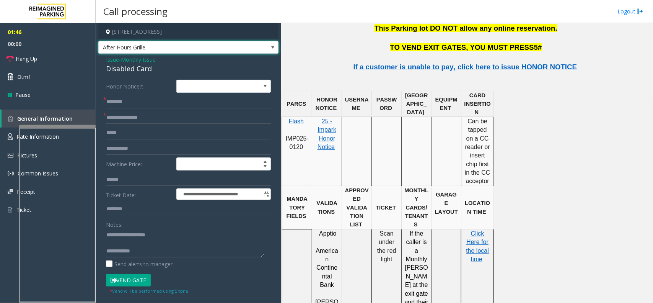
scroll to position [998, 0]
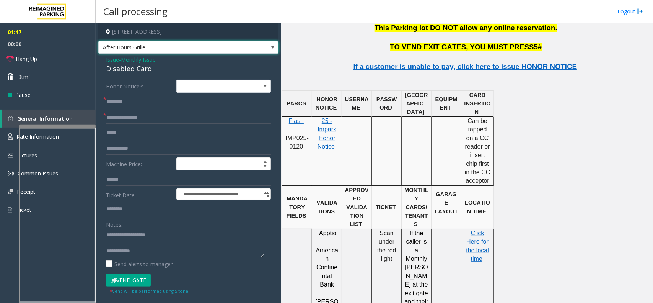
click at [474, 229] on p "Click Here for the local time" at bounding box center [477, 246] width 27 height 34
click at [473, 247] on span "the local time" at bounding box center [478, 254] width 23 height 15
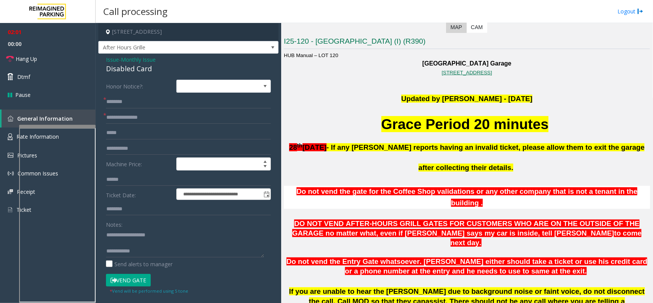
scroll to position [137, 0]
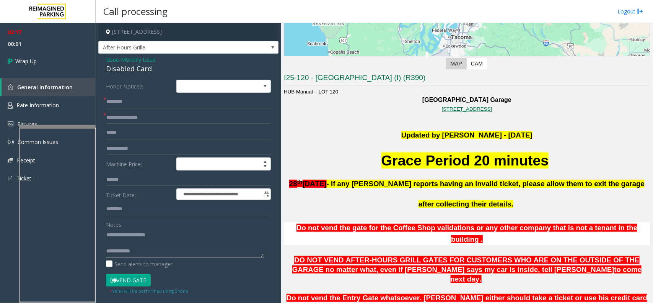
click at [182, 254] on textarea at bounding box center [185, 242] width 158 height 29
type textarea "**********"
click at [127, 104] on input "text" at bounding box center [188, 101] width 165 height 13
type input "**"
click at [77, 55] on link "Wrap Up" at bounding box center [48, 61] width 96 height 23
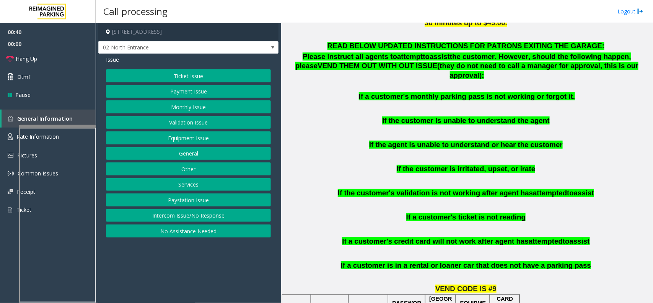
scroll to position [478, 0]
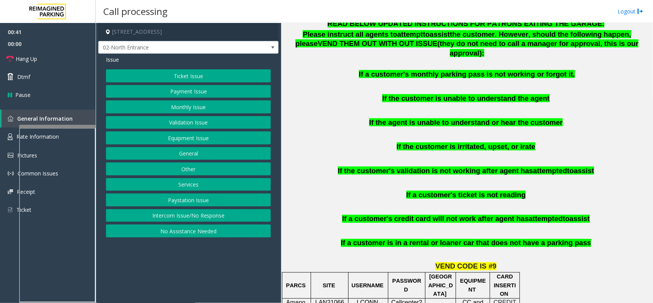
click at [196, 110] on button "Monthly Issue" at bounding box center [188, 106] width 165 height 13
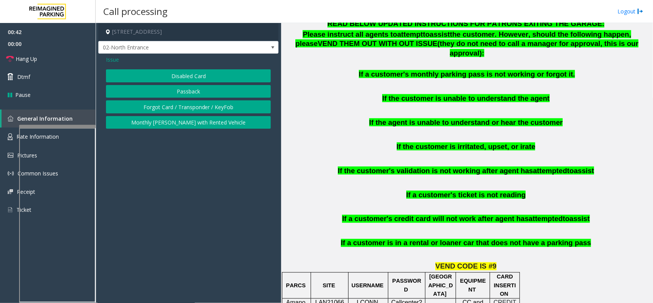
click at [191, 69] on button "Disabled Card" at bounding box center [188, 75] width 165 height 13
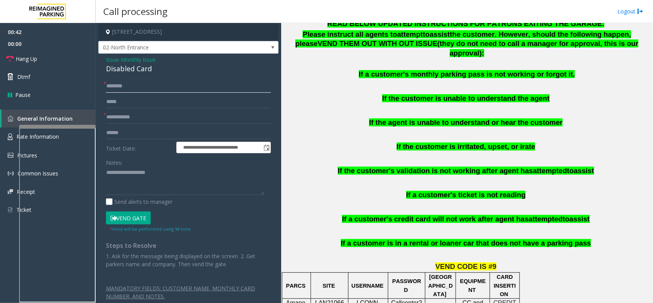
click at [137, 88] on input "text" at bounding box center [188, 86] width 165 height 13
type input "***"
click at [131, 121] on input "text" at bounding box center [188, 117] width 165 height 13
type input "*"
click at [126, 117] on input "*" at bounding box center [188, 117] width 165 height 13
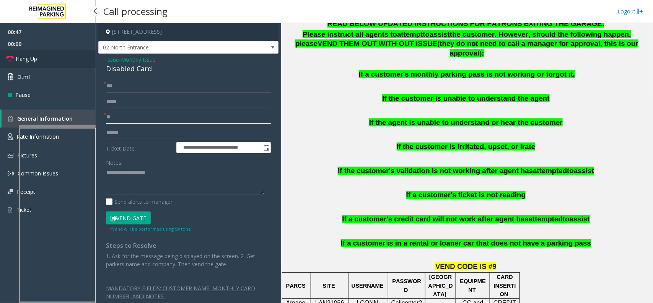
type input "**"
click at [65, 57] on link "Hang Up" at bounding box center [48, 59] width 96 height 18
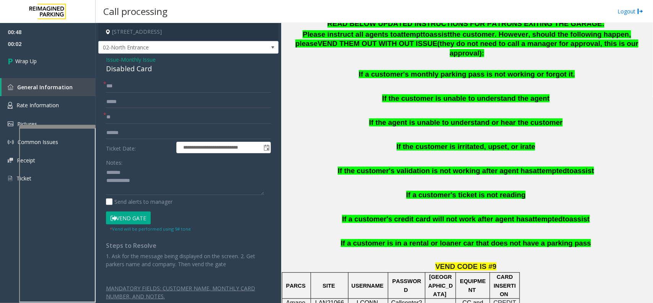
click at [112, 69] on div "Disabled Card" at bounding box center [188, 69] width 165 height 10
click at [127, 70] on div "Disabled Card" at bounding box center [188, 69] width 165 height 10
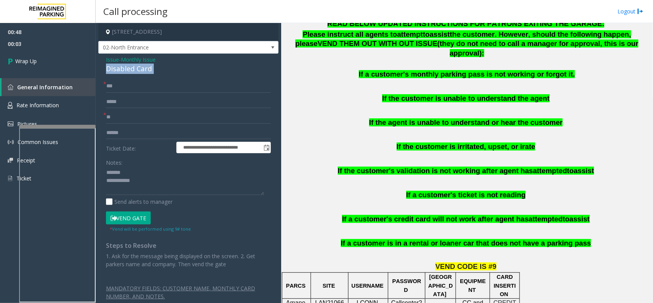
click at [127, 70] on div "Disabled Card" at bounding box center [188, 69] width 165 height 10
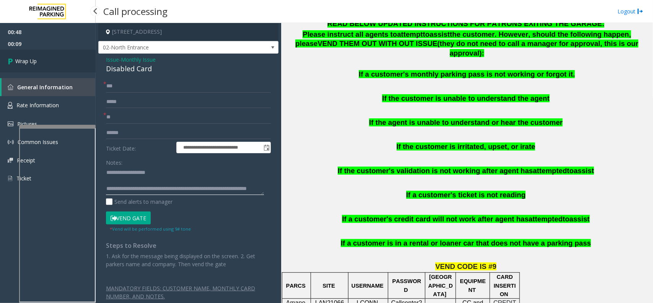
type textarea "**********"
click at [49, 65] on link "Wrap Up" at bounding box center [48, 61] width 96 height 23
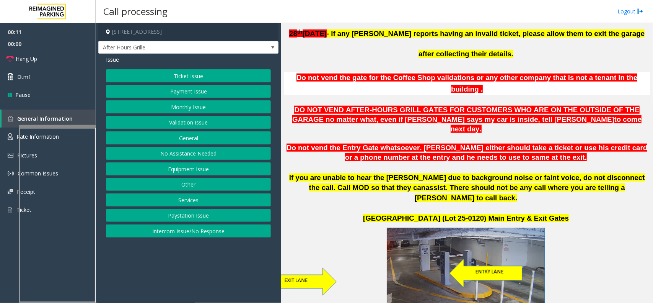
scroll to position [239, 0]
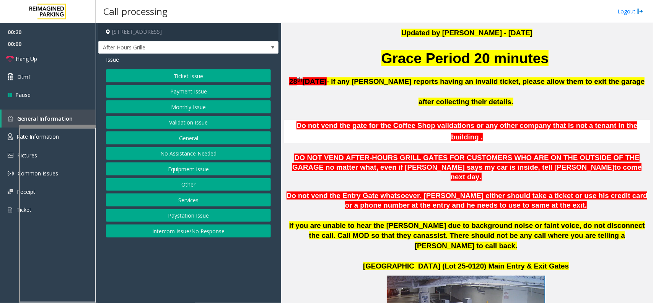
click at [230, 108] on button "Monthly Issue" at bounding box center [188, 106] width 165 height 13
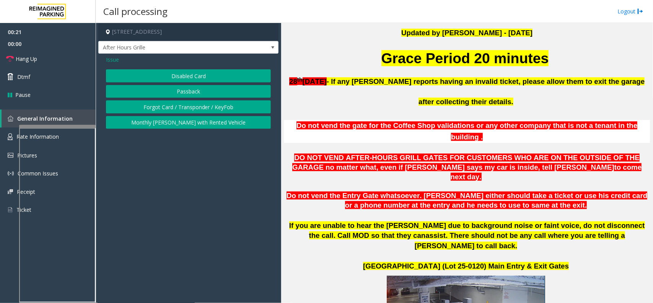
click at [217, 78] on button "Disabled Card" at bounding box center [188, 75] width 165 height 13
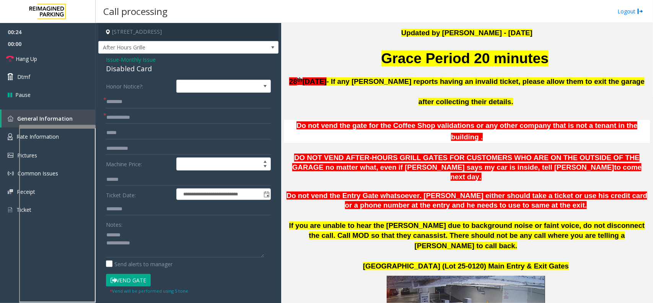
click at [131, 69] on div "Disabled Card" at bounding box center [188, 69] width 165 height 10
type textarea "**********"
click at [140, 115] on input "text" at bounding box center [188, 117] width 165 height 13
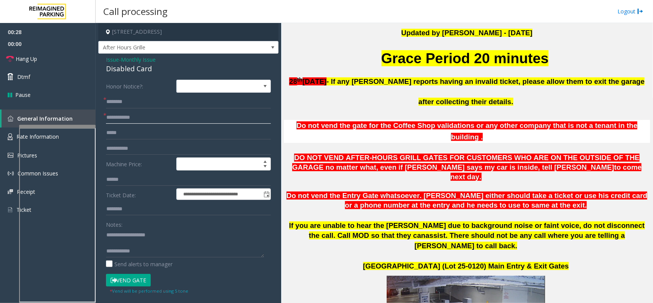
click at [140, 115] on input "text" at bounding box center [188, 117] width 165 height 13
type input "**********"
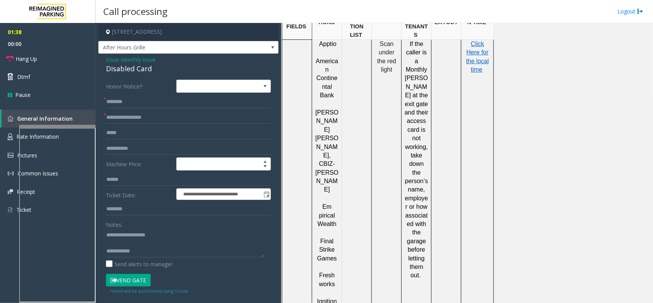
scroll to position [1100, 0]
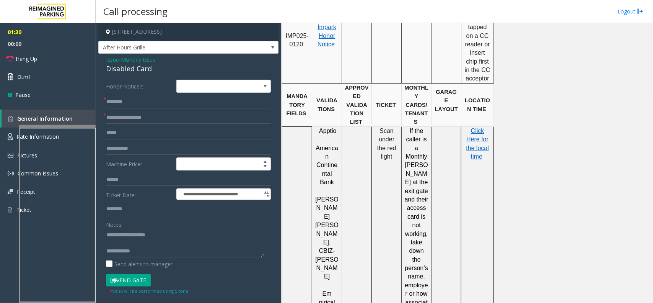
click at [485, 127] on p "Click Here for the local time" at bounding box center [477, 144] width 27 height 34
click at [479, 127] on p "Click Here for the local time" at bounding box center [477, 144] width 27 height 34
click at [474, 127] on span "Click Here for" at bounding box center [478, 134] width 22 height 15
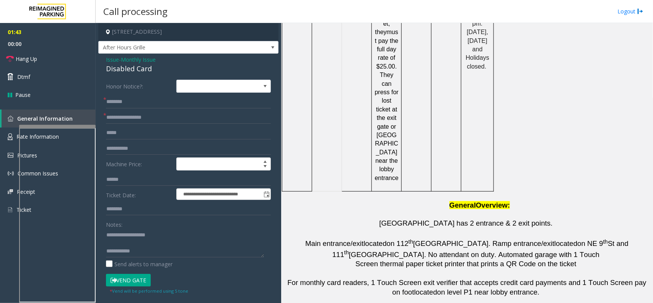
scroll to position [1572, 0]
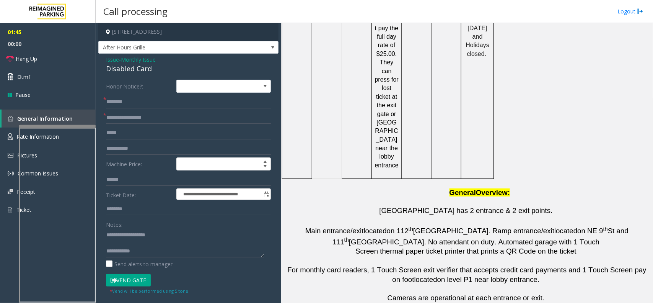
drag, startPoint x: 420, startPoint y: 269, endPoint x: 370, endPoint y: 270, distance: 50.2
copy button "[PHONE_NUMBER]"
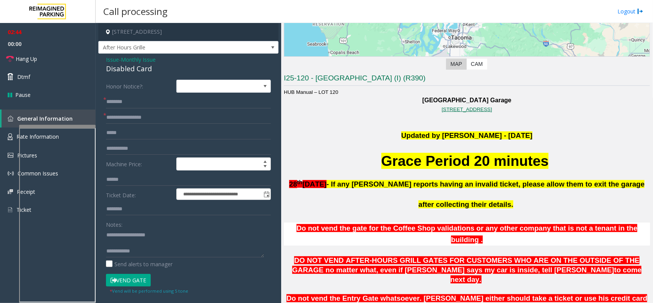
scroll to position [137, 0]
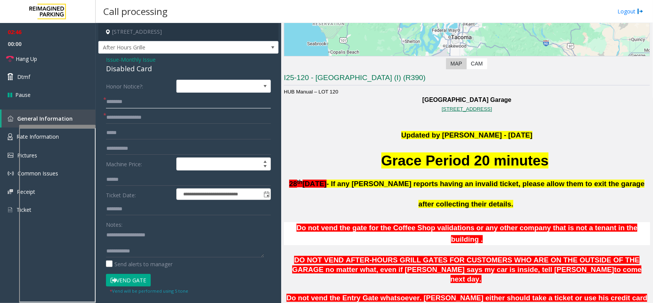
click at [222, 100] on input "text" at bounding box center [188, 101] width 165 height 13
click at [137, 102] on input "**********" at bounding box center [188, 101] width 165 height 13
click at [144, 102] on input "**********" at bounding box center [188, 101] width 165 height 13
click at [152, 102] on input "**********" at bounding box center [188, 101] width 165 height 13
click at [154, 101] on input "**********" at bounding box center [188, 101] width 165 height 13
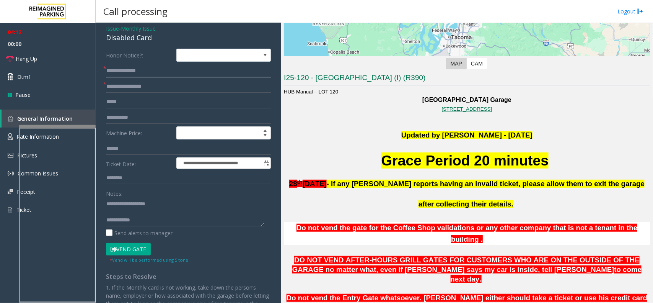
scroll to position [48, 0]
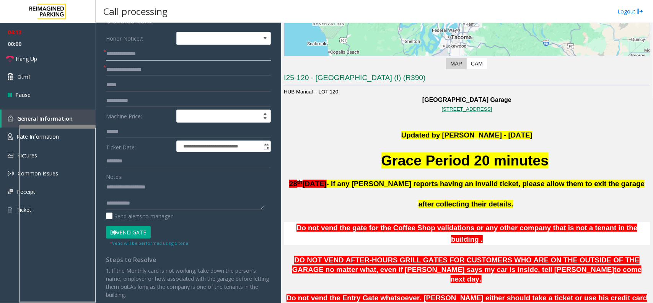
type input "**********"
click at [132, 230] on button "Vend Gate" at bounding box center [128, 232] width 45 height 13
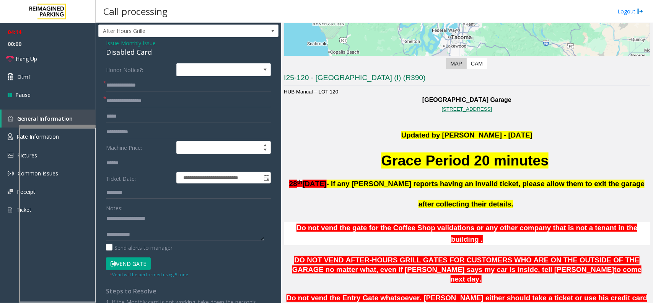
scroll to position [0, 0]
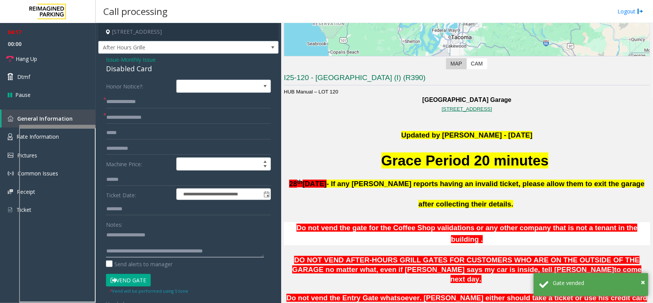
click at [244, 254] on textarea at bounding box center [185, 242] width 158 height 29
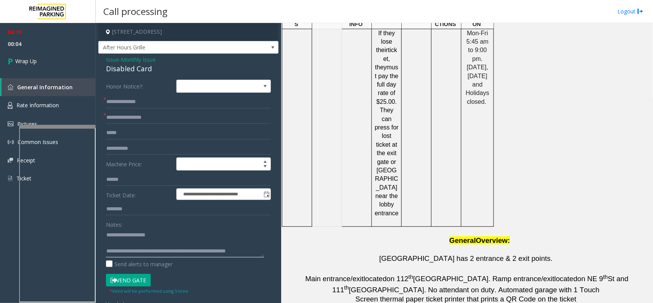
scroll to position [1572, 0]
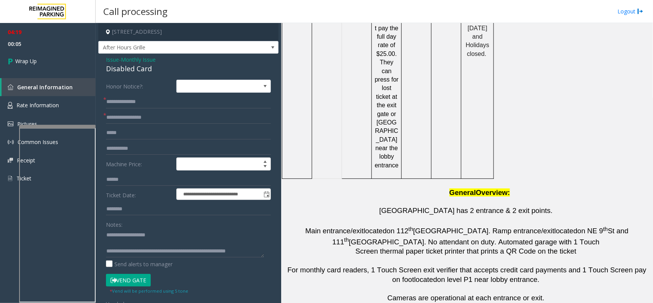
drag, startPoint x: 348, startPoint y: 269, endPoint x: 284, endPoint y: 266, distance: 64.4
copy td "Atlabachew Ashinay"
click at [212, 253] on textarea at bounding box center [185, 242] width 158 height 29
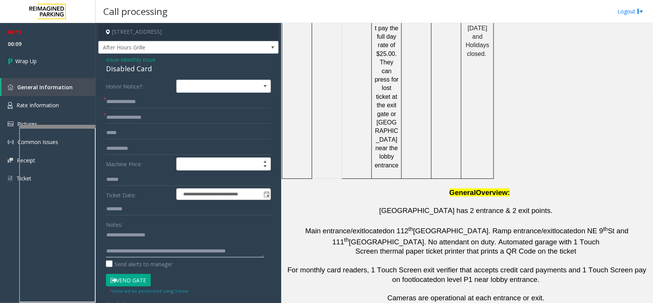
paste textarea "**********"
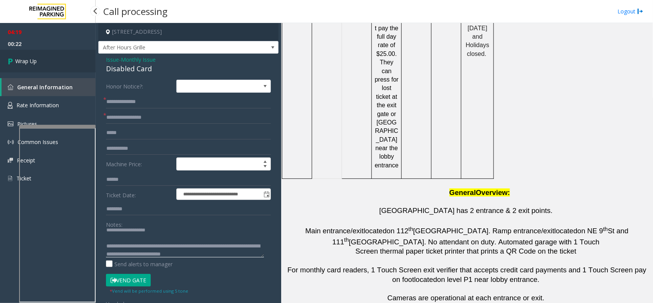
type textarea "**********"
click at [70, 62] on link "Wrap Up" at bounding box center [48, 61] width 96 height 23
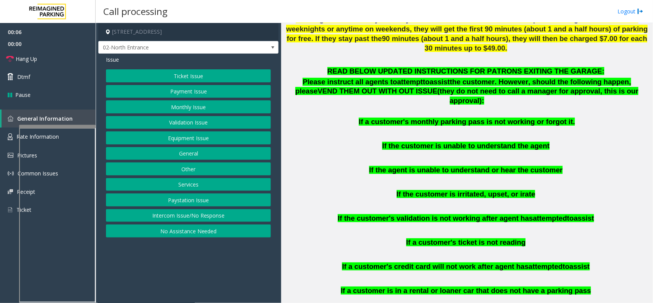
scroll to position [383, 0]
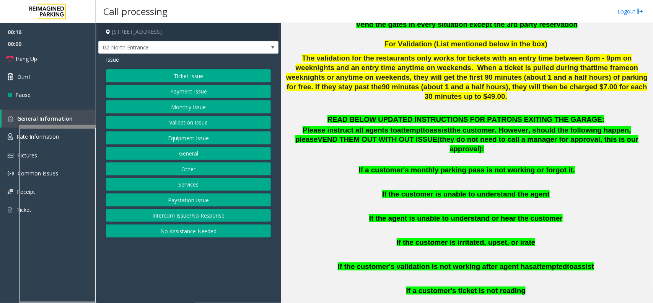
click at [203, 108] on button "Monthly Issue" at bounding box center [188, 106] width 165 height 13
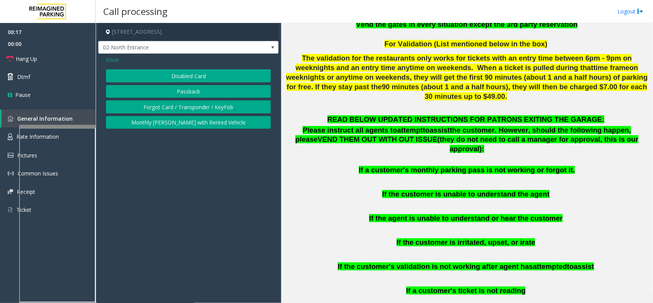
click at [204, 77] on button "Disabled Card" at bounding box center [188, 75] width 165 height 13
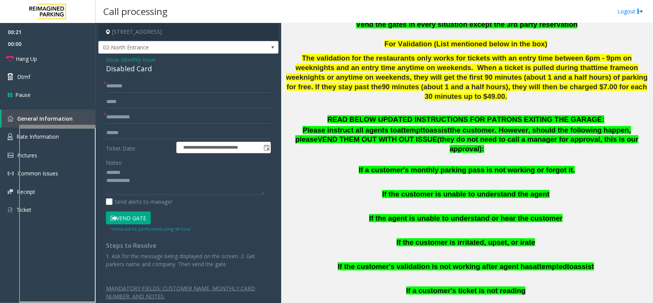
click at [127, 72] on div "Disabled Card" at bounding box center [188, 69] width 165 height 10
type textarea "**********"
click at [113, 111] on input "text" at bounding box center [188, 117] width 165 height 13
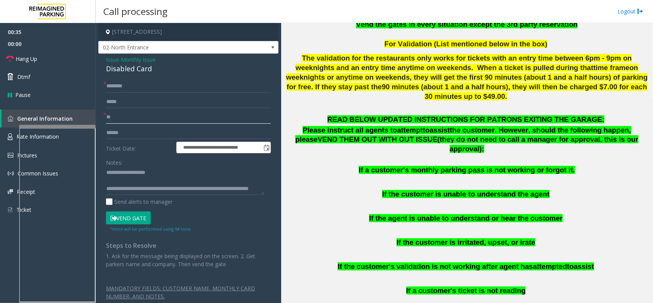
type input "**"
click at [119, 89] on input "text" at bounding box center [188, 86] width 165 height 13
type input "**"
click at [119, 117] on input "**" at bounding box center [188, 117] width 165 height 13
click at [123, 86] on input "**" at bounding box center [188, 86] width 165 height 13
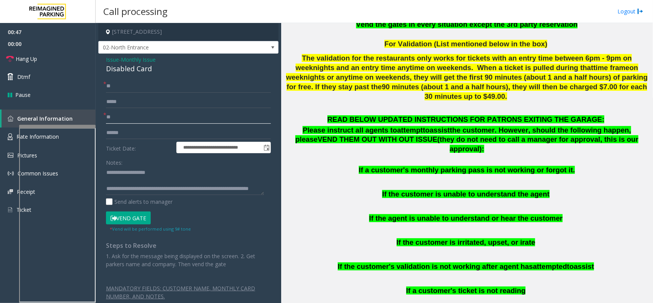
click at [123, 119] on input "**" at bounding box center [188, 117] width 165 height 13
click at [142, 182] on textarea at bounding box center [185, 180] width 158 height 29
click at [62, 56] on link "Hang Up" at bounding box center [48, 59] width 96 height 18
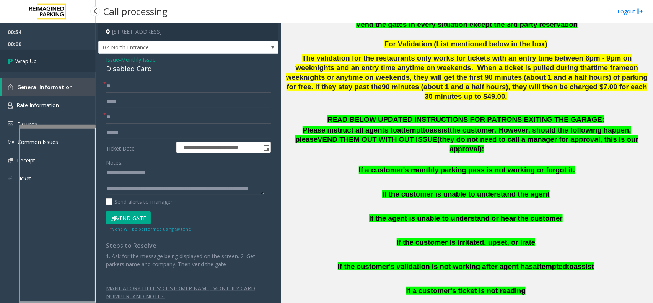
click at [59, 58] on link "Wrap Up" at bounding box center [48, 61] width 96 height 23
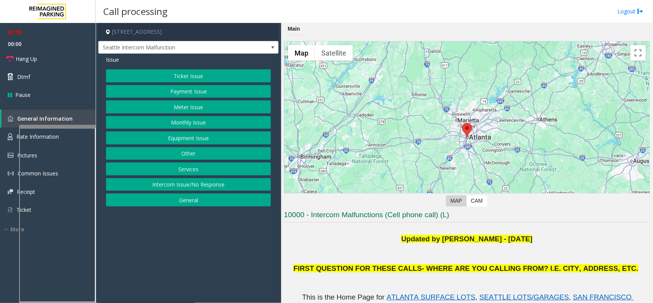
click at [166, 83] on div "Ticket Issue Payment Issue Meter Issue Monthly Issue Equipment Issue Other Serv…" at bounding box center [188, 137] width 165 height 137
click at [167, 81] on button "Ticket Issue" at bounding box center [188, 75] width 165 height 13
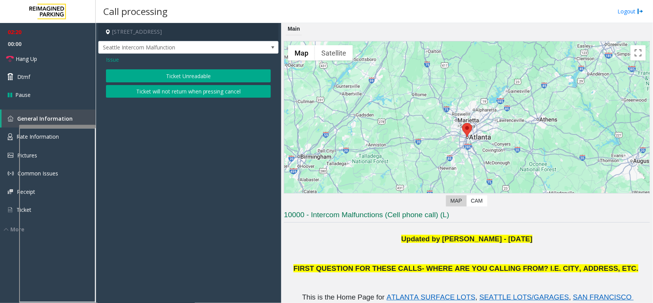
click at [174, 77] on button "Ticket Unreadable" at bounding box center [188, 75] width 165 height 13
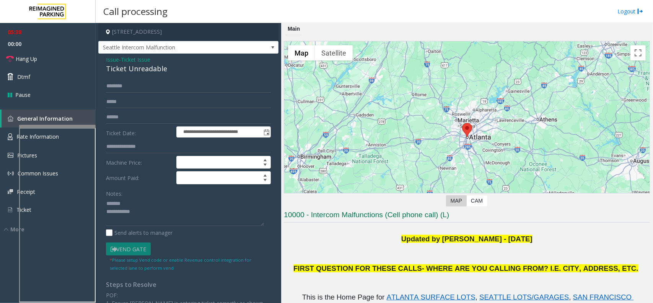
click at [138, 72] on div "Ticket Unreadable" at bounding box center [188, 69] width 165 height 10
click at [168, 223] on textarea at bounding box center [185, 211] width 158 height 29
click at [62, 59] on link "Hang Up" at bounding box center [48, 59] width 96 height 18
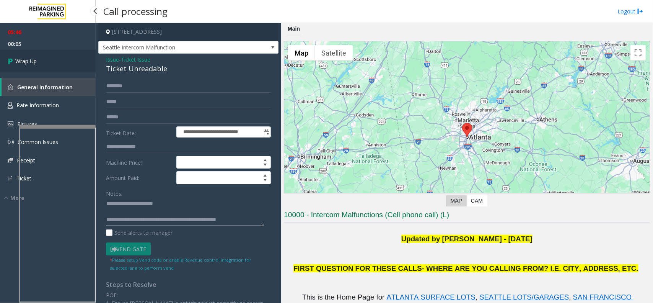
type textarea "**********"
click at [75, 66] on link "Wrap Up" at bounding box center [48, 61] width 96 height 23
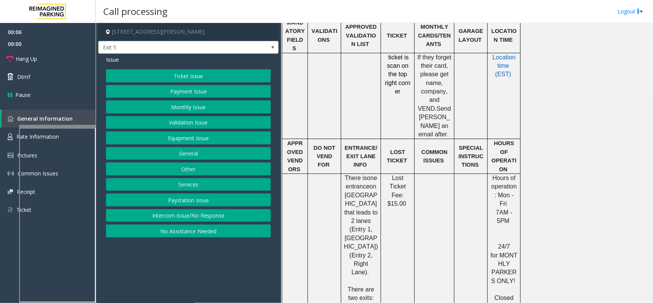
scroll to position [383, 0]
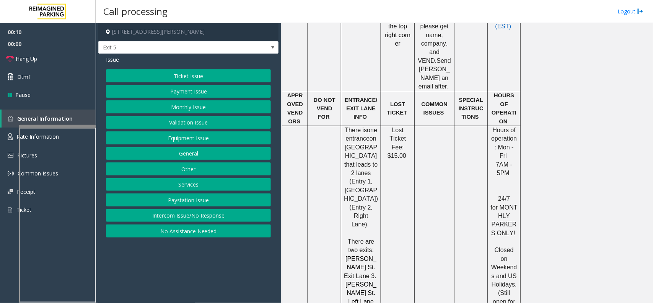
click at [230, 215] on button "Intercom Issue/No Response" at bounding box center [188, 215] width 165 height 13
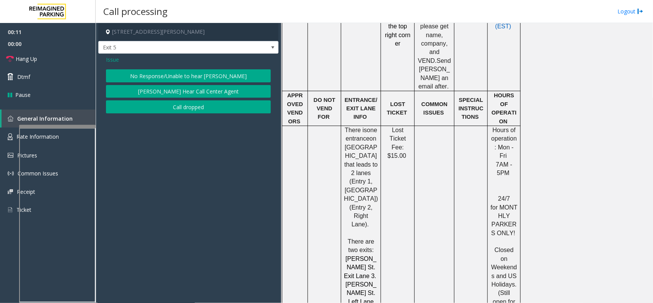
click at [203, 73] on button "No Response/Unable to hear [PERSON_NAME]" at bounding box center [188, 75] width 165 height 13
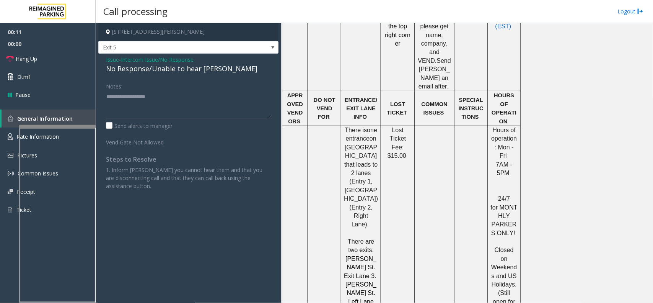
click at [203, 69] on div "No Response/Unable to hear [PERSON_NAME]" at bounding box center [188, 69] width 165 height 10
type textarea "**********"
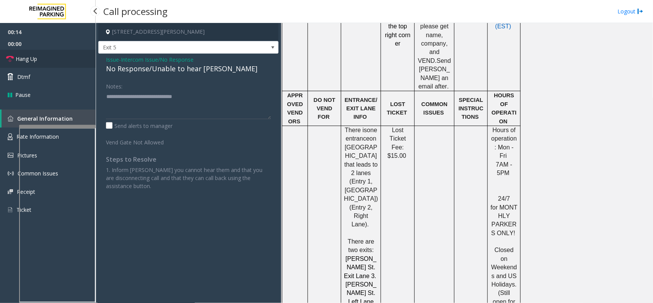
click at [67, 62] on link "Hang Up" at bounding box center [48, 59] width 96 height 18
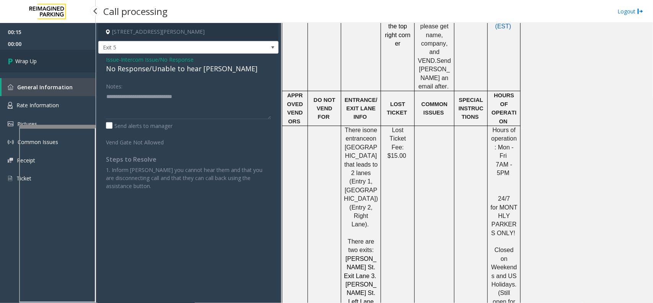
click at [67, 62] on link "Wrap Up" at bounding box center [48, 61] width 96 height 23
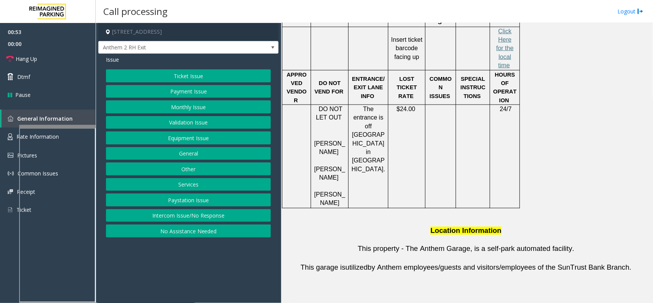
scroll to position [500, 0]
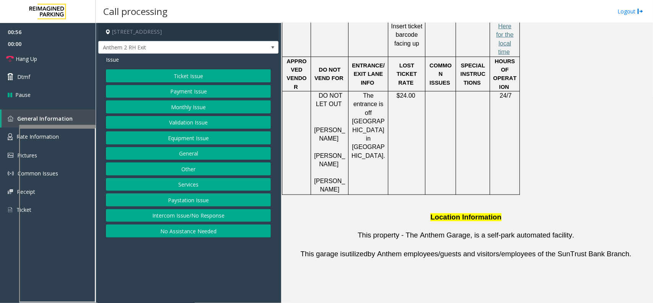
click at [234, 81] on button "Ticket Issue" at bounding box center [188, 75] width 165 height 13
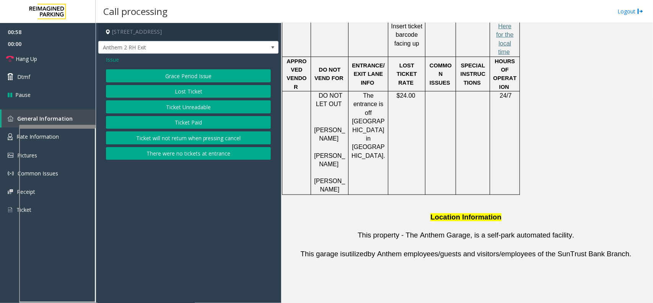
click at [153, 103] on button "Ticket Unreadable" at bounding box center [188, 106] width 165 height 13
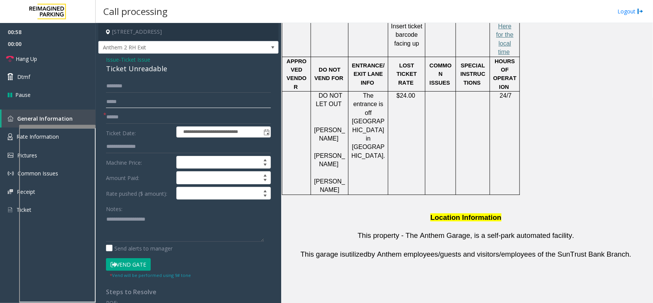
click at [148, 106] on input "text" at bounding box center [188, 101] width 165 height 13
click at [140, 119] on input "text" at bounding box center [188, 117] width 165 height 13
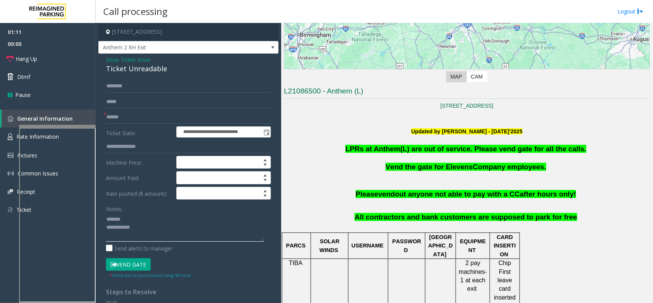
scroll to position [117, 0]
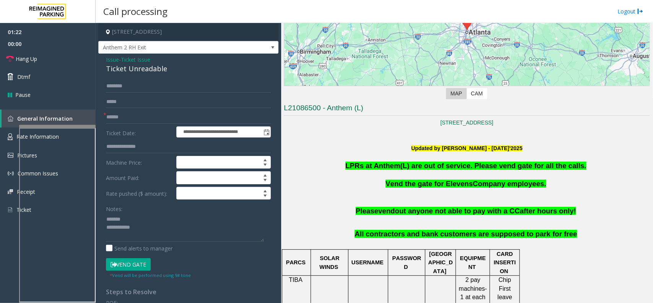
click at [125, 73] on div "Ticket Unreadable" at bounding box center [188, 69] width 165 height 10
click at [127, 69] on div "Ticket Unreadable" at bounding box center [188, 69] width 165 height 10
type textarea "**********"
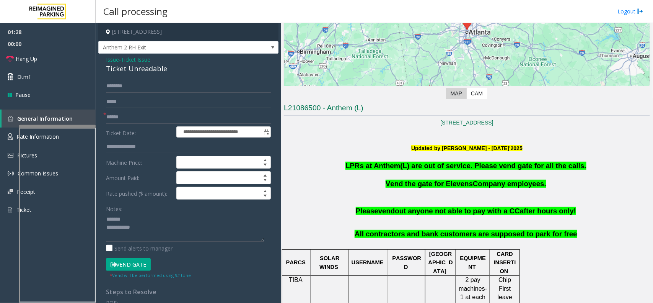
click at [116, 59] on span "Issue" at bounding box center [112, 59] width 13 height 8
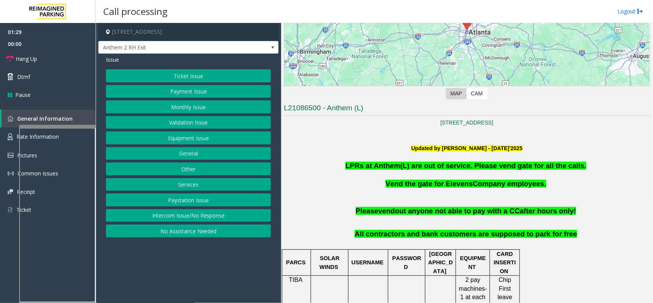
click at [164, 125] on button "Validation Issue" at bounding box center [188, 122] width 165 height 13
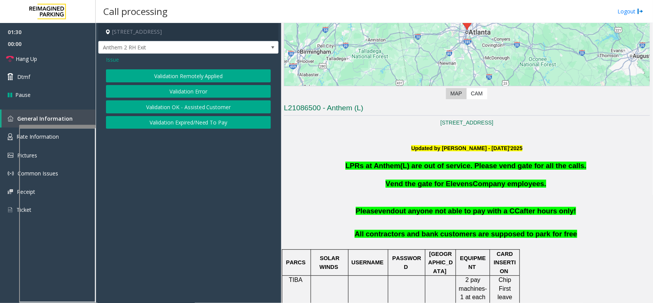
click at [162, 96] on button "Validation Error" at bounding box center [188, 91] width 165 height 13
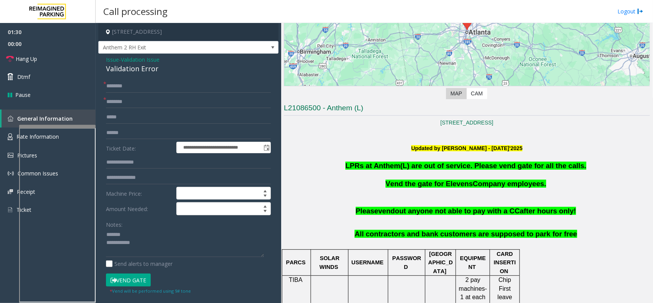
click at [129, 72] on div "Validation Error" at bounding box center [188, 69] width 165 height 10
type input "**********"
click at [142, 57] on span "Validation Issue" at bounding box center [140, 59] width 39 height 8
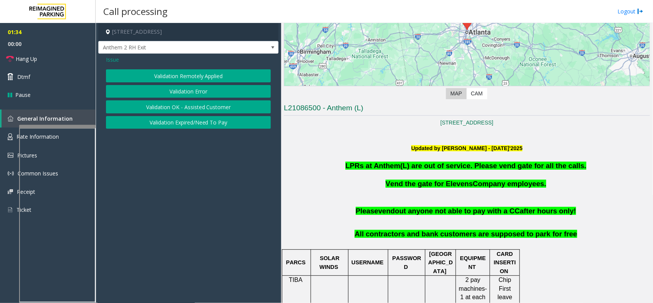
click at [114, 60] on span "Issue" at bounding box center [112, 59] width 13 height 8
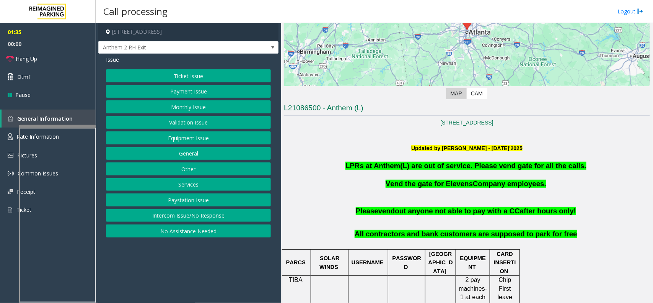
click at [173, 80] on button "Ticket Issue" at bounding box center [188, 75] width 165 height 13
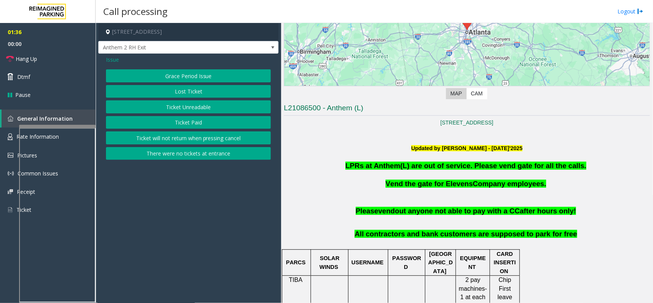
click at [177, 110] on button "Ticket Unreadable" at bounding box center [188, 106] width 165 height 13
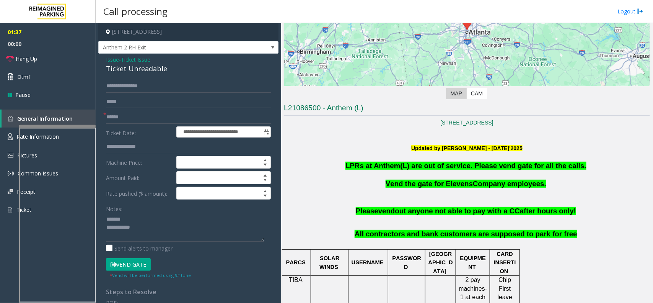
click at [131, 108] on form "**********" at bounding box center [188, 179] width 165 height 199
click at [131, 114] on input "text" at bounding box center [188, 117] width 165 height 13
click at [125, 75] on div "**********" at bounding box center [188, 244] width 180 height 381
click at [220, 79] on div "**********" at bounding box center [188, 244] width 180 height 381
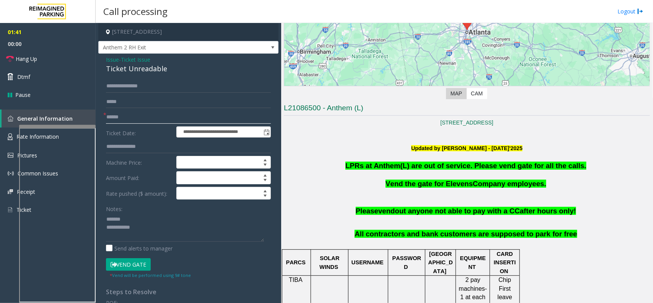
click at [147, 119] on input "text" at bounding box center [188, 117] width 165 height 13
click at [133, 58] on span "Ticket Issue" at bounding box center [135, 59] width 29 height 8
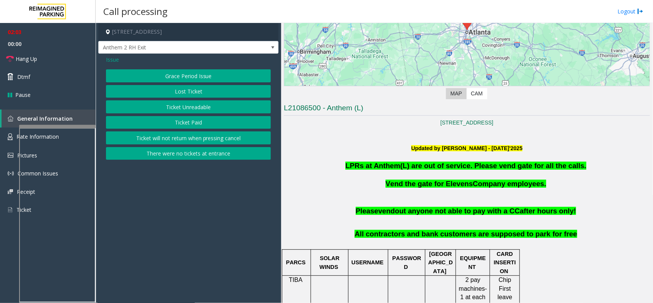
click at [106, 59] on span "Issue" at bounding box center [112, 59] width 13 height 8
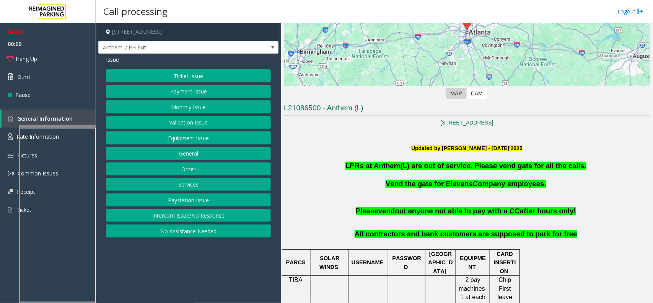
click at [176, 118] on div "Ticket Issue Payment Issue Monthly Issue Validation Issue Equipment Issue Gener…" at bounding box center [188, 153] width 165 height 168
click at [176, 119] on button "Validation Issue" at bounding box center [188, 122] width 165 height 13
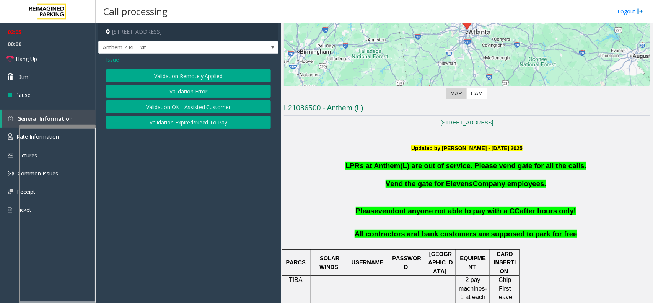
click at [184, 90] on button "Validation Error" at bounding box center [188, 91] width 165 height 13
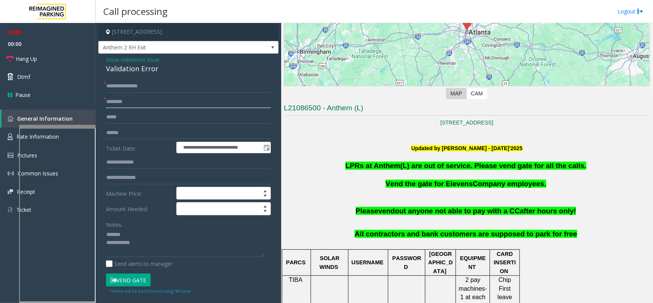
click at [175, 103] on input "text" at bounding box center [188, 101] width 165 height 13
click at [142, 229] on textarea at bounding box center [185, 242] width 158 height 29
click at [141, 132] on input "text" at bounding box center [188, 132] width 165 height 13
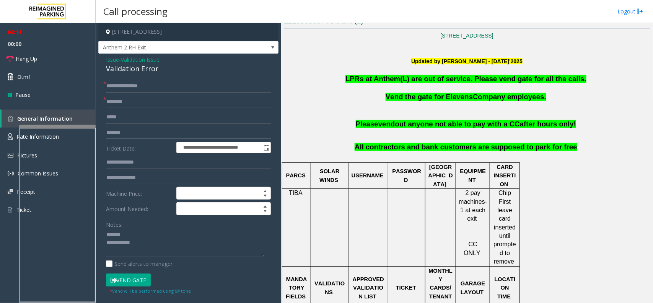
scroll to position [308, 0]
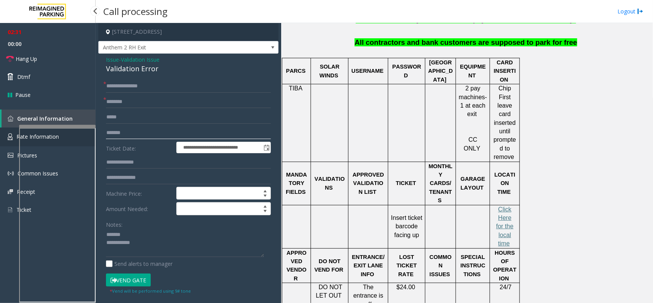
type input "*******"
click at [14, 134] on link "Rate Information" at bounding box center [48, 136] width 96 height 19
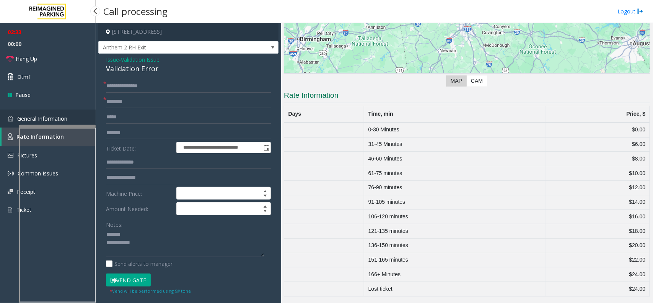
click at [13, 127] on link "General Information" at bounding box center [48, 118] width 96 height 18
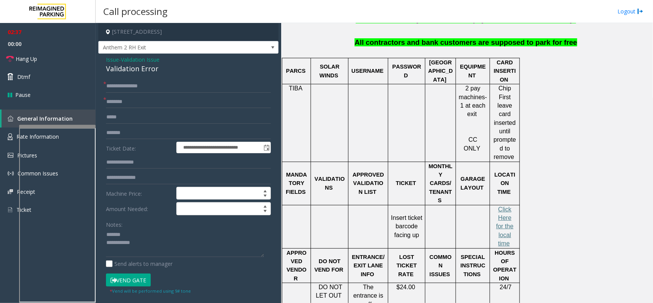
click at [111, 71] on div "Validation Error" at bounding box center [188, 69] width 165 height 10
type textarea "**********"
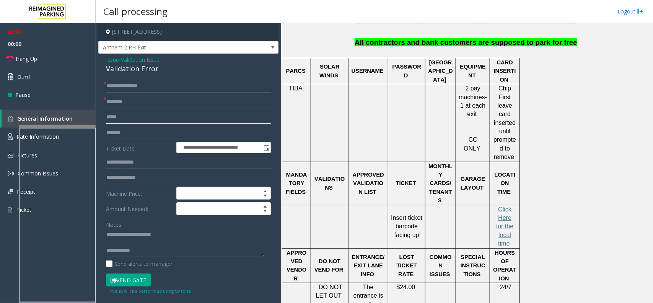
click at [136, 114] on input "text" at bounding box center [188, 117] width 165 height 13
click at [136, 110] on form "**********" at bounding box center [188, 187] width 165 height 215
click at [139, 106] on input "text" at bounding box center [188, 101] width 165 height 13
click at [150, 250] on textarea at bounding box center [185, 242] width 158 height 29
click at [155, 245] on textarea at bounding box center [185, 242] width 158 height 29
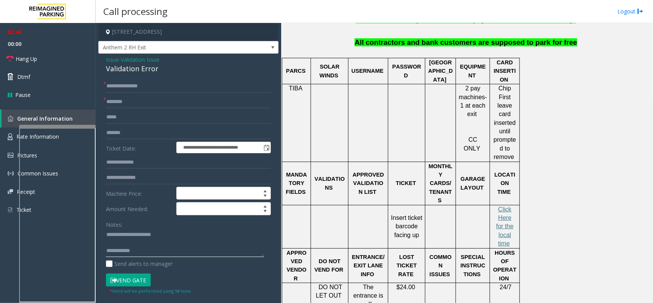
click at [156, 250] on textarea at bounding box center [185, 242] width 158 height 29
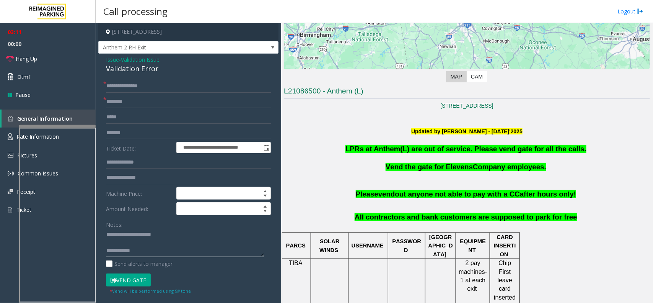
scroll to position [117, 0]
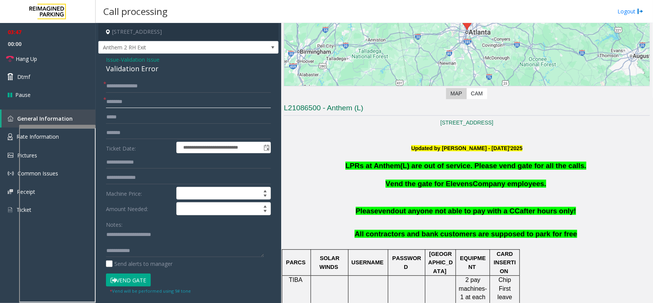
click at [173, 106] on input "text" at bounding box center [188, 101] width 165 height 13
type input "**"
click at [175, 85] on input "**********" at bounding box center [188, 86] width 165 height 13
click at [56, 57] on link "Hang Up" at bounding box center [48, 59] width 96 height 18
click at [156, 85] on input "**********" at bounding box center [188, 86] width 165 height 13
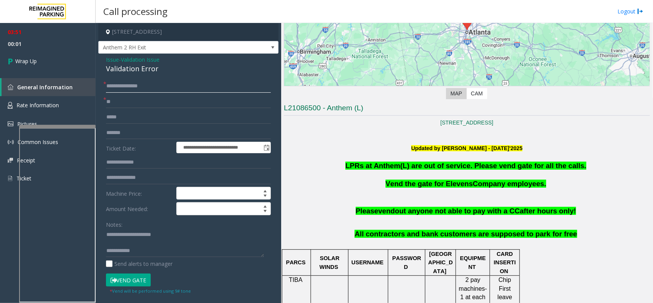
type input "**********"
click at [155, 253] on textarea at bounding box center [185, 242] width 158 height 29
click at [166, 248] on textarea at bounding box center [185, 242] width 158 height 29
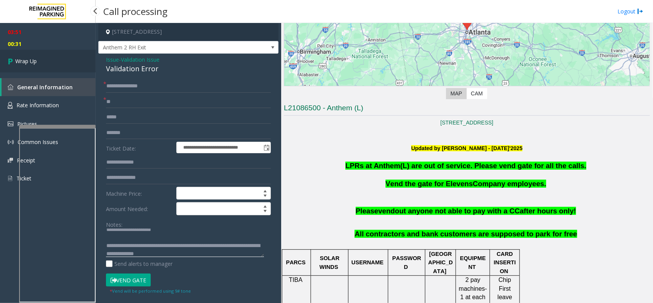
type textarea "**********"
click at [49, 54] on link "Wrap Up" at bounding box center [48, 61] width 96 height 23
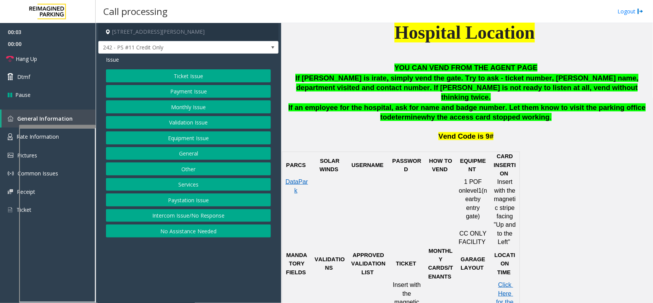
scroll to position [335, 0]
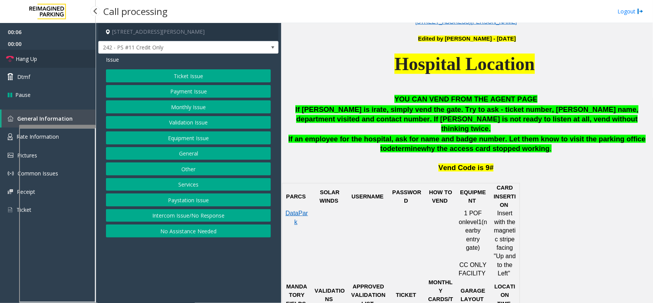
click at [74, 57] on link "Hang Up" at bounding box center [48, 59] width 96 height 18
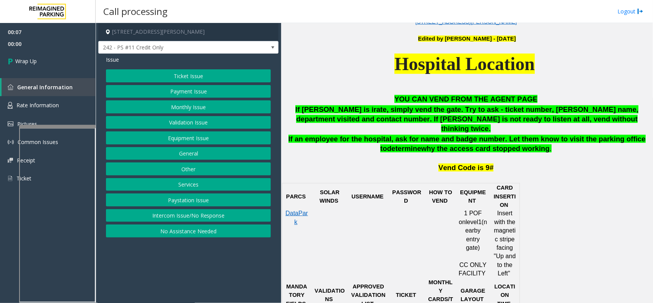
click at [176, 227] on button "No Assistance Needed" at bounding box center [188, 230] width 165 height 13
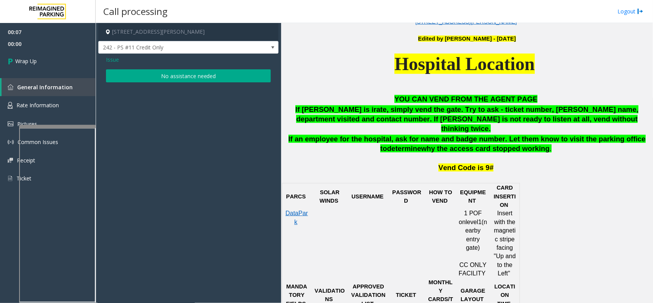
click at [182, 73] on button "No assistance needed" at bounding box center [188, 75] width 165 height 13
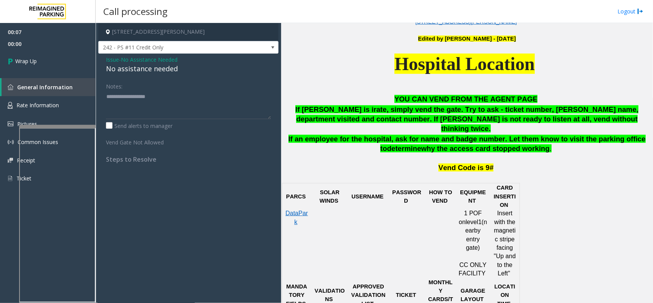
click at [144, 64] on div "No assistance needed" at bounding box center [188, 69] width 165 height 10
type textarea "**********"
click at [84, 62] on link "Wrap Up" at bounding box center [48, 61] width 96 height 23
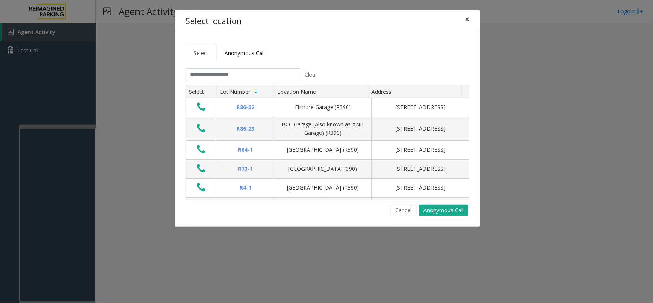
click at [472, 20] on button "×" at bounding box center [467, 19] width 15 height 19
click at [465, 18] on span "×" at bounding box center [467, 19] width 5 height 11
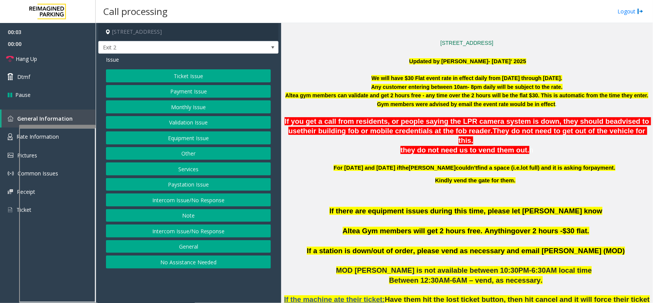
scroll to position [239, 0]
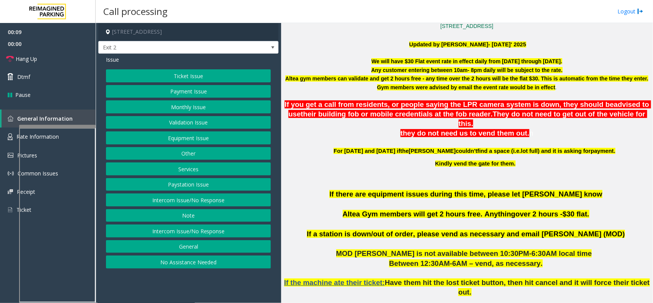
click at [202, 78] on button "Ticket Issue" at bounding box center [188, 75] width 165 height 13
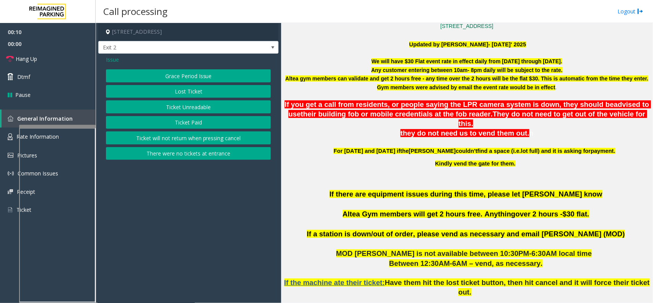
click at [113, 61] on span "Issue" at bounding box center [112, 59] width 13 height 8
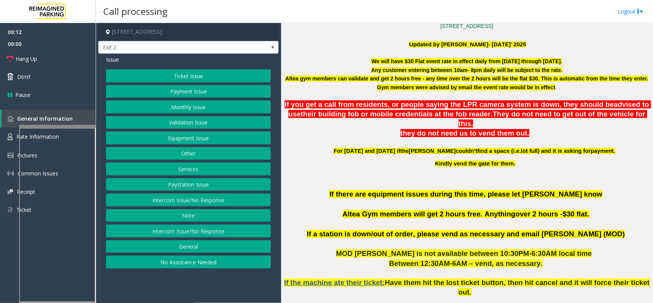
click at [196, 135] on button "Equipment Issue" at bounding box center [188, 137] width 165 height 13
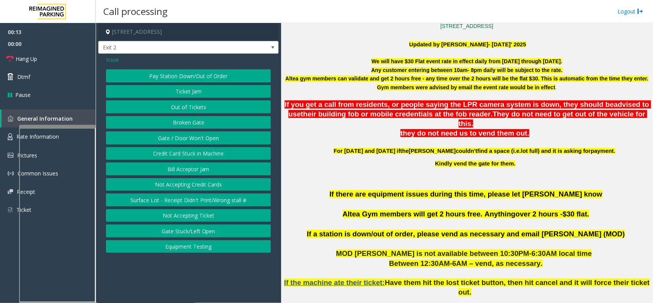
click at [199, 76] on button "Pay Station Down/Out of Order" at bounding box center [188, 75] width 165 height 13
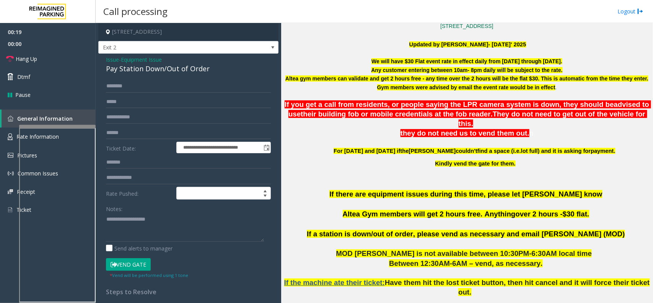
scroll to position [191, 0]
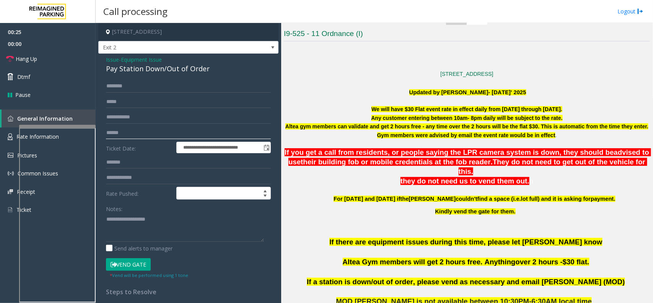
click at [163, 131] on input "text" at bounding box center [188, 132] width 165 height 13
click at [146, 71] on div "Pay Station Down/Out of Order" at bounding box center [188, 69] width 165 height 10
type textarea "**********"
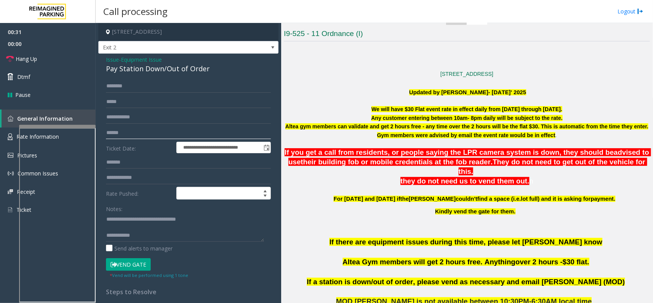
click at [150, 129] on input "text" at bounding box center [188, 132] width 165 height 13
drag, startPoint x: 202, startPoint y: 134, endPoint x: 193, endPoint y: 129, distance: 10.1
click at [202, 133] on input "text" at bounding box center [188, 132] width 165 height 13
type input "*******"
click at [132, 85] on input "text" at bounding box center [188, 86] width 165 height 13
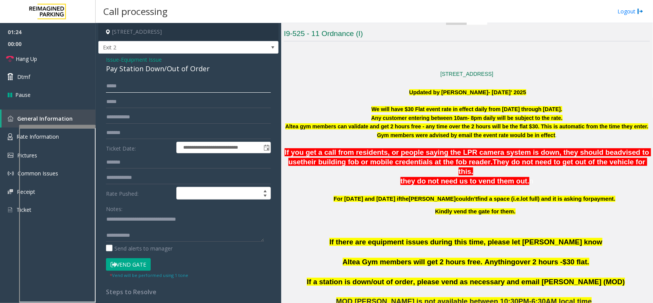
type input "*****"
click at [123, 270] on button "Vend Gate" at bounding box center [128, 264] width 45 height 13
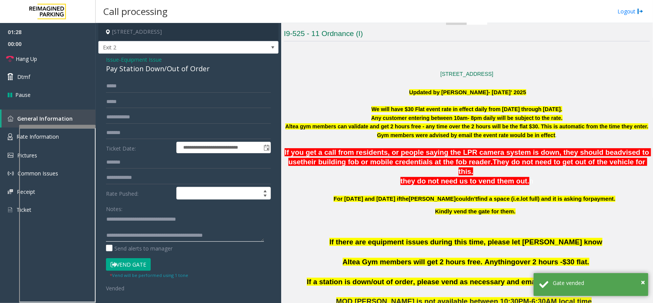
click at [232, 235] on textarea at bounding box center [185, 227] width 158 height 29
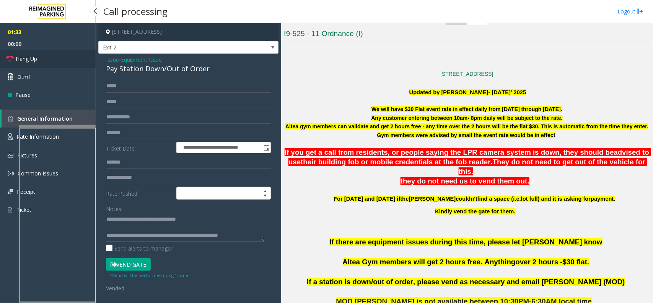
click at [31, 63] on link "Hang Up" at bounding box center [48, 59] width 96 height 18
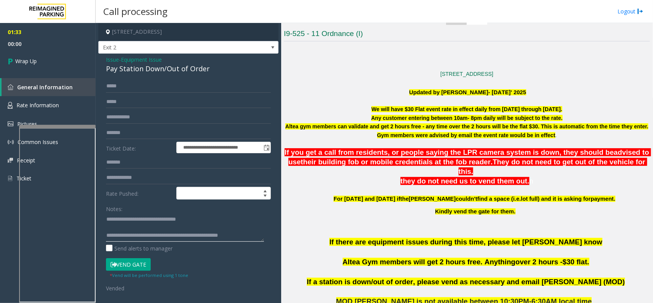
click at [251, 232] on textarea at bounding box center [185, 227] width 158 height 29
click at [135, 238] on textarea at bounding box center [185, 227] width 158 height 29
click at [135, 228] on textarea at bounding box center [185, 227] width 158 height 29
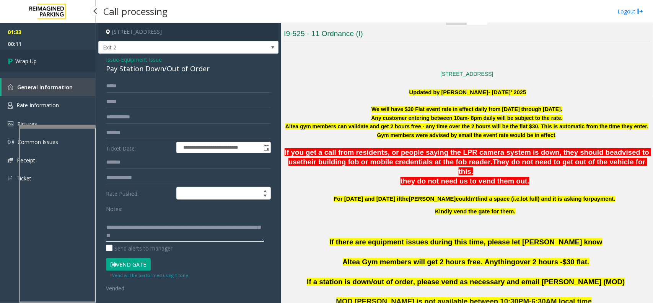
type textarea "**********"
click at [78, 62] on link "Wrap Up" at bounding box center [48, 61] width 96 height 23
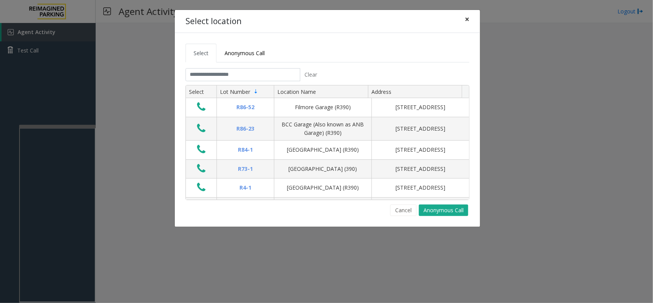
click at [469, 20] on span "×" at bounding box center [467, 19] width 5 height 11
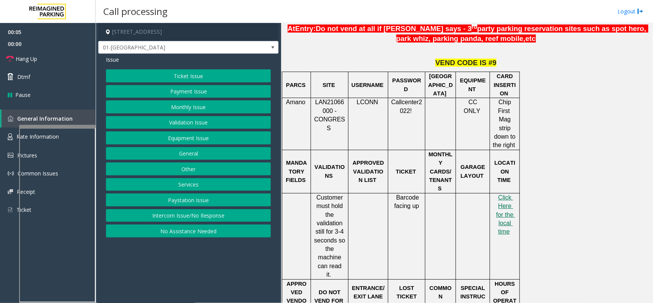
scroll to position [335, 0]
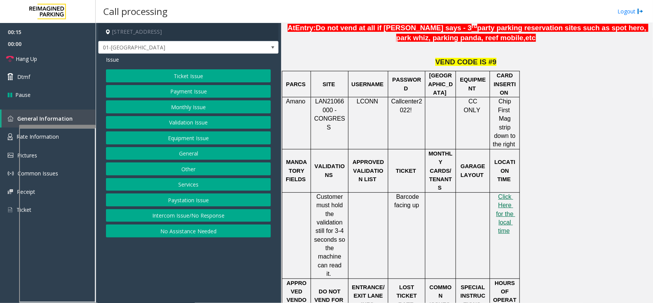
click at [196, 110] on button "Monthly Issue" at bounding box center [188, 106] width 165 height 13
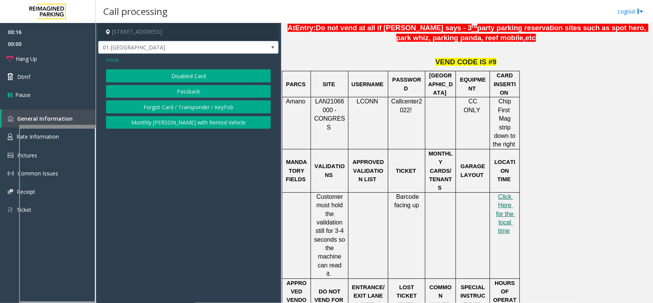
click at [195, 75] on button "Disabled Card" at bounding box center [188, 75] width 165 height 13
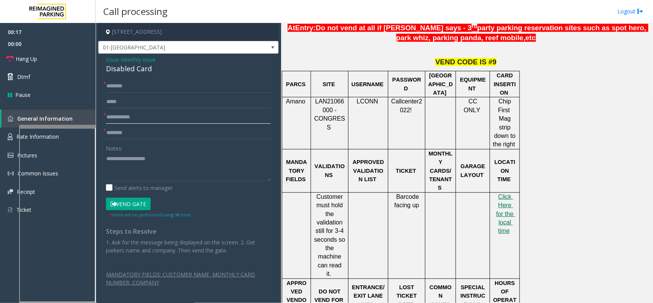
click at [127, 118] on input "text" at bounding box center [188, 117] width 165 height 13
click at [111, 79] on div "Issue - Monthly Issue Disabled Card * * * Notes: Send alerts to manager Vend Ga…" at bounding box center [188, 178] width 180 height 248
click at [110, 81] on input "text" at bounding box center [188, 86] width 165 height 13
type input "**"
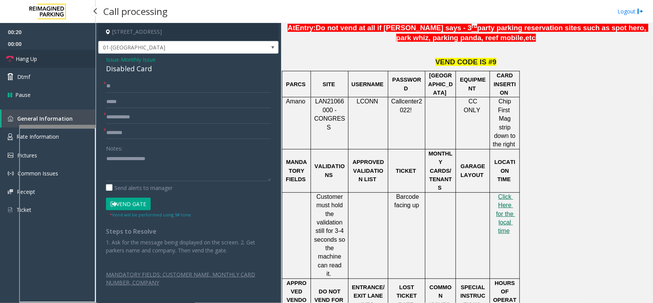
click at [66, 63] on link "Hang Up" at bounding box center [48, 59] width 96 height 18
click at [133, 106] on input "text" at bounding box center [188, 101] width 165 height 13
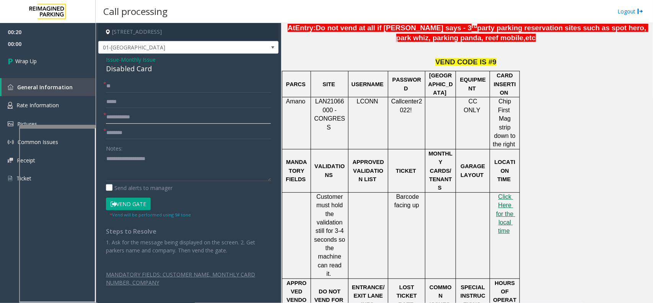
click at [135, 116] on input "text" at bounding box center [188, 117] width 165 height 13
type input "*"
type input "**"
click at [132, 133] on input "text" at bounding box center [188, 132] width 165 height 13
type input "**"
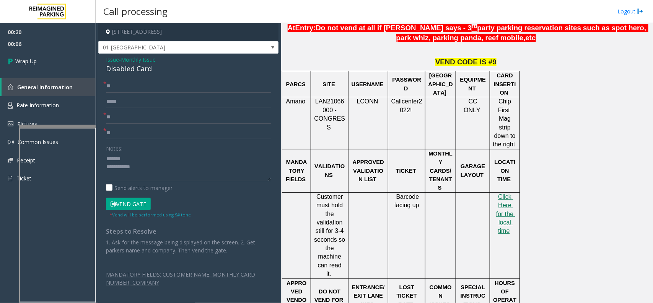
click at [139, 75] on div "Issue - Monthly Issue Disabled Card * ** * ** * ** Notes: Send alerts to manage…" at bounding box center [188, 178] width 180 height 248
click at [140, 71] on div "Disabled Card" at bounding box center [188, 69] width 165 height 10
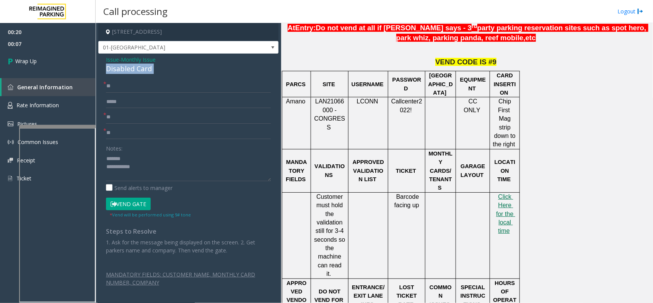
click at [140, 71] on div "Disabled Card" at bounding box center [188, 69] width 165 height 10
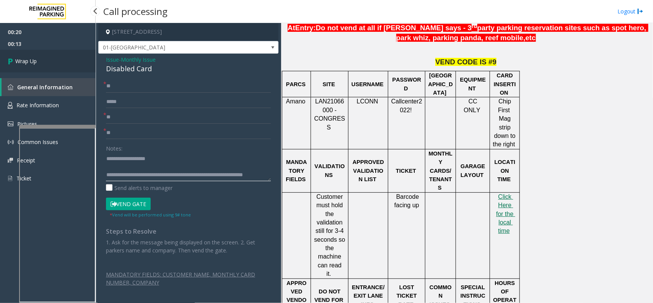
type textarea "**********"
click at [1, 53] on link "Wrap Up" at bounding box center [48, 61] width 96 height 23
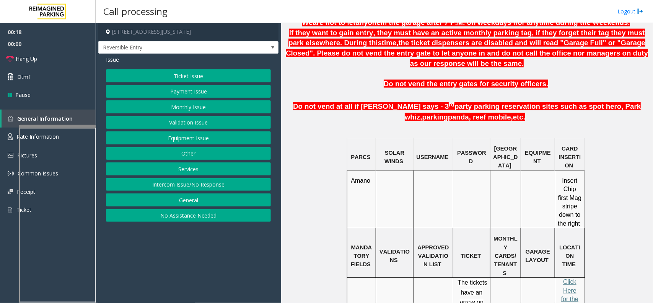
scroll to position [431, 0]
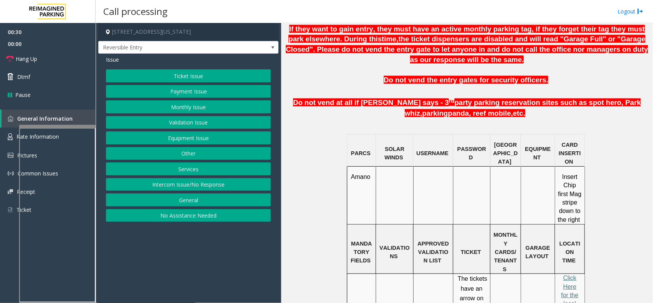
click at [209, 104] on button "Monthly Issue" at bounding box center [188, 106] width 165 height 13
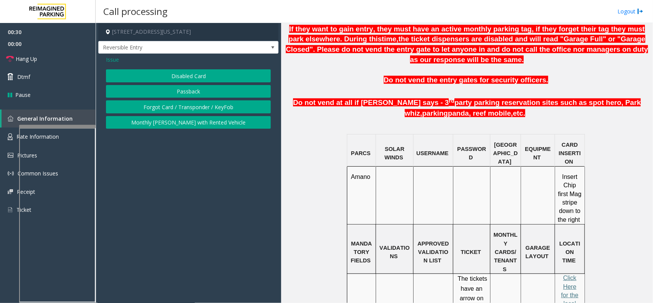
click at [203, 77] on button "Disabled Card" at bounding box center [188, 75] width 165 height 13
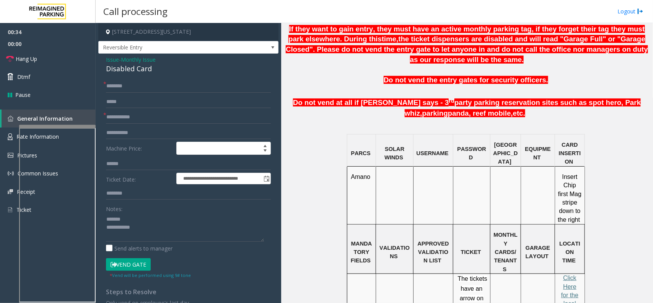
click at [125, 69] on div "Disabled Card" at bounding box center [188, 69] width 165 height 10
type textarea "**********"
click at [144, 119] on input "text" at bounding box center [188, 117] width 165 height 13
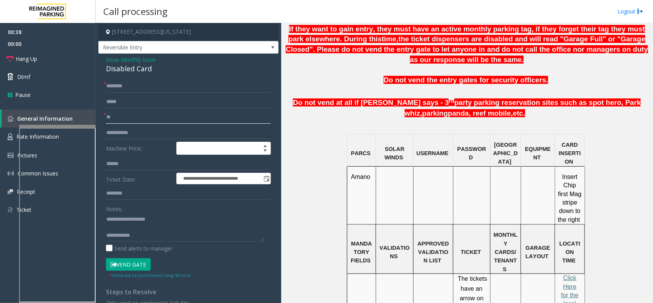
type input "**"
click at [136, 85] on input "text" at bounding box center [188, 86] width 165 height 13
type input "**"
click at [48, 64] on link "Hang Up" at bounding box center [48, 59] width 96 height 18
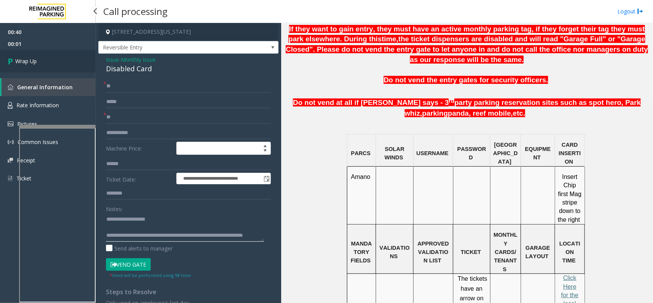
type textarea "**********"
click at [59, 62] on link "Wrap Up" at bounding box center [48, 61] width 96 height 23
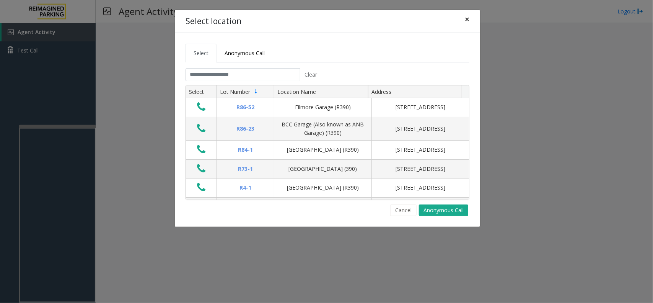
click at [470, 21] on button "×" at bounding box center [467, 19] width 15 height 19
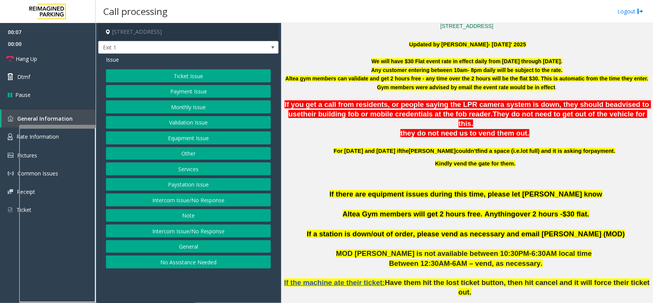
scroll to position [191, 0]
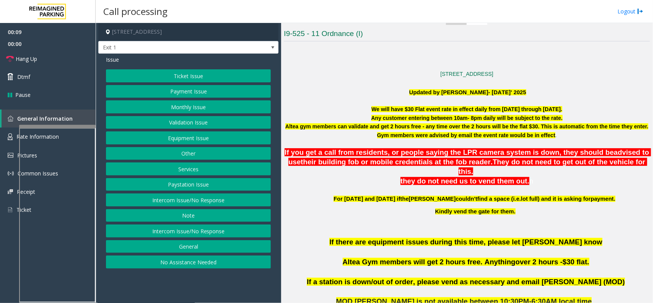
click at [194, 150] on button "Other" at bounding box center [188, 153] width 165 height 13
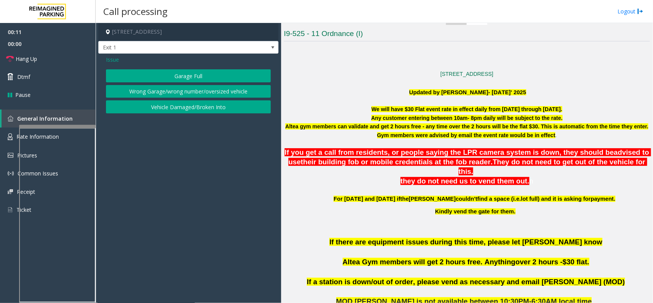
click at [109, 58] on span "Issue" at bounding box center [112, 59] width 13 height 8
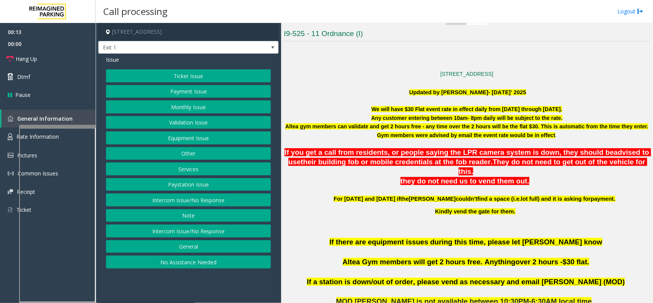
click at [184, 137] on button "Equipment Issue" at bounding box center [188, 137] width 165 height 13
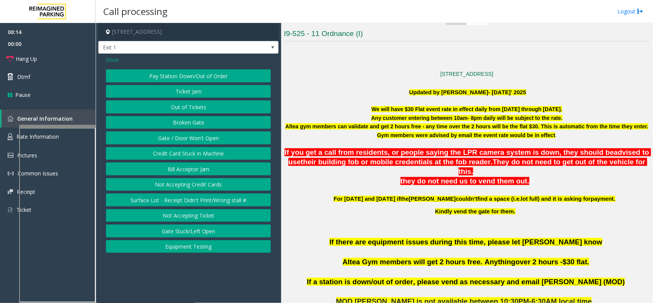
click at [200, 75] on button "Pay Station Down/Out of Order" at bounding box center [188, 75] width 165 height 13
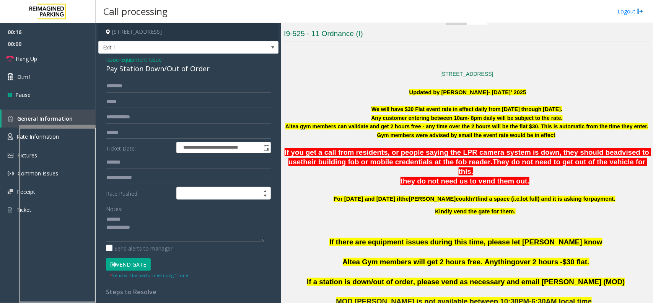
click at [126, 132] on input "text" at bounding box center [188, 132] width 165 height 13
click at [145, 72] on div "Pay Station Down/Out of Order" at bounding box center [188, 69] width 165 height 10
click at [163, 131] on input "text" at bounding box center [188, 132] width 165 height 13
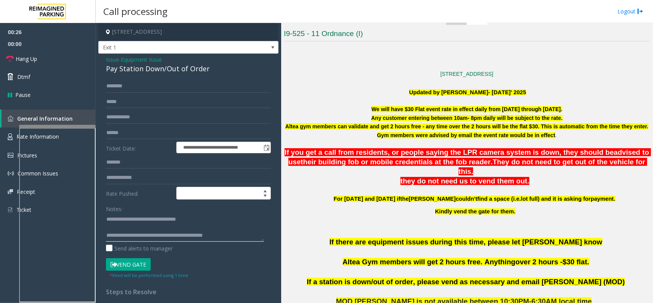
click at [239, 236] on textarea at bounding box center [185, 227] width 158 height 29
type textarea "**********"
click at [152, 116] on input "text" at bounding box center [188, 117] width 165 height 13
click at [148, 134] on input "text" at bounding box center [188, 132] width 165 height 13
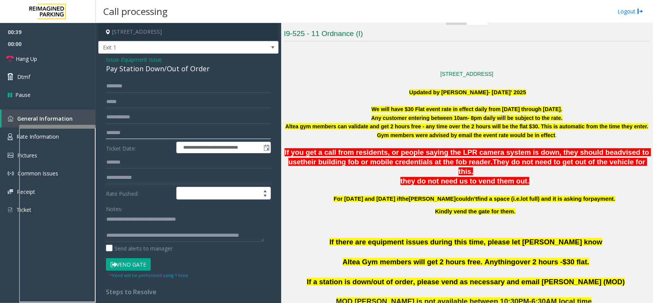
type input "*******"
drag, startPoint x: 167, startPoint y: 68, endPoint x: 207, endPoint y: 69, distance: 40.2
click at [207, 69] on div "Pay Station Down/Out of Order" at bounding box center [188, 69] width 165 height 10
click at [210, 69] on div "Pay Station Down/Out of Order" at bounding box center [188, 69] width 165 height 10
click at [129, 88] on input "text" at bounding box center [188, 86] width 165 height 13
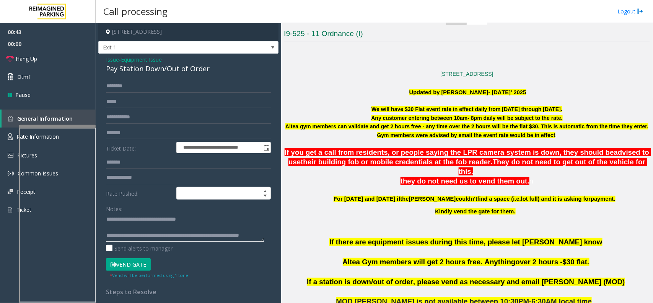
click at [155, 235] on textarea at bounding box center [185, 227] width 158 height 29
type textarea "**********"
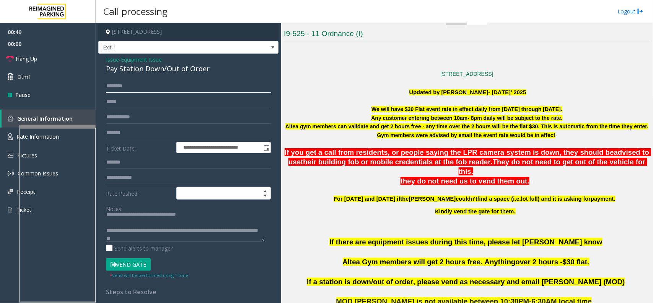
click at [177, 90] on input "text" at bounding box center [188, 86] width 165 height 13
click at [116, 86] on input "*********" at bounding box center [188, 86] width 165 height 13
click at [117, 85] on input "*********" at bounding box center [188, 86] width 165 height 13
click at [109, 87] on input "********" at bounding box center [188, 86] width 165 height 13
click at [114, 85] on input "********" at bounding box center [188, 86] width 165 height 13
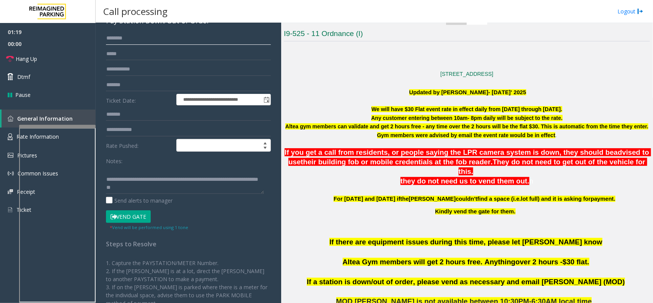
scroll to position [0, 0]
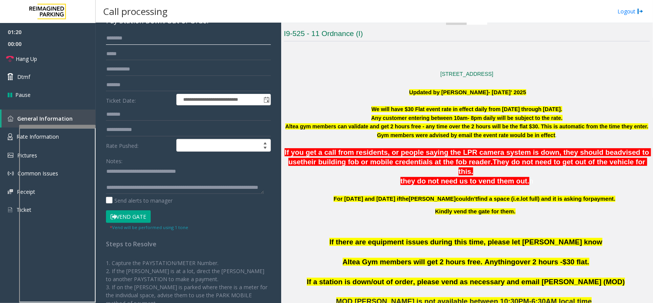
type input "********"
click at [139, 220] on button "Vend Gate" at bounding box center [128, 216] width 45 height 13
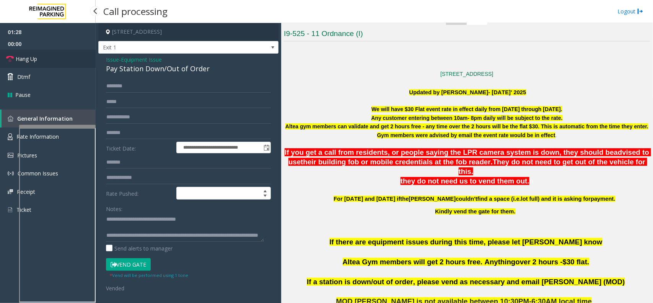
click at [44, 66] on link "Hang Up" at bounding box center [48, 59] width 96 height 18
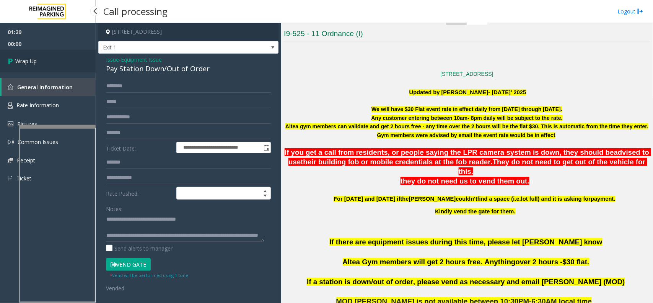
click at [44, 66] on link "Wrap Up" at bounding box center [48, 61] width 96 height 23
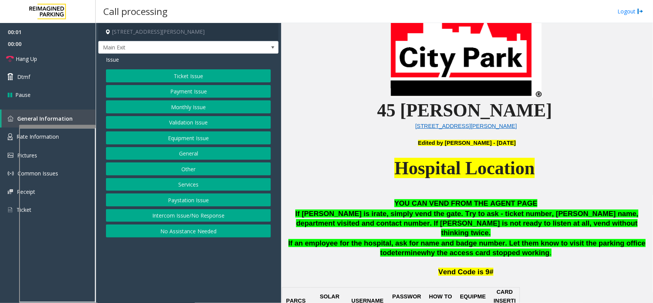
scroll to position [239, 0]
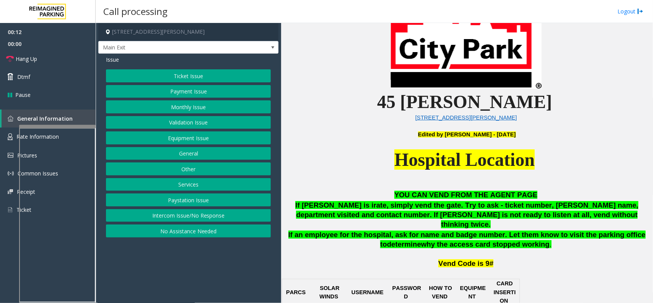
click at [222, 225] on div "Ticket Issue Payment Issue Monthly Issue Validation Issue Equipment Issue Gener…" at bounding box center [188, 153] width 165 height 168
click at [220, 219] on button "Intercom Issue/No Response" at bounding box center [188, 215] width 165 height 13
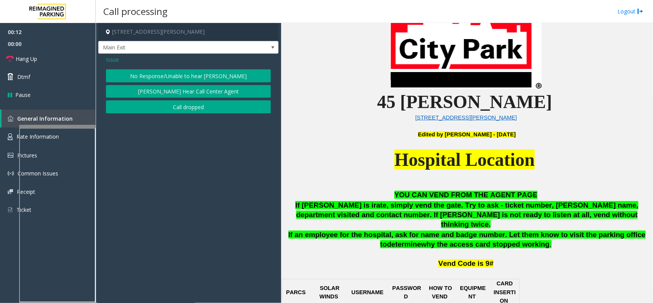
click at [211, 75] on button "No Response/Unable to hear [PERSON_NAME]" at bounding box center [188, 75] width 165 height 13
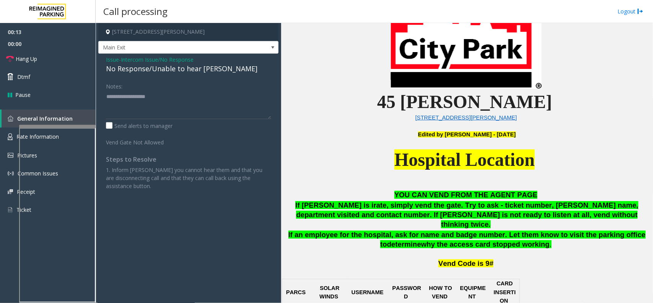
click at [194, 71] on div "No Response/Unable to hear [PERSON_NAME]" at bounding box center [188, 69] width 165 height 10
type textarea "**********"
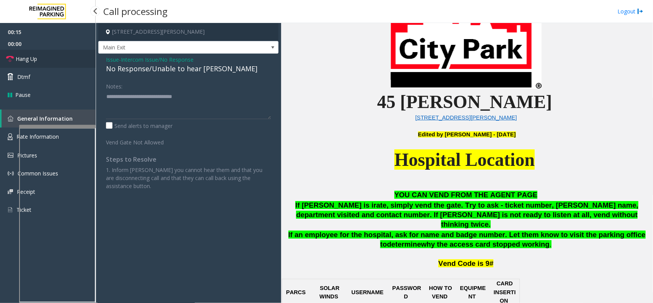
click at [66, 54] on link "Hang Up" at bounding box center [48, 59] width 96 height 18
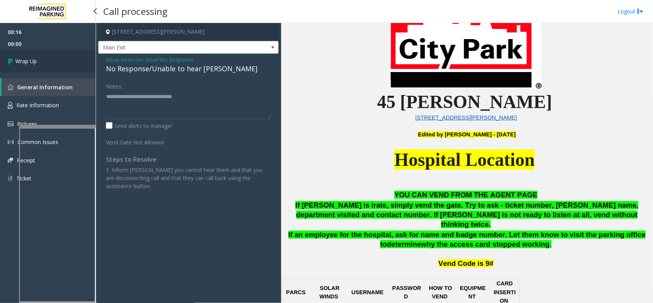
click at [52, 55] on link "Wrap Up" at bounding box center [48, 61] width 96 height 23
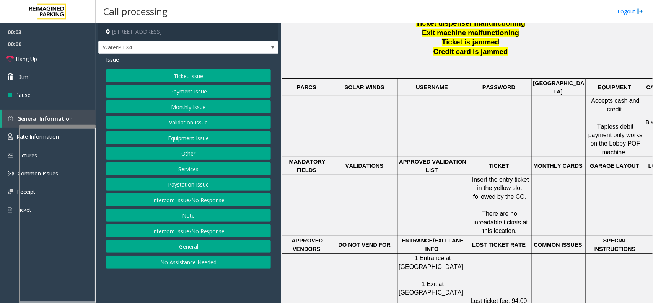
scroll to position [335, 0]
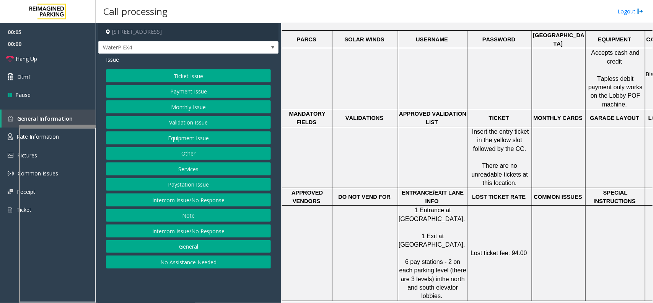
click at [162, 68] on div "Issue Ticket Issue Payment Issue Monthly Issue Validation Issue Equipment Issue…" at bounding box center [188, 163] width 180 height 219
click at [165, 80] on button "Ticket Issue" at bounding box center [188, 75] width 165 height 13
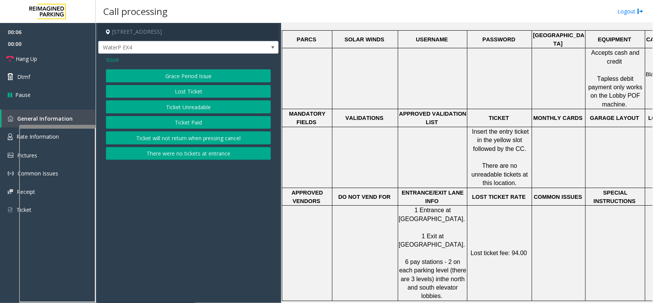
click at [186, 126] on button "Ticket Paid" at bounding box center [188, 122] width 165 height 13
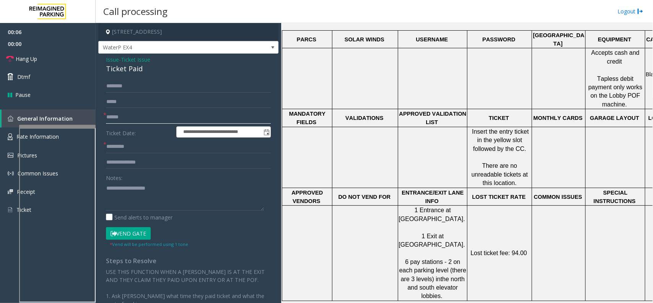
click at [118, 117] on input "text" at bounding box center [188, 117] width 165 height 13
click at [126, 66] on div "Ticket Paid" at bounding box center [188, 69] width 165 height 10
click at [157, 200] on textarea at bounding box center [185, 196] width 158 height 29
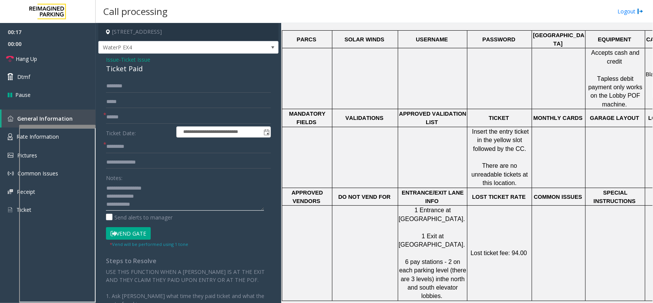
type textarea "**********"
click at [147, 118] on input "text" at bounding box center [188, 117] width 165 height 13
type input "*****"
click at [135, 148] on input "text" at bounding box center [188, 146] width 165 height 13
type input "***"
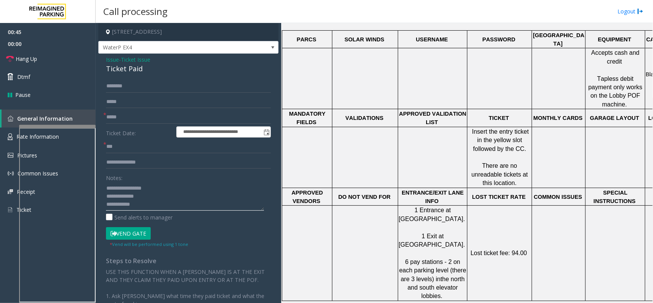
click at [139, 197] on textarea at bounding box center [185, 196] width 158 height 29
click at [175, 194] on textarea at bounding box center [185, 196] width 158 height 29
type textarea "**********"
click at [231, 161] on input "text" at bounding box center [188, 162] width 165 height 13
type input "****"
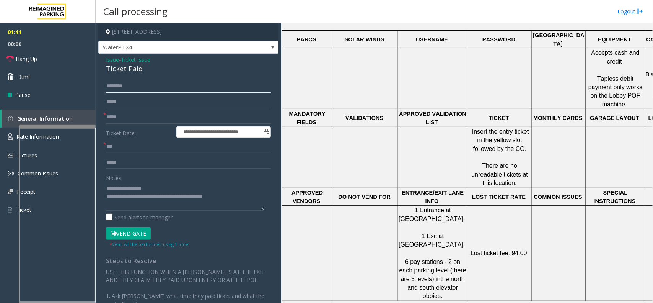
click at [199, 85] on input "text" at bounding box center [188, 86] width 165 height 13
click at [144, 234] on button "Vend Gate" at bounding box center [128, 233] width 45 height 13
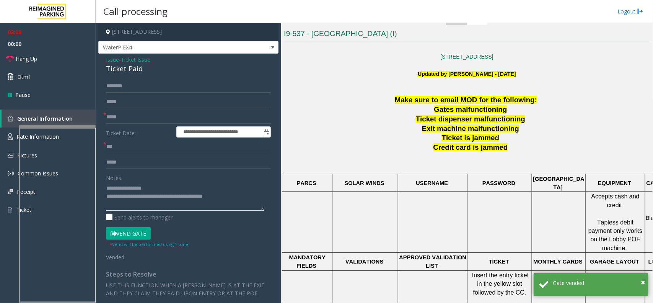
click at [245, 203] on textarea at bounding box center [185, 196] width 158 height 29
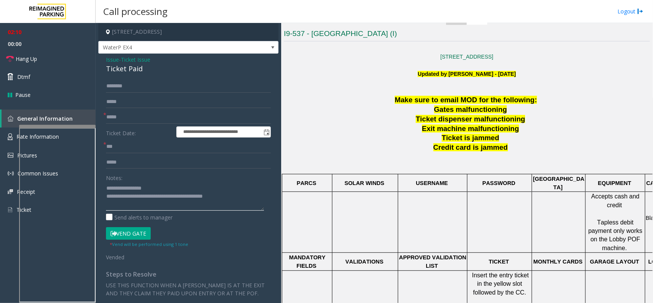
click at [245, 197] on textarea at bounding box center [185, 196] width 158 height 29
click at [39, 54] on link "Hang Up" at bounding box center [48, 59] width 96 height 18
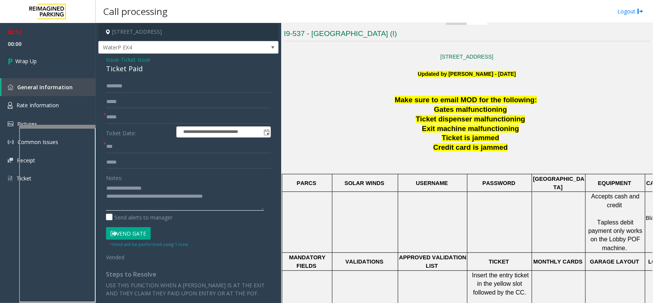
click at [243, 194] on textarea at bounding box center [185, 196] width 158 height 29
type textarea "**********"
click at [57, 55] on link "Wrap Up" at bounding box center [48, 61] width 96 height 23
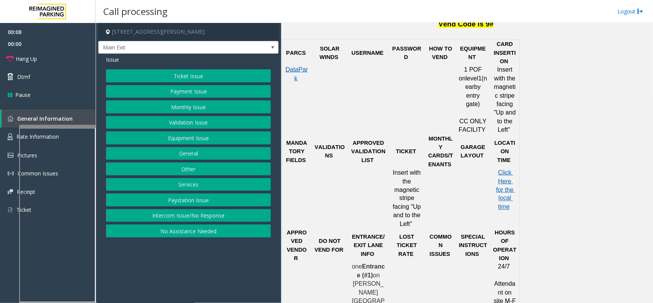
scroll to position [526, 0]
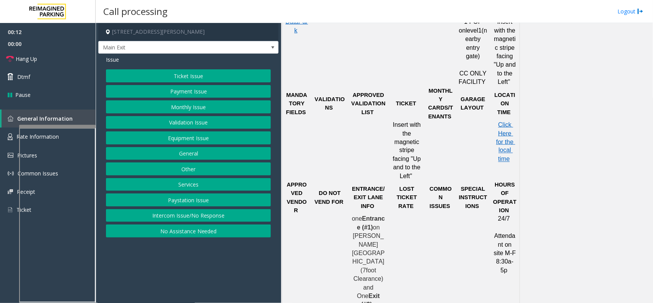
click at [184, 142] on button "Equipment Issue" at bounding box center [188, 137] width 165 height 13
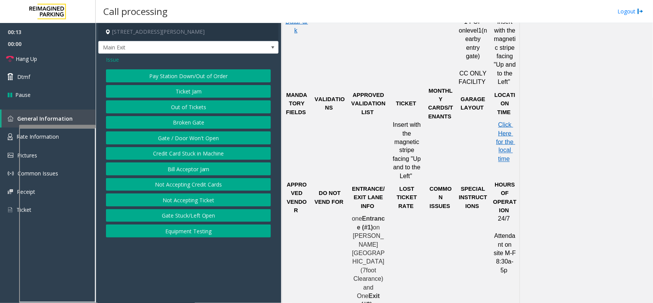
click at [181, 93] on button "Ticket Jam" at bounding box center [188, 91] width 165 height 13
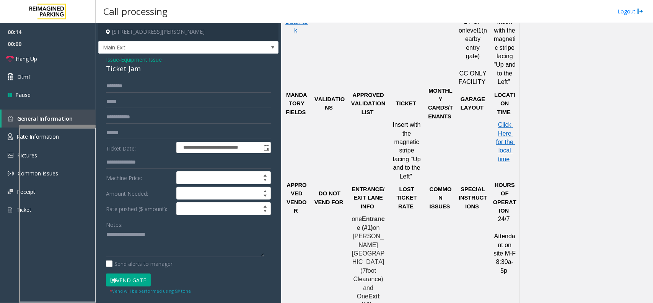
click at [143, 94] on form "**********" at bounding box center [188, 187] width 165 height 215
click at [137, 105] on input "text" at bounding box center [188, 101] width 165 height 13
click at [131, 121] on input "text" at bounding box center [188, 117] width 165 height 13
click at [123, 139] on form "**********" at bounding box center [188, 187] width 165 height 215
click at [121, 131] on input "text" at bounding box center [188, 132] width 165 height 13
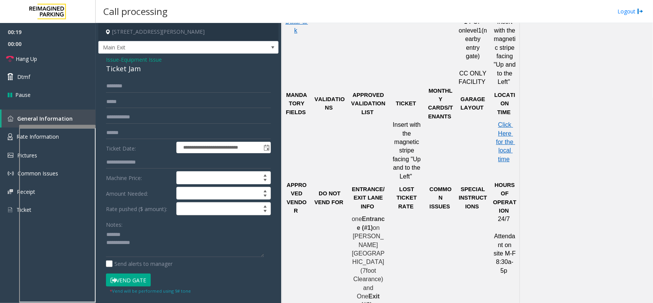
click at [115, 71] on div "Ticket Jam" at bounding box center [188, 69] width 165 height 10
type textarea "**********"
click at [162, 140] on form "**********" at bounding box center [188, 187] width 165 height 215
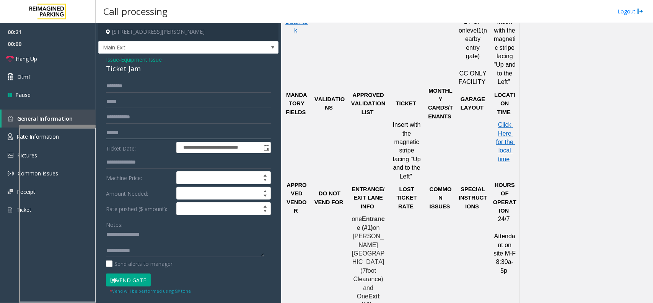
click at [164, 127] on input "text" at bounding box center [188, 132] width 165 height 13
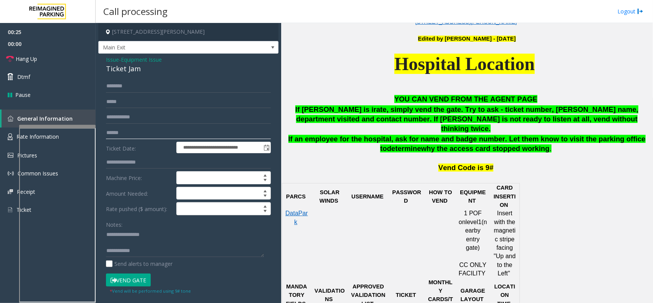
scroll to position [287, 0]
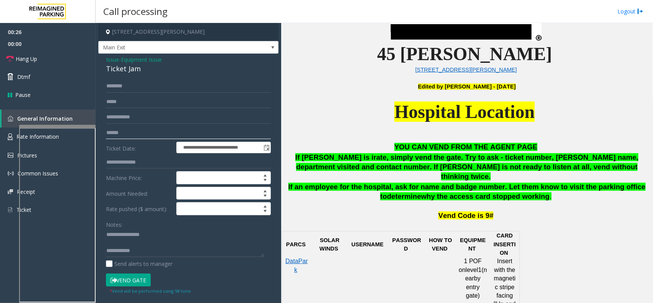
click at [184, 135] on input "text" at bounding box center [188, 132] width 165 height 13
click at [204, 129] on input "text" at bounding box center [188, 132] width 165 height 13
type input "******"
click at [145, 94] on form "**********" at bounding box center [188, 187] width 165 height 215
click at [145, 90] on input "text" at bounding box center [188, 86] width 165 height 13
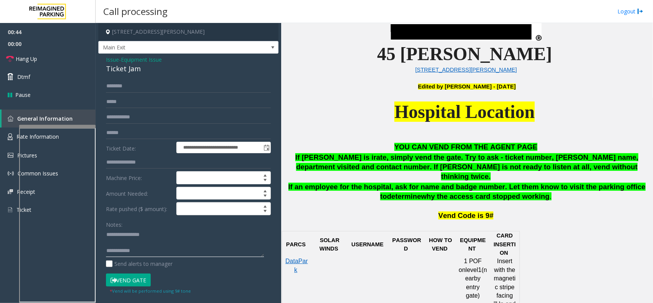
click at [140, 242] on textarea at bounding box center [185, 242] width 158 height 29
type textarea "**********"
click at [135, 94] on form "**********" at bounding box center [188, 187] width 165 height 215
click at [135, 92] on input "text" at bounding box center [188, 86] width 165 height 13
type input "******"
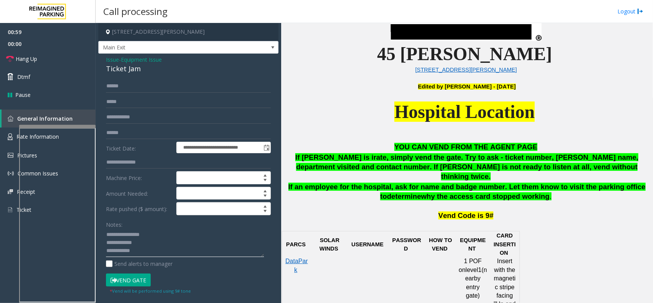
click at [149, 241] on textarea at bounding box center [185, 242] width 158 height 29
click at [192, 239] on textarea at bounding box center [185, 242] width 158 height 29
click at [186, 244] on textarea at bounding box center [185, 242] width 158 height 29
click at [144, 242] on textarea at bounding box center [185, 242] width 158 height 29
click at [136, 283] on button "Vend Gate" at bounding box center [128, 279] width 45 height 13
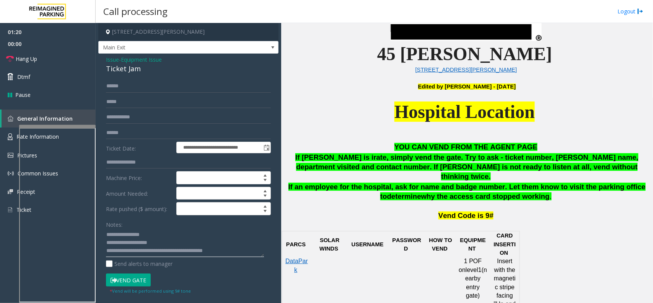
click at [165, 243] on textarea at bounding box center [185, 242] width 158 height 29
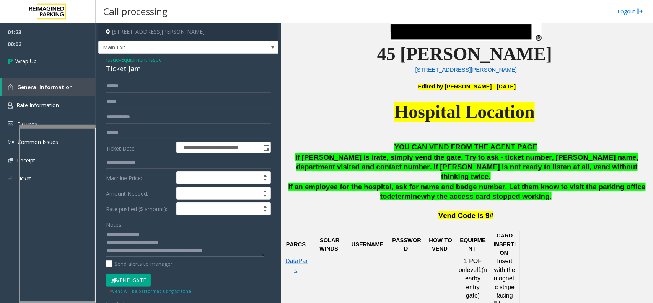
click at [145, 240] on textarea at bounding box center [185, 242] width 158 height 29
type textarea "**********"
click at [75, 65] on link "Wrap Up" at bounding box center [48, 61] width 96 height 23
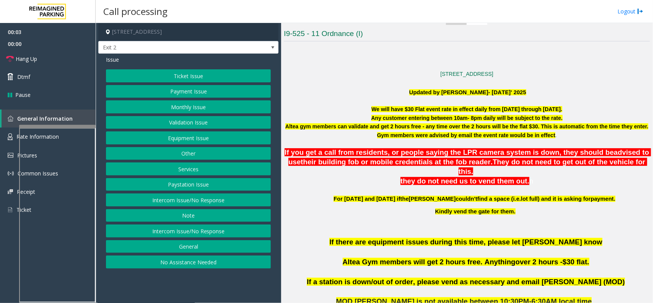
scroll to position [239, 0]
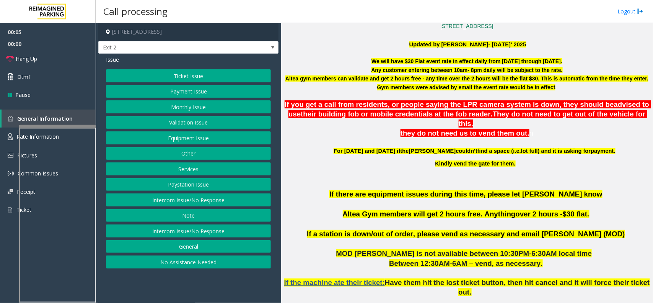
click at [179, 133] on button "Equipment Issue" at bounding box center [188, 137] width 165 height 13
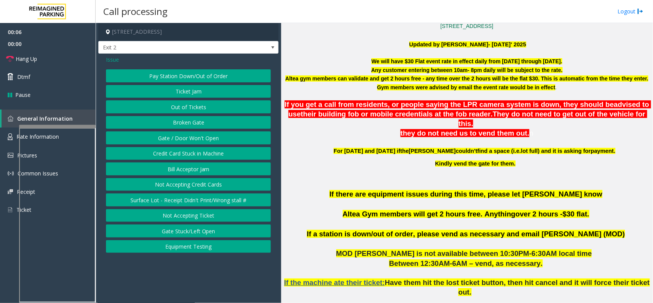
click at [157, 76] on button "Pay Station Down/Out of Order" at bounding box center [188, 75] width 165 height 13
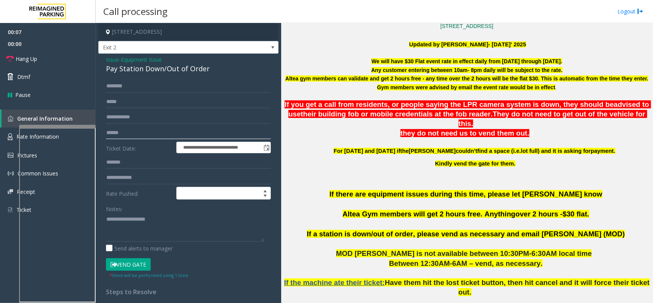
click at [140, 129] on input "text" at bounding box center [188, 132] width 165 height 13
click at [146, 72] on div "Pay Station Down/Out of Order" at bounding box center [188, 69] width 165 height 10
type textarea "**********"
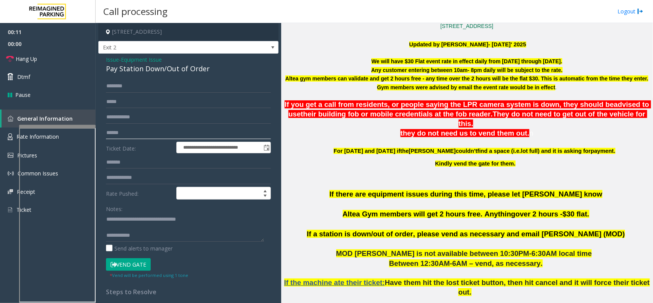
click at [163, 136] on input "text" at bounding box center [188, 132] width 165 height 13
type input "******"
click at [125, 87] on input "text" at bounding box center [188, 86] width 165 height 13
type input "****"
click at [134, 267] on button "Vend Gate" at bounding box center [128, 264] width 45 height 13
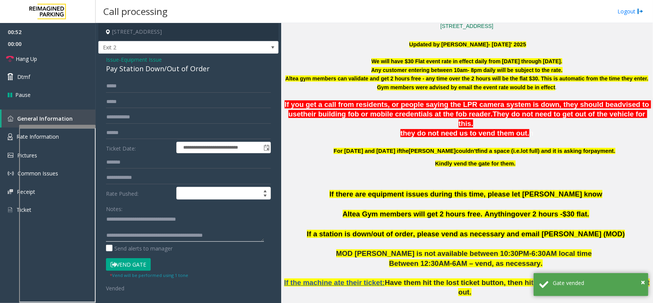
click at [234, 235] on textarea at bounding box center [185, 227] width 158 height 29
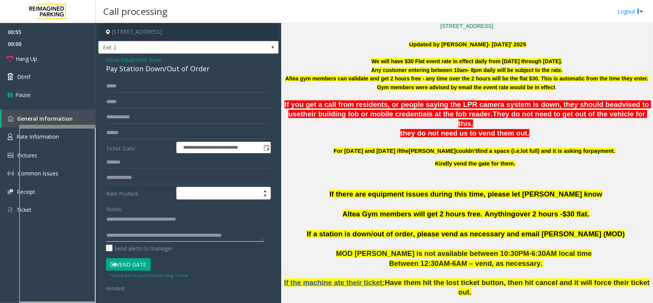
scroll to position [5, 0]
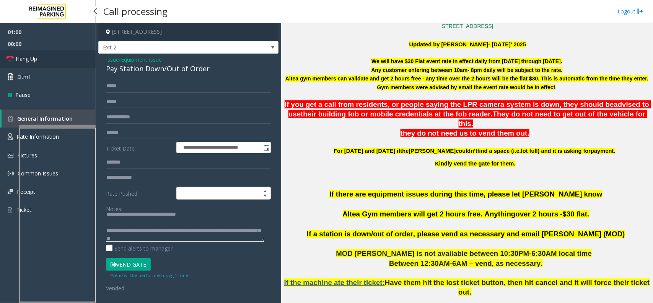
type textarea "**********"
drag, startPoint x: 62, startPoint y: 54, endPoint x: 58, endPoint y: 53, distance: 4.4
click at [62, 54] on link "Hang Up" at bounding box center [48, 59] width 96 height 18
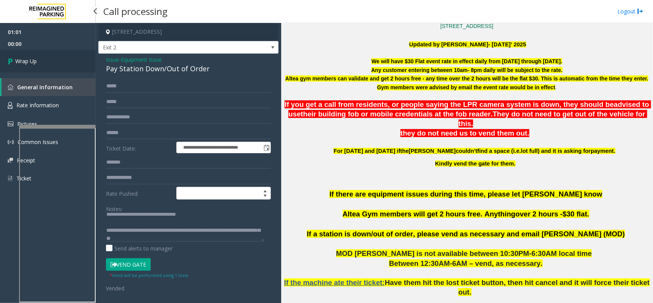
click at [64, 50] on link "Wrap Up" at bounding box center [48, 61] width 96 height 23
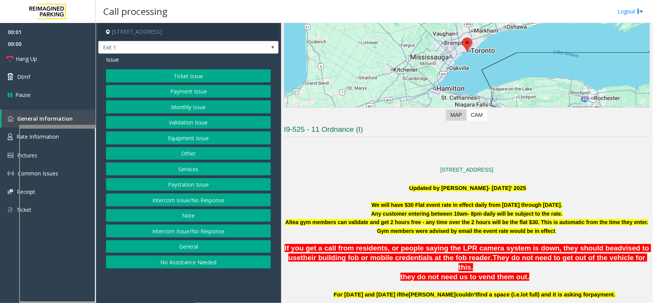
scroll to position [144, 0]
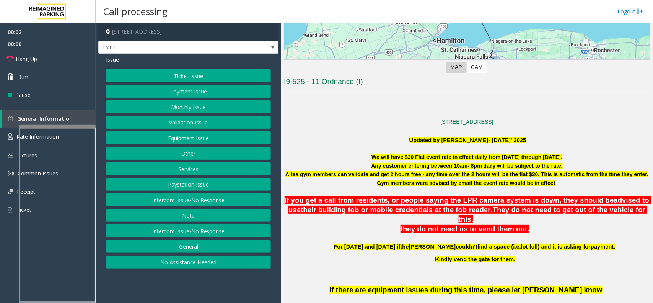
click at [195, 142] on button "Equipment Issue" at bounding box center [188, 137] width 165 height 13
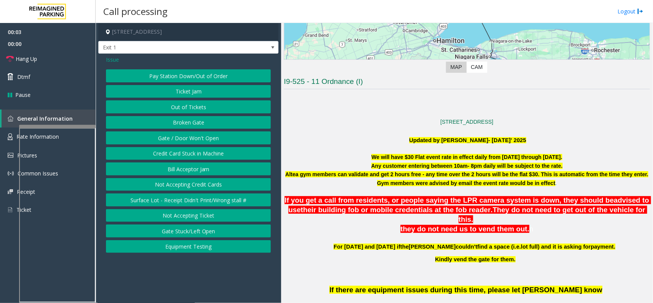
click at [204, 77] on button "Pay Station Down/Out of Order" at bounding box center [188, 75] width 165 height 13
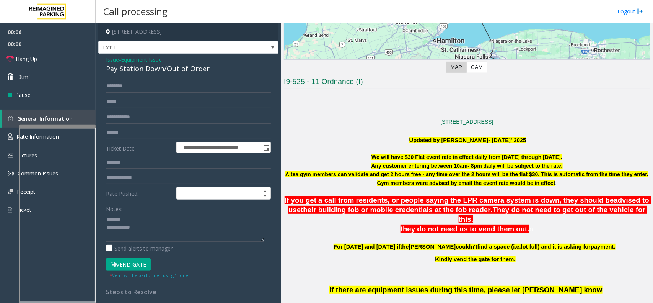
click at [162, 73] on div "Pay Station Down/Out of Order" at bounding box center [188, 69] width 165 height 10
click at [184, 230] on textarea at bounding box center [185, 227] width 158 height 29
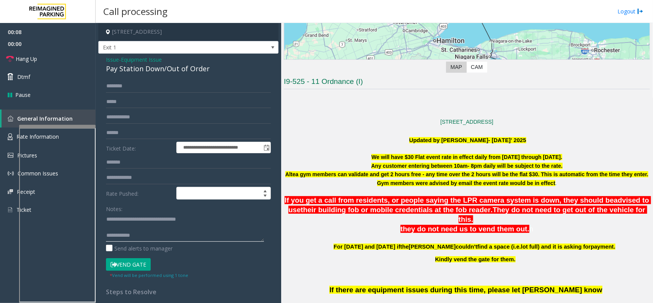
click at [177, 237] on textarea at bounding box center [185, 227] width 158 height 29
click at [143, 137] on input "text" at bounding box center [188, 132] width 165 height 13
click at [180, 238] on textarea at bounding box center [185, 227] width 158 height 29
paste textarea "**********"
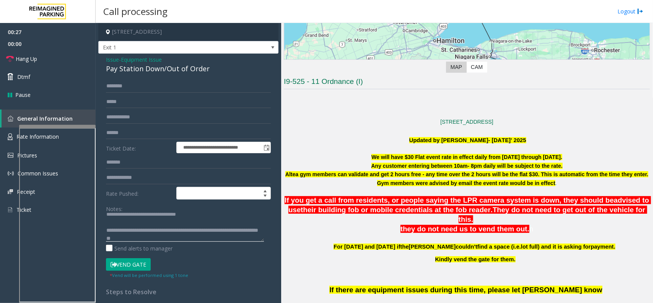
click at [135, 230] on textarea at bounding box center [185, 227] width 158 height 29
type textarea "**********"
click at [164, 119] on input "text" at bounding box center [188, 117] width 165 height 13
click at [160, 130] on input "text" at bounding box center [188, 132] width 165 height 13
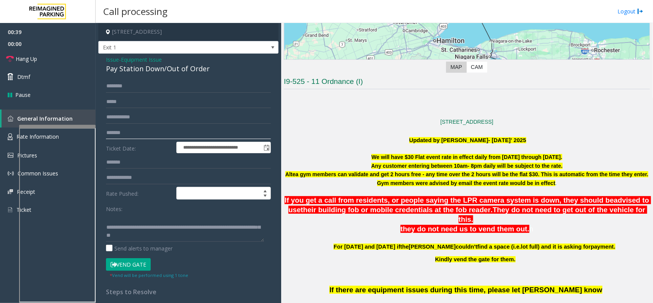
type input "*******"
click at [140, 81] on input "text" at bounding box center [188, 86] width 165 height 13
click at [119, 85] on input "*******" at bounding box center [188, 86] width 165 height 13
click at [122, 85] on input "*******" at bounding box center [188, 86] width 165 height 13
type input "*******"
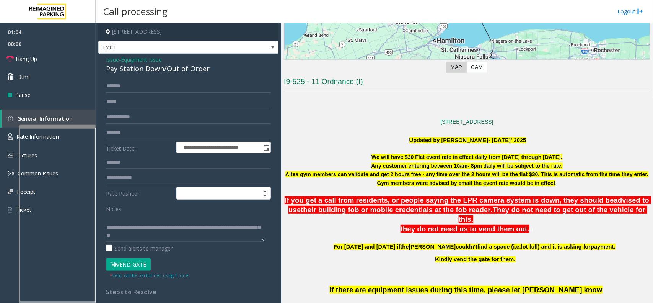
click at [147, 266] on button "Vend Gate" at bounding box center [128, 264] width 45 height 13
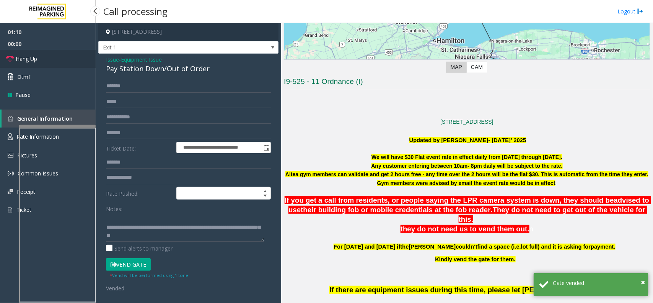
click at [56, 51] on link "Hang Up" at bounding box center [48, 59] width 96 height 18
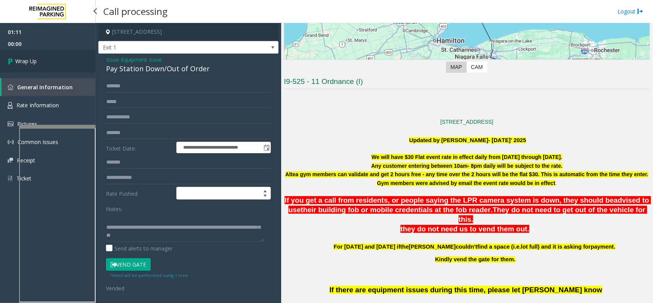
click at [42, 52] on link "Wrap Up" at bounding box center [48, 61] width 96 height 23
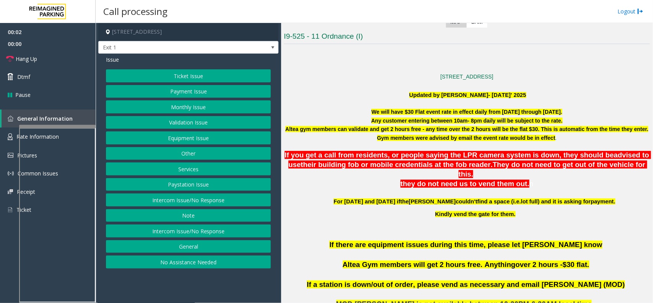
scroll to position [191, 0]
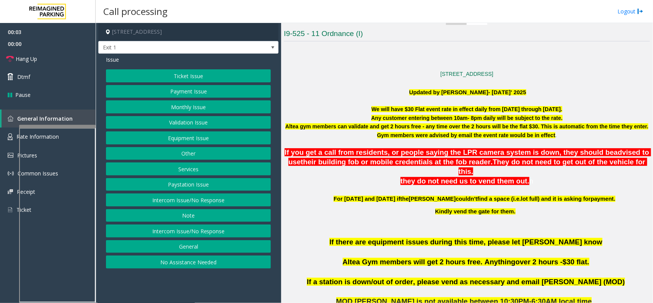
click at [224, 139] on button "Equipment Issue" at bounding box center [188, 137] width 165 height 13
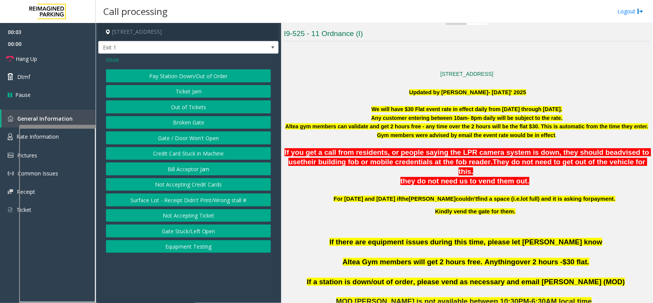
click at [203, 70] on button "Pay Station Down/Out of Order" at bounding box center [188, 75] width 165 height 13
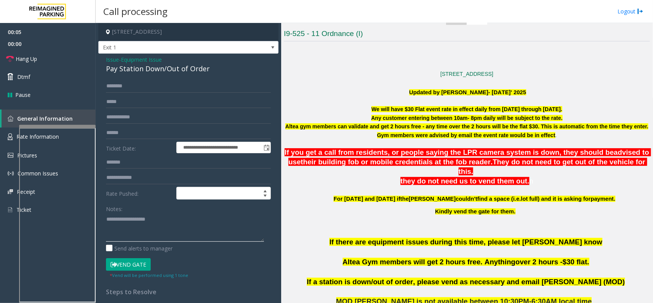
click at [162, 228] on textarea at bounding box center [185, 227] width 158 height 29
click at [147, 128] on input "text" at bounding box center [188, 132] width 165 height 13
click at [172, 231] on textarea at bounding box center [185, 227] width 158 height 29
click at [200, 220] on textarea at bounding box center [185, 227] width 158 height 29
type textarea "**********"
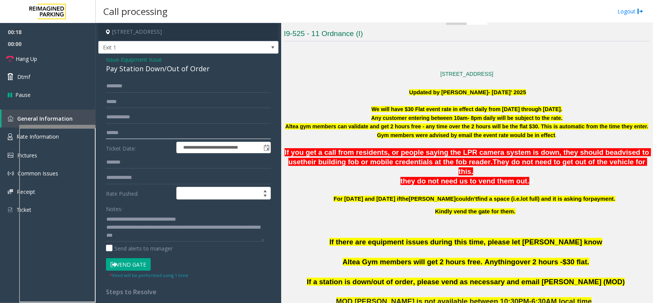
click at [152, 136] on input "text" at bounding box center [188, 132] width 165 height 13
type input "*******"
click at [151, 88] on input "text" at bounding box center [188, 86] width 165 height 13
click at [117, 86] on input "*****" at bounding box center [188, 86] width 165 height 13
click at [114, 88] on input "*****" at bounding box center [188, 86] width 165 height 13
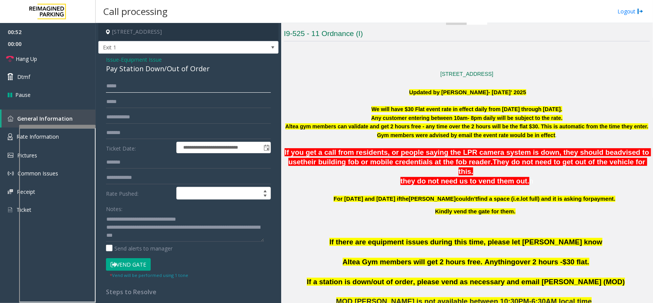
type input "*****"
click at [173, 237] on textarea at bounding box center [185, 227] width 158 height 29
click at [142, 91] on input "*****" at bounding box center [188, 86] width 165 height 13
click at [142, 261] on button "Vend Gate" at bounding box center [128, 264] width 45 height 13
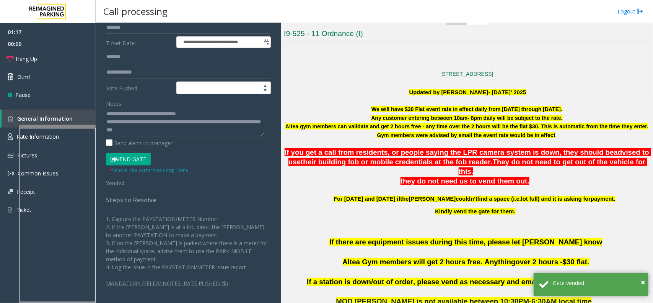
scroll to position [0, 0]
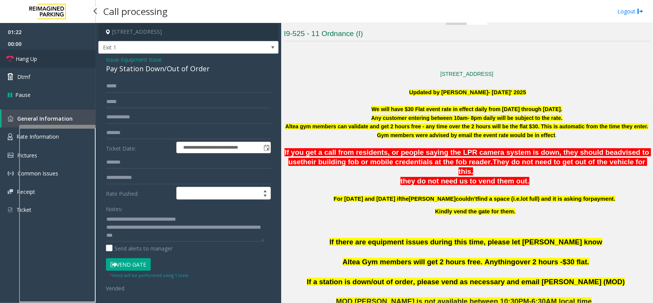
click at [78, 64] on link "Hang Up" at bounding box center [48, 59] width 96 height 18
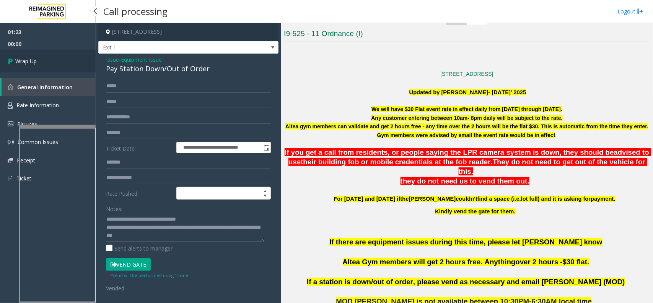
click at [78, 64] on link "Wrap Up" at bounding box center [48, 61] width 96 height 23
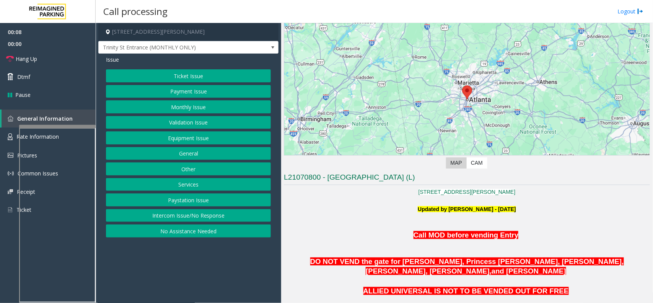
scroll to position [144, 0]
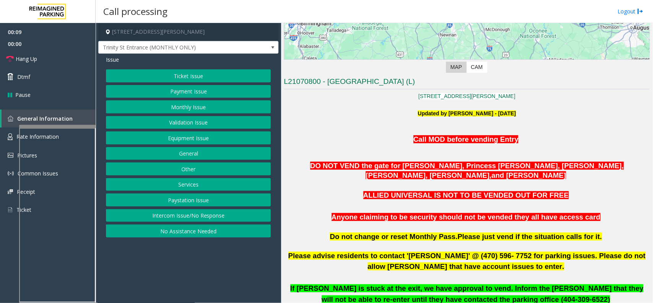
click at [220, 214] on button "Intercom Issue/No Response" at bounding box center [188, 215] width 165 height 13
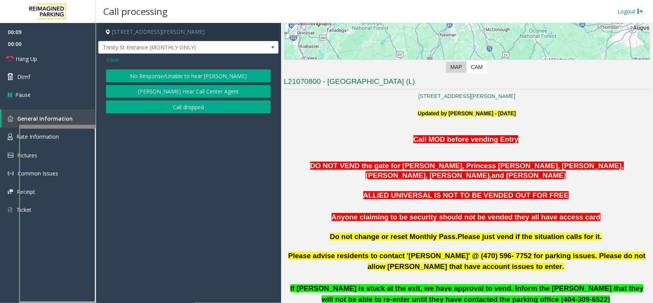
click at [220, 80] on button "No Response/Unable to hear [PERSON_NAME]" at bounding box center [188, 75] width 165 height 13
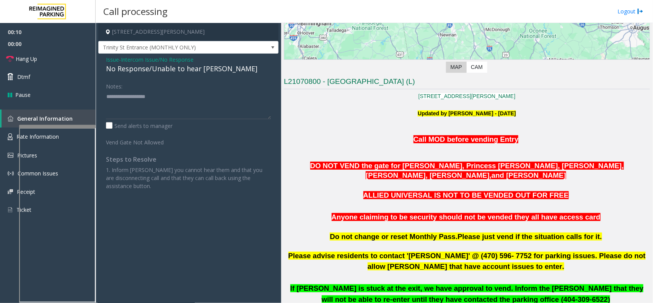
click at [184, 72] on div "No Response/Unable to hear [PERSON_NAME]" at bounding box center [188, 69] width 165 height 10
click at [211, 94] on textarea at bounding box center [188, 104] width 165 height 29
type textarea "**********"
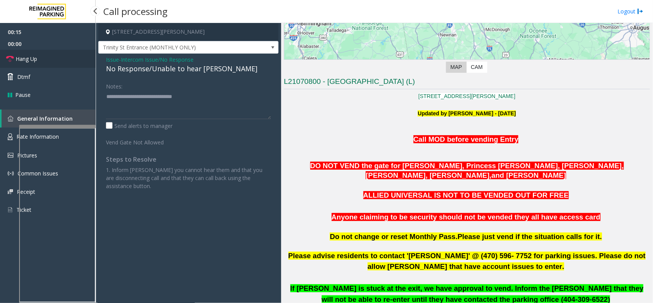
click at [54, 56] on link "Hang Up" at bounding box center [48, 59] width 96 height 18
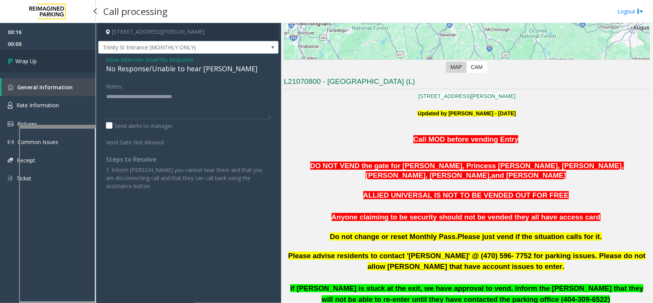
click at [54, 56] on link "Wrap Up" at bounding box center [48, 61] width 96 height 23
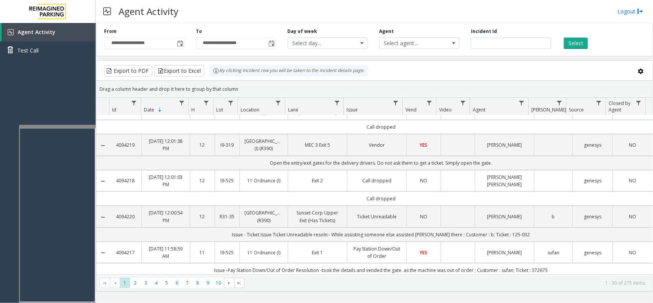
scroll to position [144, 0]
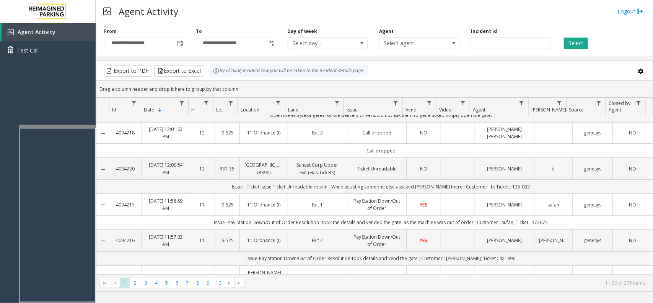
click at [343, 212] on td "Exit 1" at bounding box center [317, 204] width 59 height 21
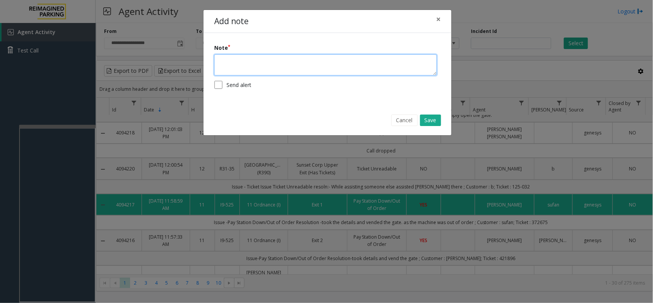
click at [303, 66] on textarea at bounding box center [325, 64] width 223 height 21
type textarea "**********"
click at [431, 121] on button "Save" at bounding box center [430, 119] width 21 height 11
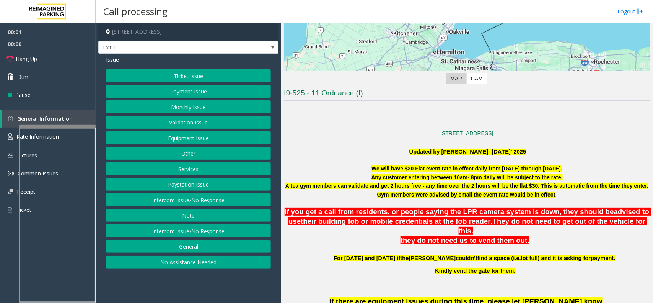
scroll to position [144, 0]
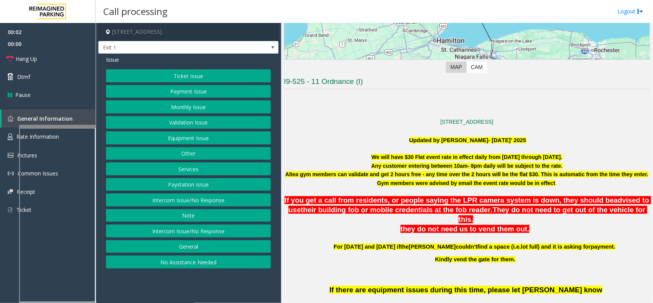
click at [201, 137] on button "Equipment Issue" at bounding box center [188, 137] width 165 height 13
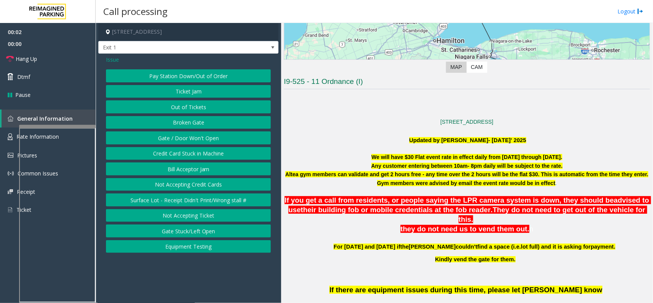
click at [205, 78] on button "Pay Station Down/Out of Order" at bounding box center [188, 75] width 165 height 13
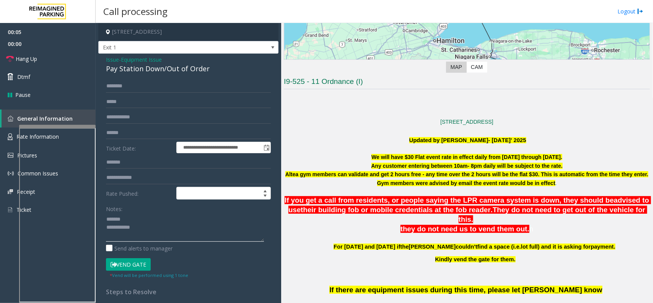
type textarea "**********"
click at [106, 223] on textarea at bounding box center [185, 227] width 158 height 29
click at [114, 223] on textarea at bounding box center [185, 227] width 158 height 29
click at [155, 225] on textarea at bounding box center [185, 227] width 158 height 29
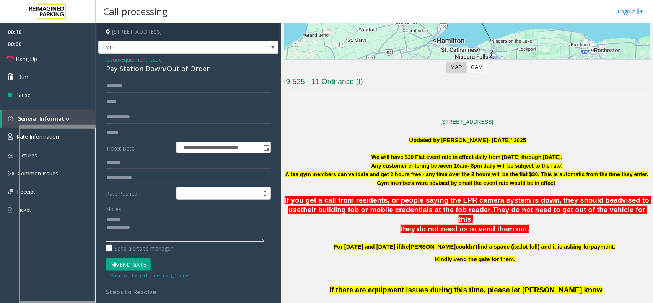
drag, startPoint x: 155, startPoint y: 225, endPoint x: 103, endPoint y: 214, distance: 53.1
click at [103, 214] on div "**********" at bounding box center [188, 233] width 176 height 307
click at [204, 136] on input "text" at bounding box center [188, 132] width 165 height 13
type input "*******"
click at [186, 228] on textarea at bounding box center [185, 227] width 158 height 29
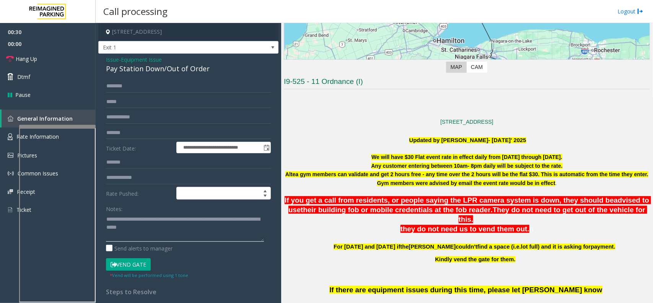
click at [199, 219] on textarea at bounding box center [185, 227] width 158 height 29
type textarea "**********"
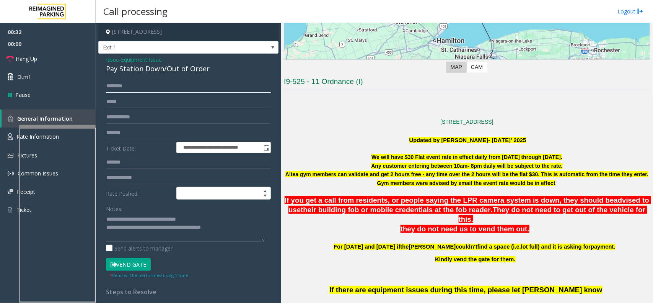
click at [156, 84] on input "text" at bounding box center [188, 86] width 165 height 13
type input "******"
click at [131, 266] on button "Vend Gate" at bounding box center [128, 264] width 45 height 13
click at [83, 60] on link "Hang Up" at bounding box center [48, 59] width 96 height 18
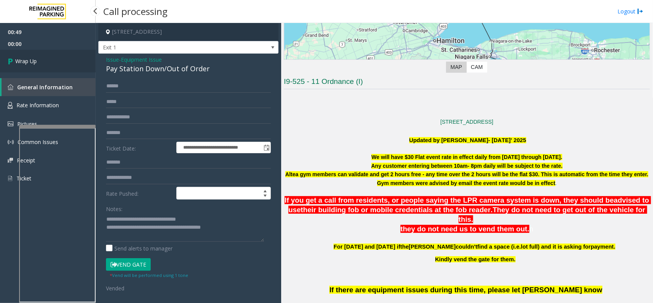
click at [75, 62] on link "Wrap Up" at bounding box center [48, 61] width 96 height 23
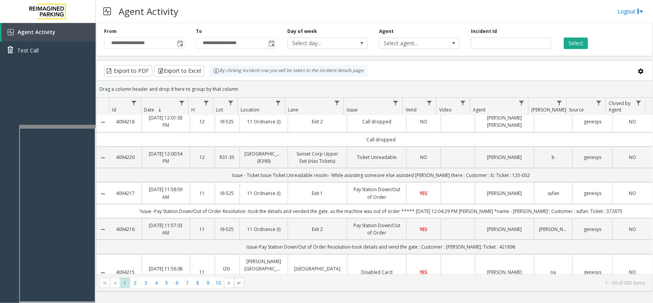
scroll to position [478, 0]
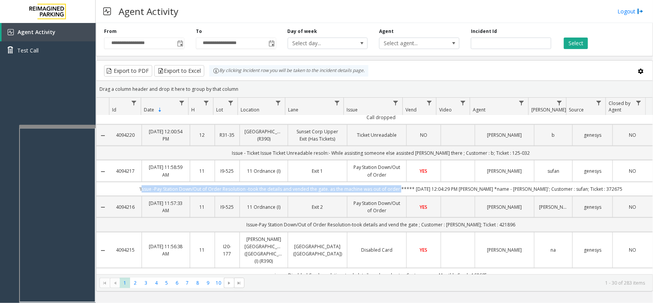
drag, startPoint x: 404, startPoint y: 186, endPoint x: 149, endPoint y: 186, distance: 255.7
click at [149, 186] on td "'Issue -Pay Station Down/Out of Order Resolution -took the details and vended t…" at bounding box center [380, 189] width 543 height 14
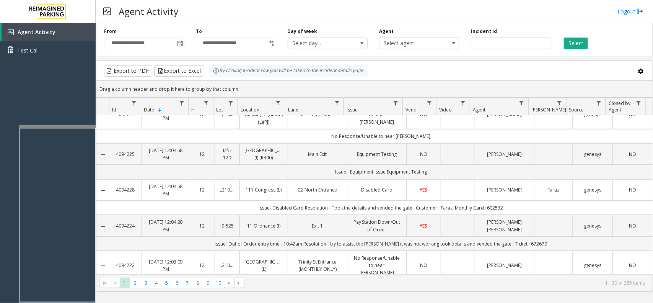
scroll to position [191, 0]
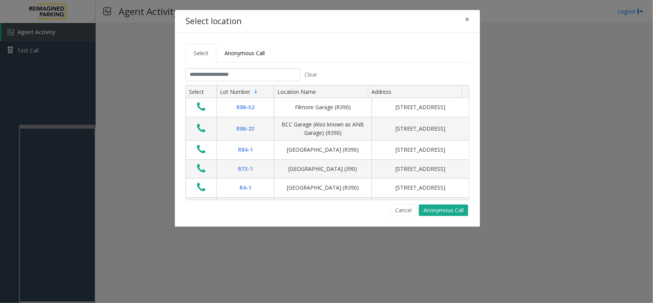
click at [237, 67] on tabset "Select Anonymous Call Clear Select Lot Number Location Name Address R86-52 Film…" at bounding box center [328, 130] width 284 height 172
click at [237, 79] on input "text" at bounding box center [243, 74] width 115 height 13
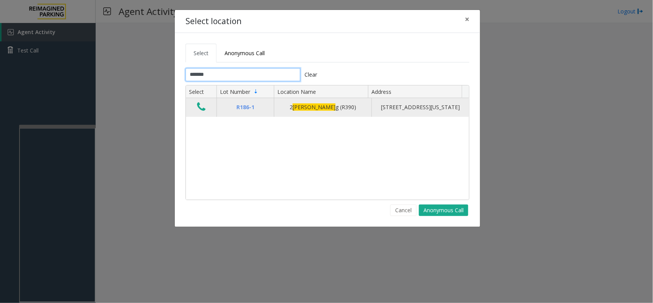
type input "*******"
click at [206, 116] on td "Data table" at bounding box center [201, 107] width 31 height 18
click at [203, 108] on icon "Data table" at bounding box center [201, 106] width 8 height 11
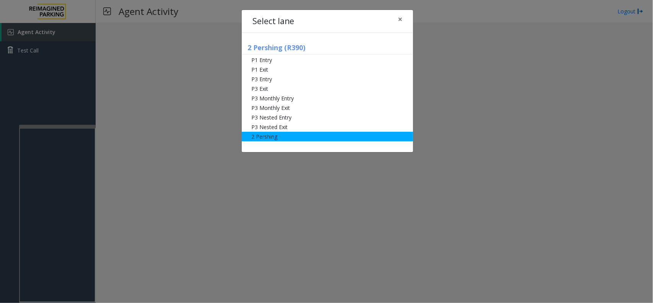
click at [259, 139] on li "2 Pershing" at bounding box center [327, 137] width 171 height 10
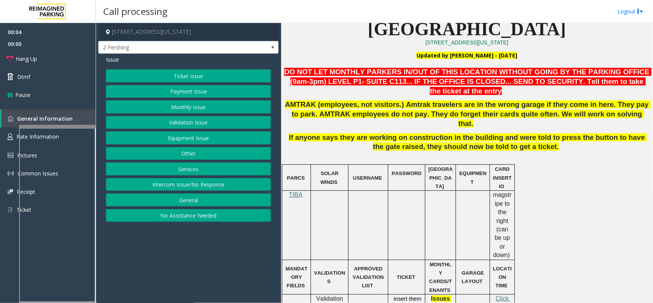
scroll to position [239, 0]
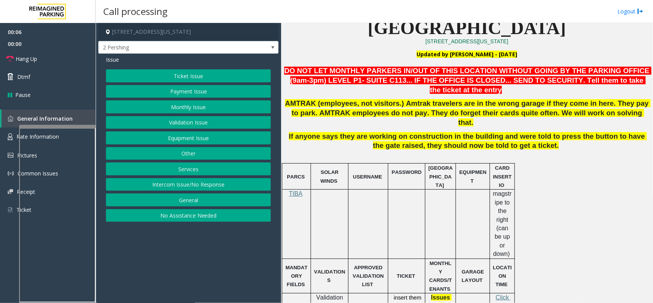
click at [196, 92] on button "Payment Issue" at bounding box center [188, 91] width 165 height 13
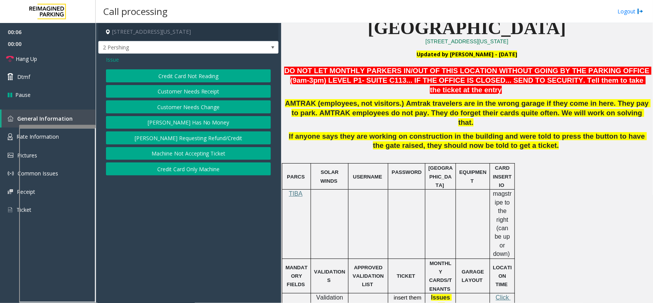
click at [204, 64] on div "Issue" at bounding box center [188, 59] width 165 height 8
click at [201, 70] on button "Credit Card Not Reading" at bounding box center [188, 75] width 165 height 13
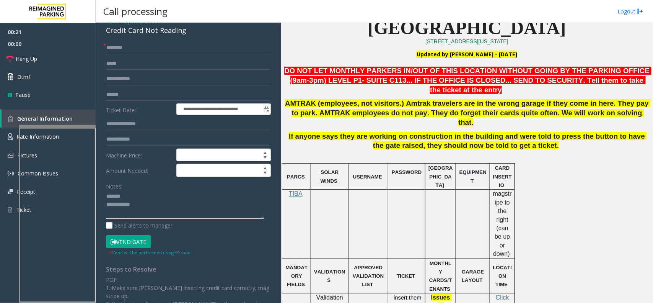
scroll to position [0, 0]
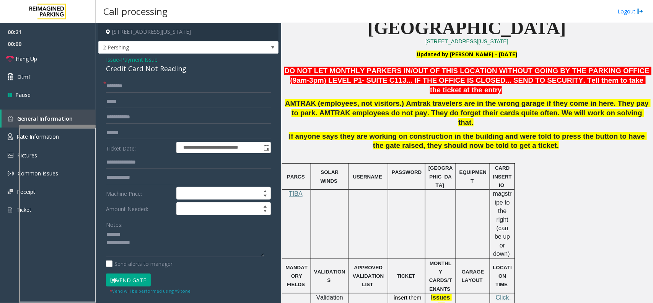
click at [138, 70] on div "Credit Card Not Reading" at bounding box center [188, 69] width 165 height 10
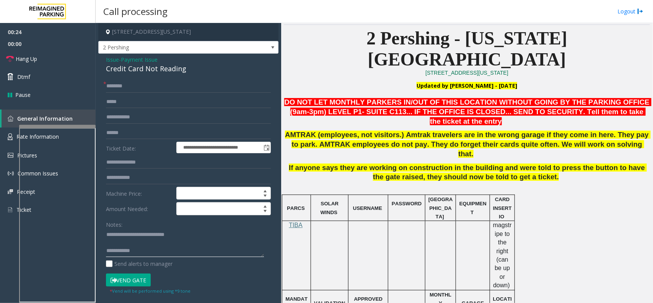
scroll to position [191, 0]
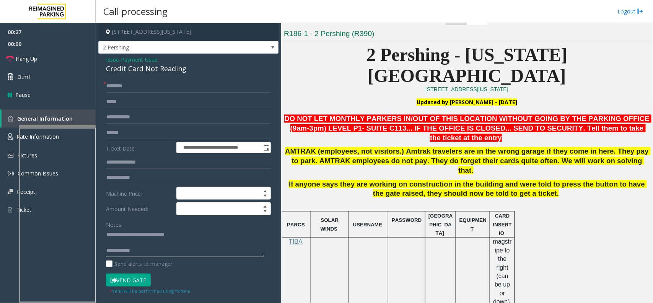
type textarea "**********"
click at [134, 86] on input "text" at bounding box center [188, 86] width 165 height 13
click at [132, 133] on input "text" at bounding box center [188, 132] width 165 height 13
click at [160, 130] on input "text" at bounding box center [188, 132] width 165 height 13
click at [157, 89] on input "text" at bounding box center [188, 86] width 165 height 13
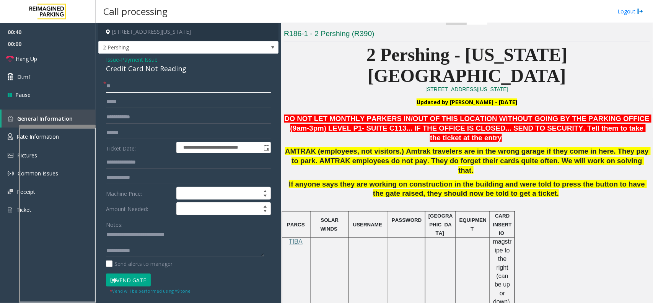
type input "**"
click at [151, 257] on textarea at bounding box center [185, 242] width 158 height 29
click at [57, 62] on link "Hang Up" at bounding box center [48, 59] width 96 height 18
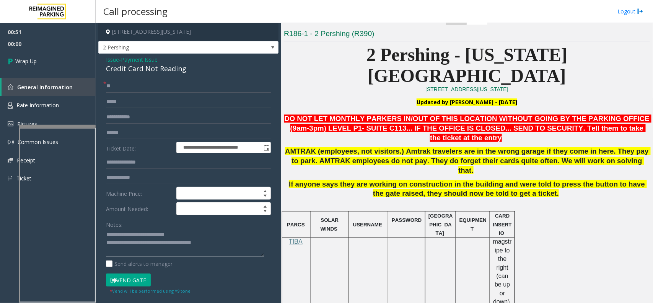
click at [226, 245] on textarea at bounding box center [185, 242] width 158 height 29
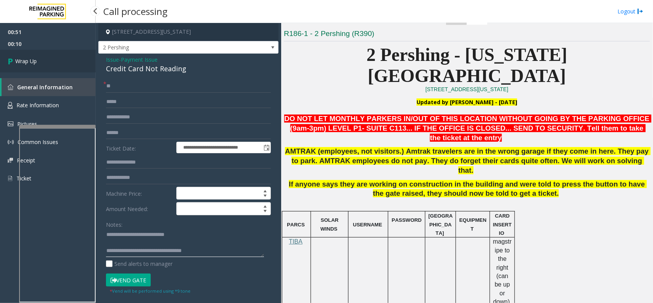
type textarea "**********"
click at [62, 68] on link "Wrap Up" at bounding box center [48, 61] width 96 height 23
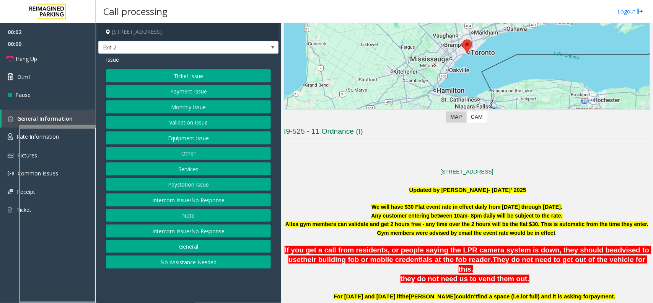
scroll to position [96, 0]
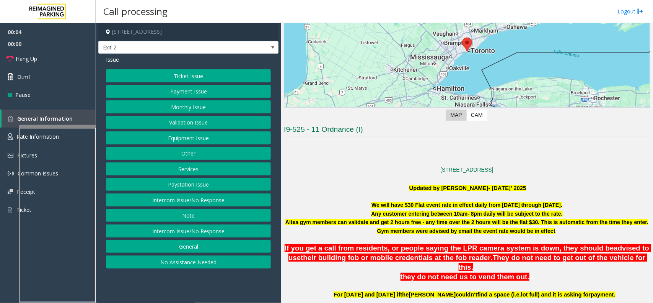
click at [209, 136] on button "Equipment Issue" at bounding box center [188, 137] width 165 height 13
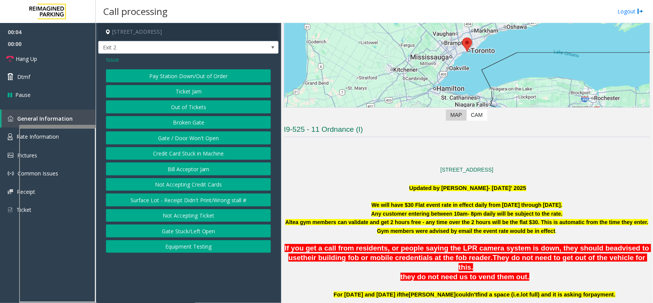
click at [209, 85] on button "Ticket Jam" at bounding box center [188, 91] width 165 height 13
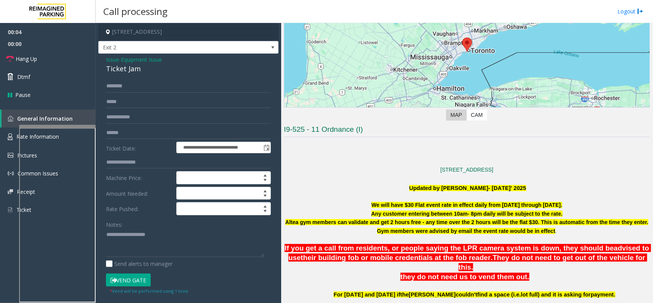
click at [210, 77] on div "**********" at bounding box center [188, 216] width 180 height 324
click at [137, 60] on span "Equipment Issue" at bounding box center [141, 59] width 41 height 8
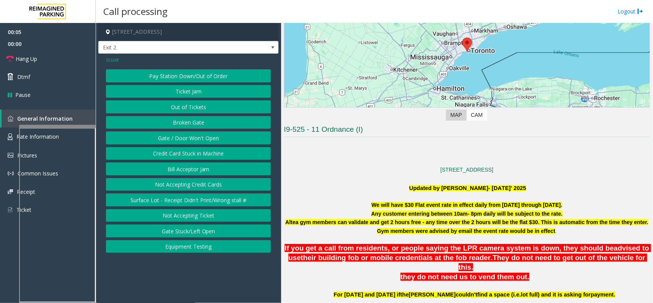
drag, startPoint x: 148, startPoint y: 75, endPoint x: 149, endPoint y: 78, distance: 3.9
click at [148, 75] on button "Pay Station Down/Out of Order" at bounding box center [188, 75] width 165 height 13
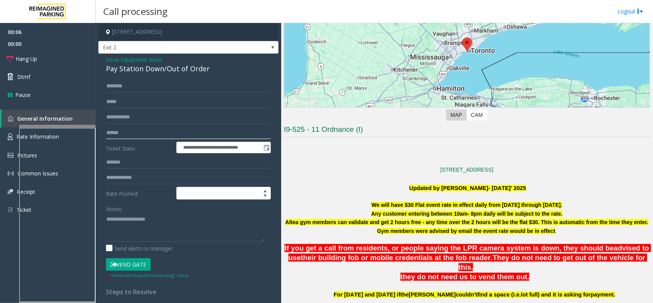
click at [134, 135] on input "text" at bounding box center [188, 132] width 165 height 13
type textarea "**********"
click at [159, 132] on input "text" at bounding box center [188, 132] width 165 height 13
type input "******"
click at [154, 79] on div "**********" at bounding box center [188, 224] width 180 height 341
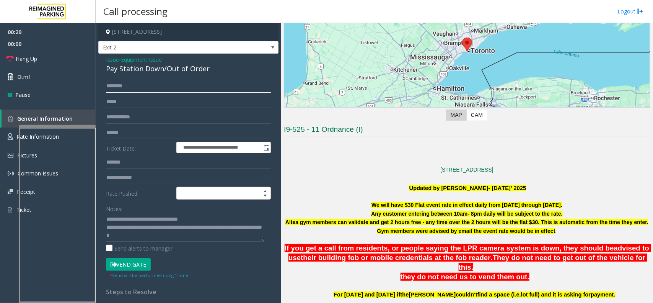
click at [151, 89] on input "text" at bounding box center [188, 86] width 165 height 13
type input "*"
type input "******"
click at [139, 258] on form "**********" at bounding box center [188, 179] width 165 height 199
click at [139, 259] on button "Vend Gate" at bounding box center [128, 264] width 45 height 13
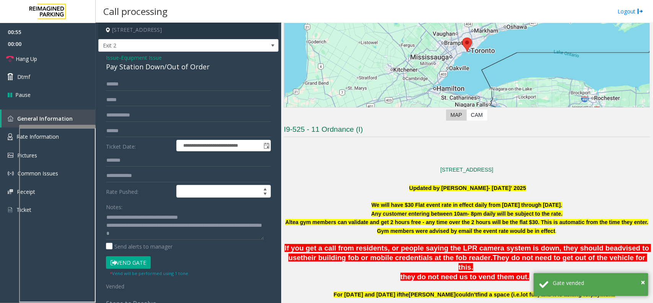
scroll to position [0, 0]
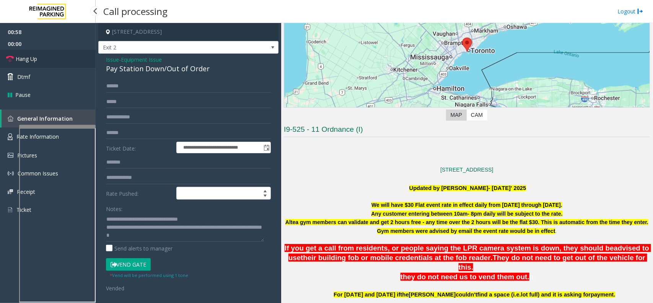
click at [54, 58] on link "Hang Up" at bounding box center [48, 59] width 96 height 18
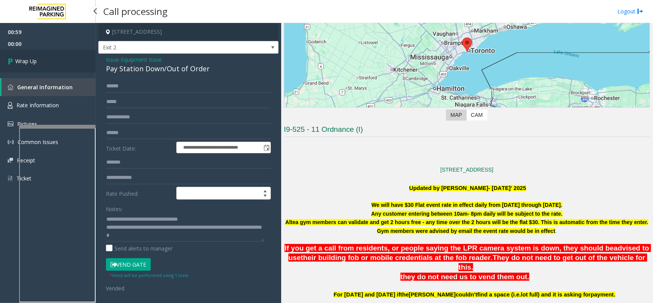
click at [54, 58] on link "Wrap Up" at bounding box center [48, 61] width 96 height 23
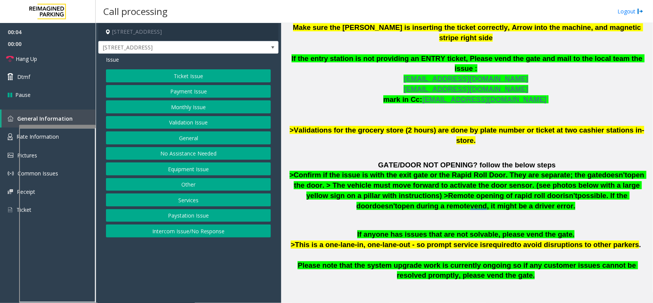
scroll to position [383, 0]
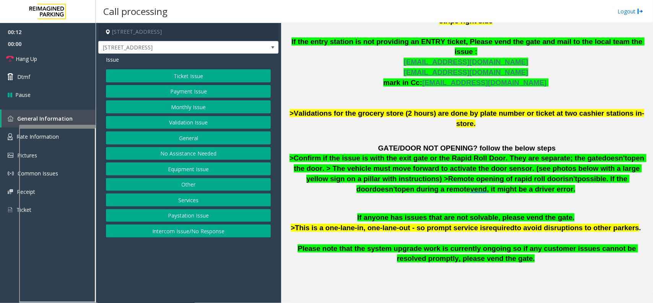
click at [177, 80] on button "Ticket Issue" at bounding box center [188, 75] width 165 height 13
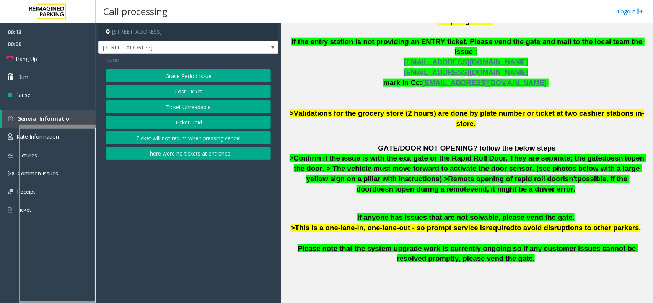
click at [173, 118] on button "Ticket Paid" at bounding box center [188, 122] width 165 height 13
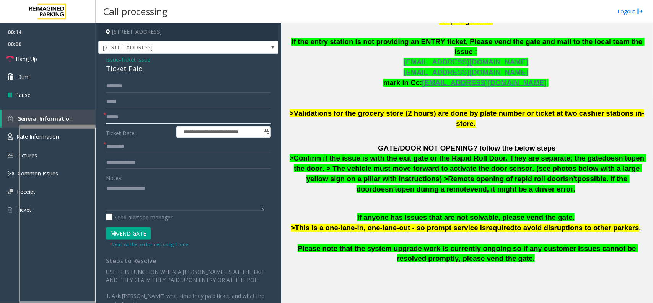
click at [118, 121] on input "text" at bounding box center [188, 117] width 165 height 13
click at [124, 121] on input "text" at bounding box center [188, 117] width 165 height 13
click at [123, 72] on div "Ticket Paid" at bounding box center [188, 69] width 165 height 10
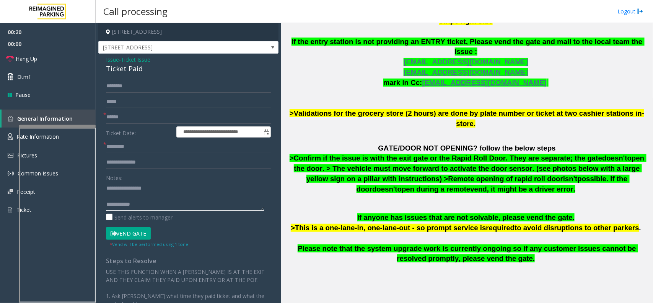
click at [162, 200] on textarea at bounding box center [185, 196] width 158 height 29
click at [162, 203] on textarea at bounding box center [185, 196] width 158 height 29
click at [157, 195] on textarea at bounding box center [185, 196] width 158 height 29
type textarea "**********"
click at [134, 117] on input "text" at bounding box center [188, 117] width 165 height 13
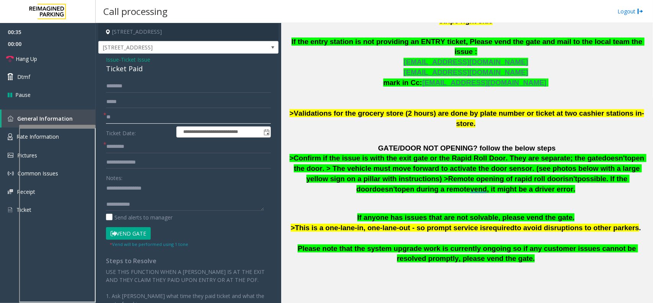
type input "**"
click at [116, 195] on textarea at bounding box center [185, 196] width 158 height 29
click at [145, 196] on textarea at bounding box center [185, 196] width 158 height 29
click at [154, 150] on input "text" at bounding box center [188, 146] width 165 height 13
click at [161, 194] on textarea at bounding box center [185, 196] width 158 height 29
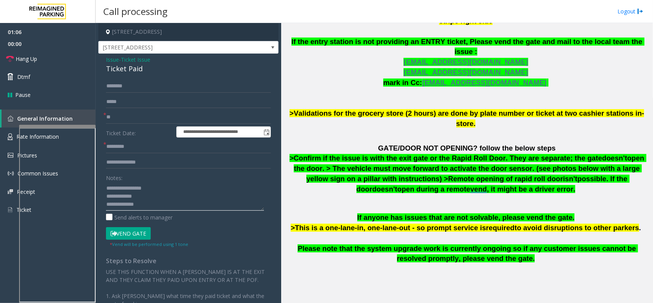
type textarea "**********"
click at [127, 144] on input "text" at bounding box center [188, 146] width 165 height 13
click at [0, 137] on link "Rate Information" at bounding box center [48, 136] width 96 height 19
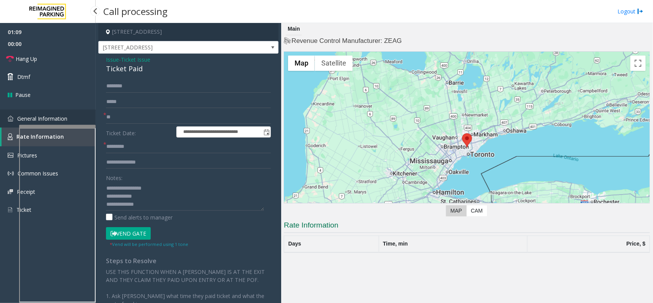
click at [10, 123] on link "General Information" at bounding box center [48, 118] width 96 height 18
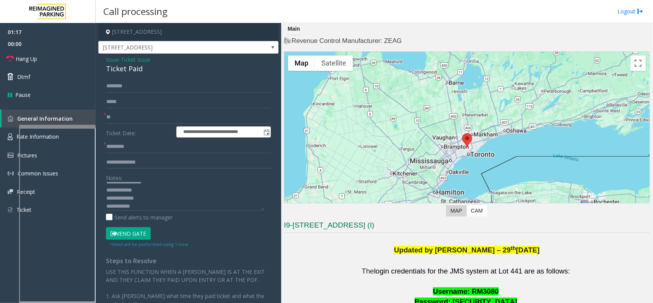
scroll to position [8, 0]
click at [156, 197] on textarea at bounding box center [185, 196] width 158 height 29
click at [129, 61] on span "Ticket Issue" at bounding box center [135, 59] width 29 height 8
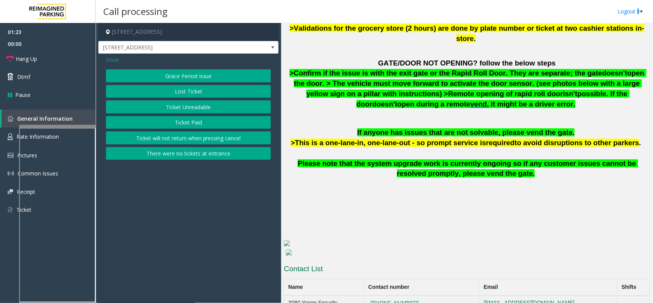
scroll to position [469, 0]
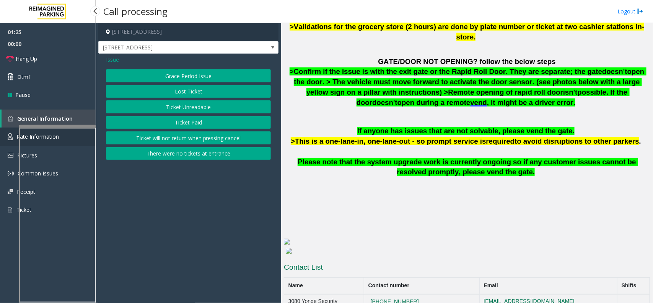
click at [12, 136] on img at bounding box center [10, 136] width 5 height 7
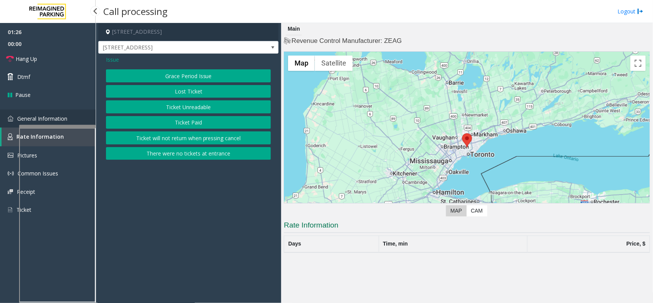
click at [18, 116] on span "General Information" at bounding box center [42, 118] width 50 height 7
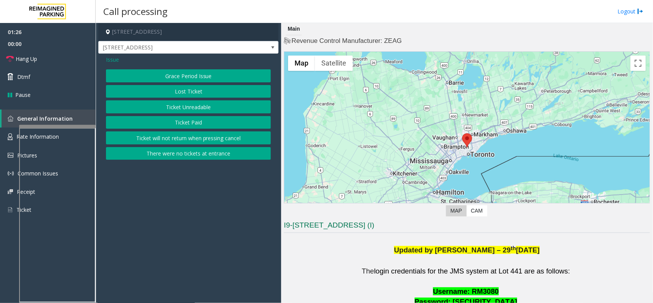
click at [175, 75] on button "Grace Period Issue" at bounding box center [188, 75] width 165 height 13
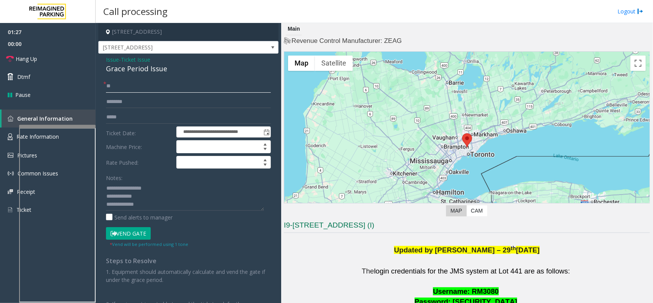
click at [136, 83] on input "**" at bounding box center [188, 86] width 165 height 13
click at [155, 198] on textarea at bounding box center [185, 196] width 158 height 29
click at [142, 55] on span "Ticket Issue" at bounding box center [135, 59] width 29 height 8
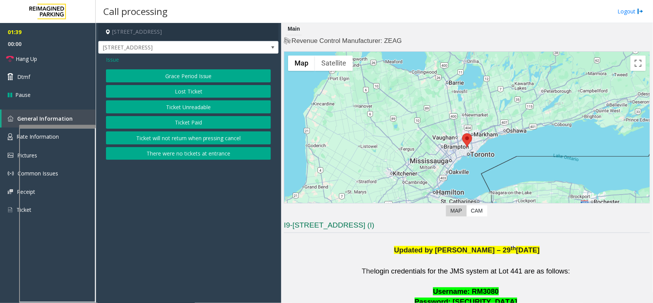
click at [116, 60] on span "Issue" at bounding box center [112, 59] width 13 height 8
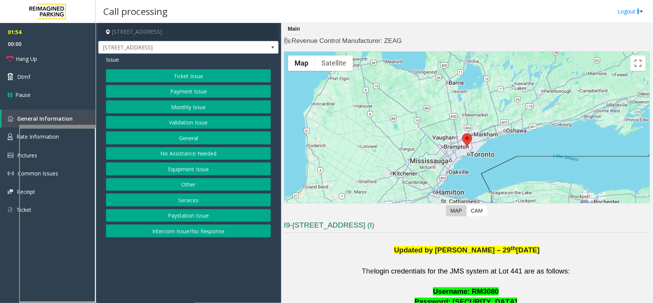
click at [218, 72] on button "Ticket Issue" at bounding box center [188, 75] width 165 height 13
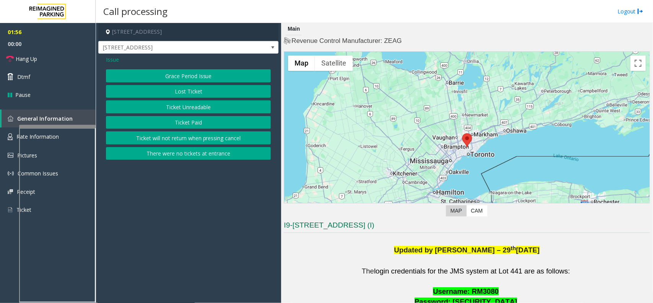
click at [159, 77] on button "Grace Period Issue" at bounding box center [188, 75] width 165 height 13
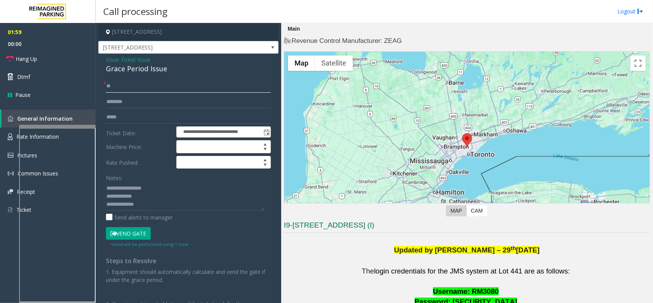
click at [138, 92] on input "**" at bounding box center [188, 86] width 165 height 13
click at [140, 99] on input "text" at bounding box center [188, 101] width 165 height 13
type input "**"
click at [133, 229] on button "Vend Gate" at bounding box center [128, 233] width 45 height 13
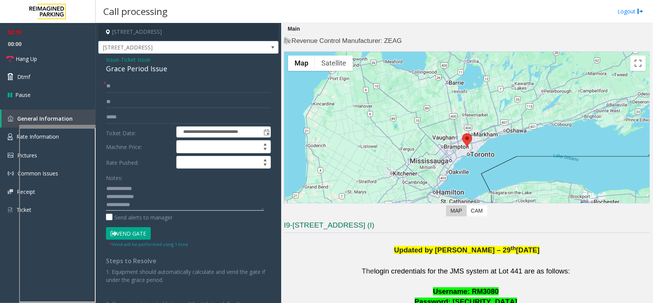
click at [147, 198] on textarea at bounding box center [185, 196] width 158 height 29
click at [144, 209] on textarea at bounding box center [185, 196] width 158 height 29
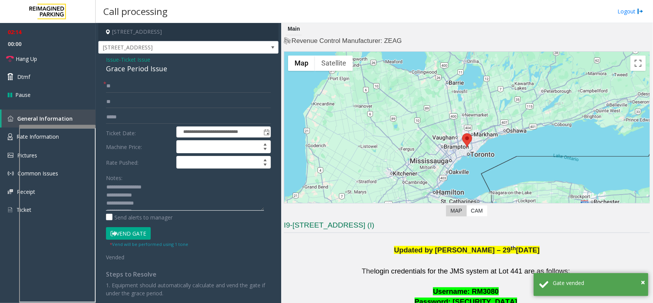
scroll to position [0, 0]
click at [144, 209] on textarea at bounding box center [185, 196] width 158 height 29
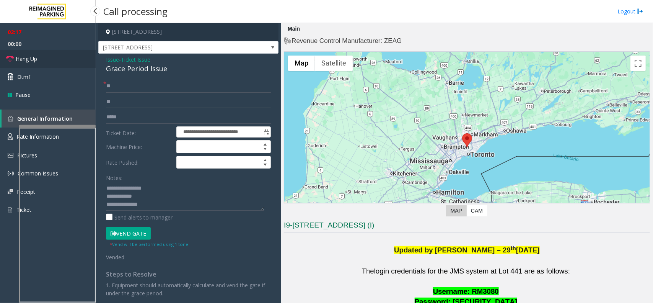
click at [54, 58] on link "Hang Up" at bounding box center [48, 59] width 96 height 18
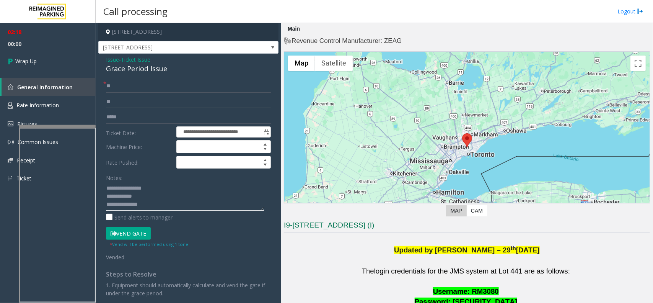
click at [163, 203] on textarea at bounding box center [185, 196] width 158 height 29
type textarea "**********"
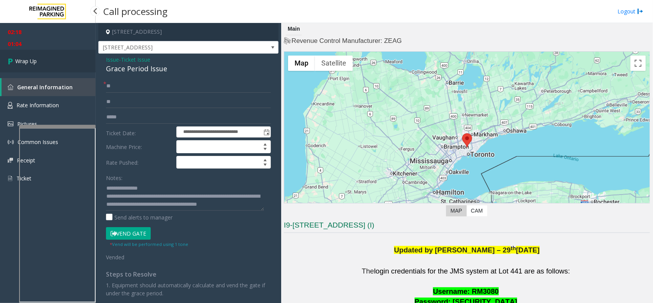
click at [58, 56] on link "Wrap Up" at bounding box center [48, 61] width 96 height 23
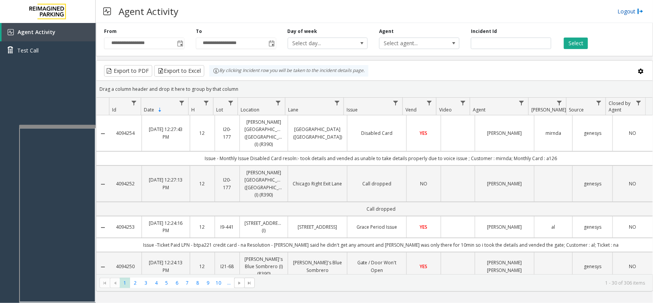
click at [635, 9] on link "Logout" at bounding box center [631, 11] width 26 height 8
